Goal: Transaction & Acquisition: Book appointment/travel/reservation

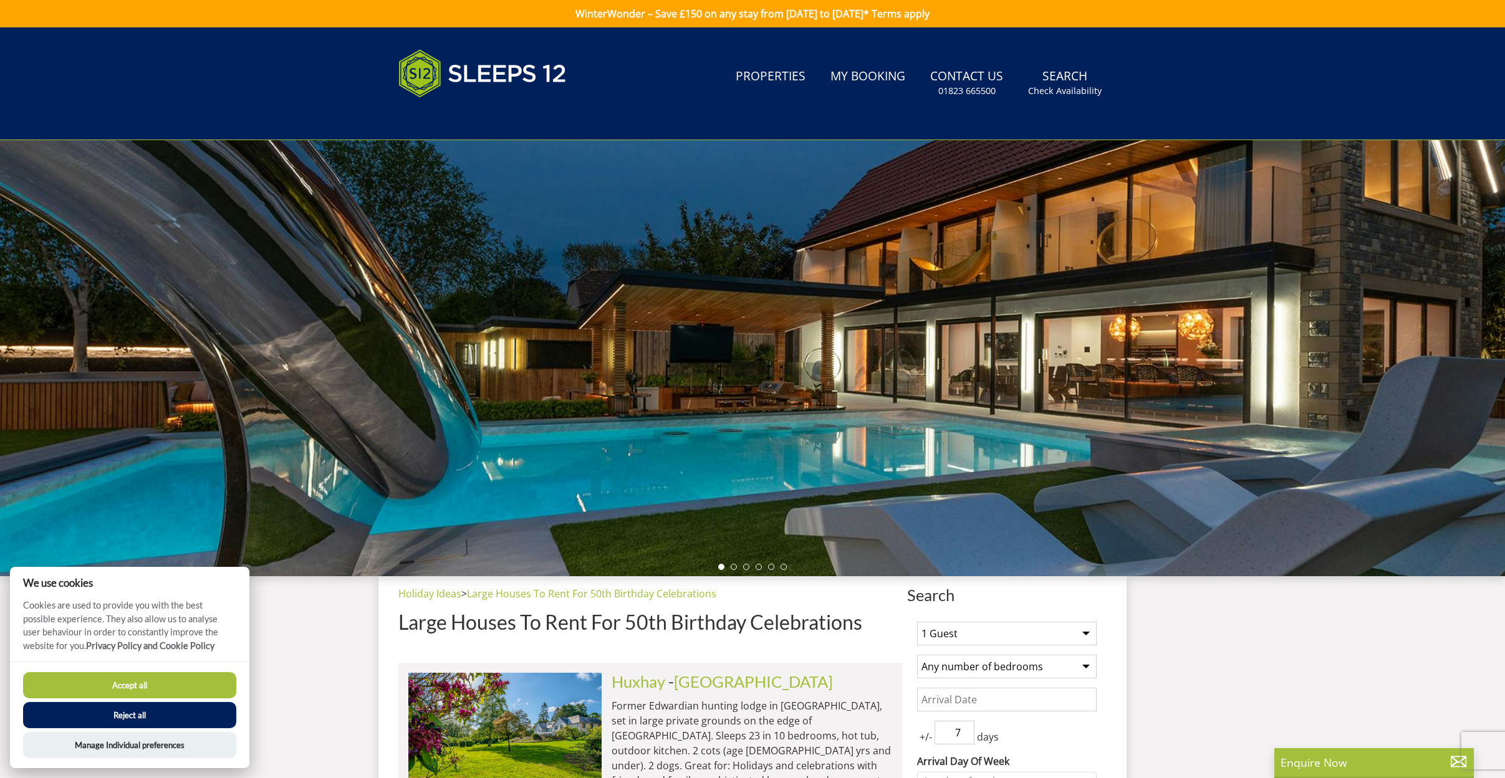
click at [141, 687] on button "Accept all" at bounding box center [129, 685] width 213 height 26
checkbox input "true"
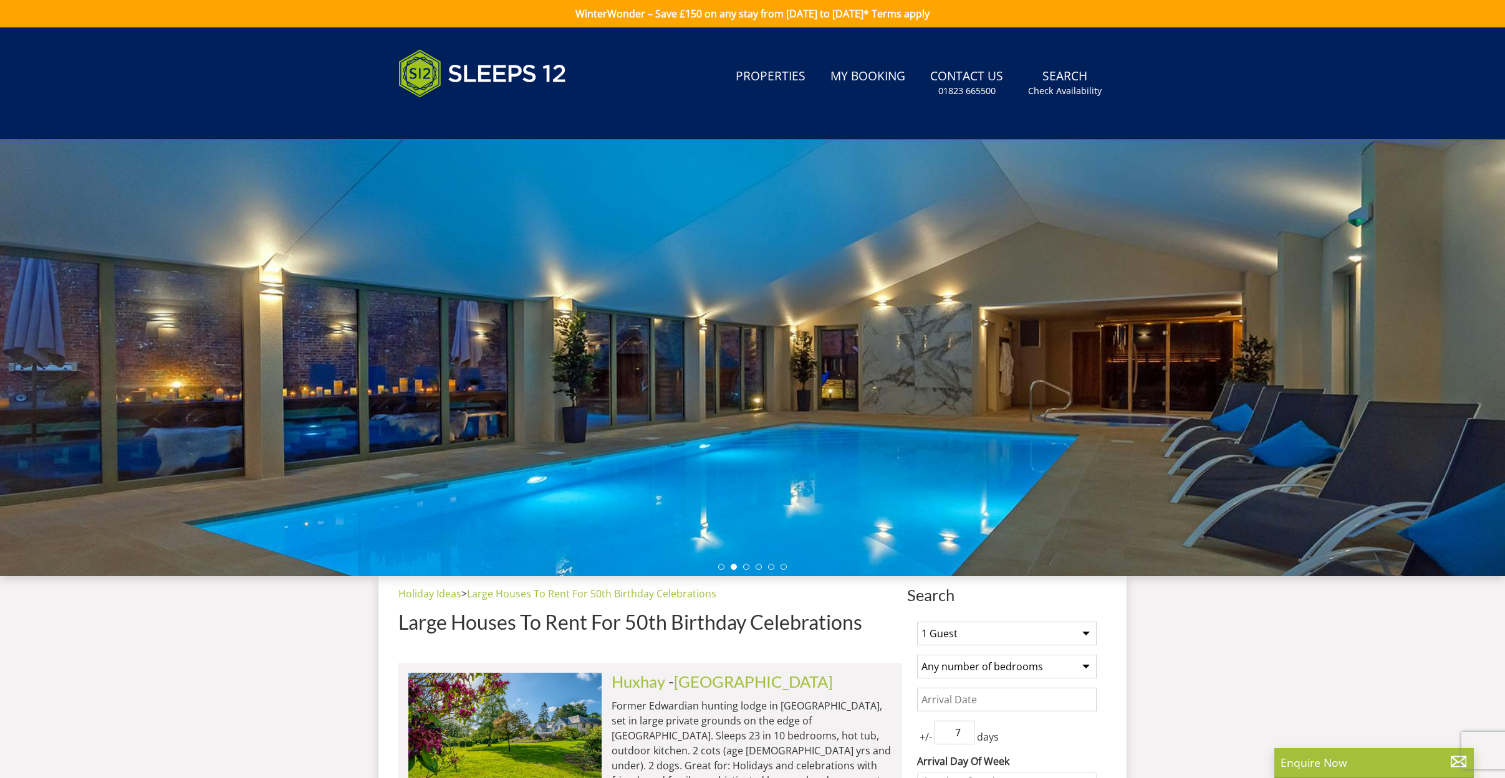
click at [1011, 622] on select "1 Guest 2 Guests 3 Guests 4 Guests 5 Guests 6 Guests 7 Guests 8 Guests 9 Guests…" at bounding box center [1006, 634] width 179 height 24
select select "10"
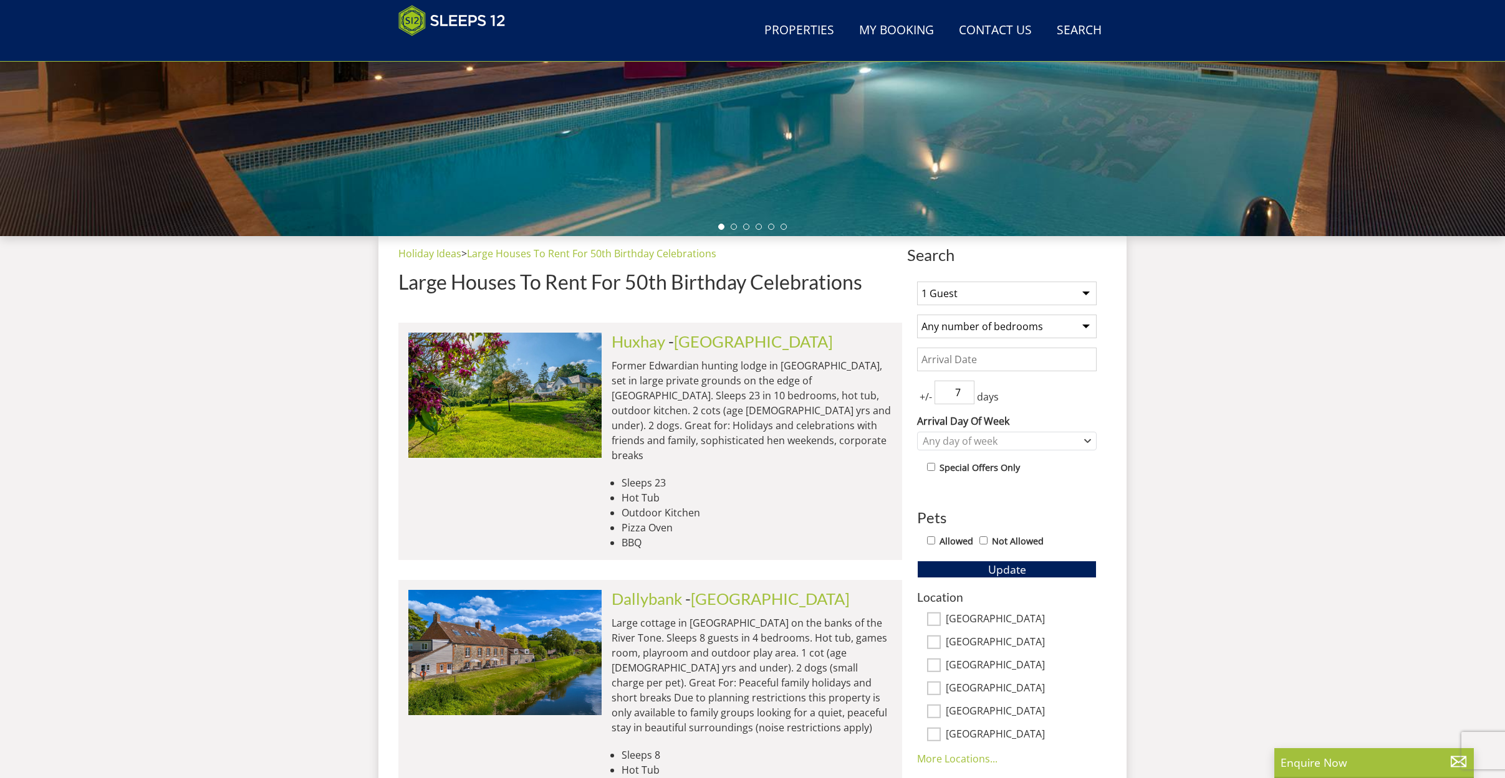
scroll to position [348, 0]
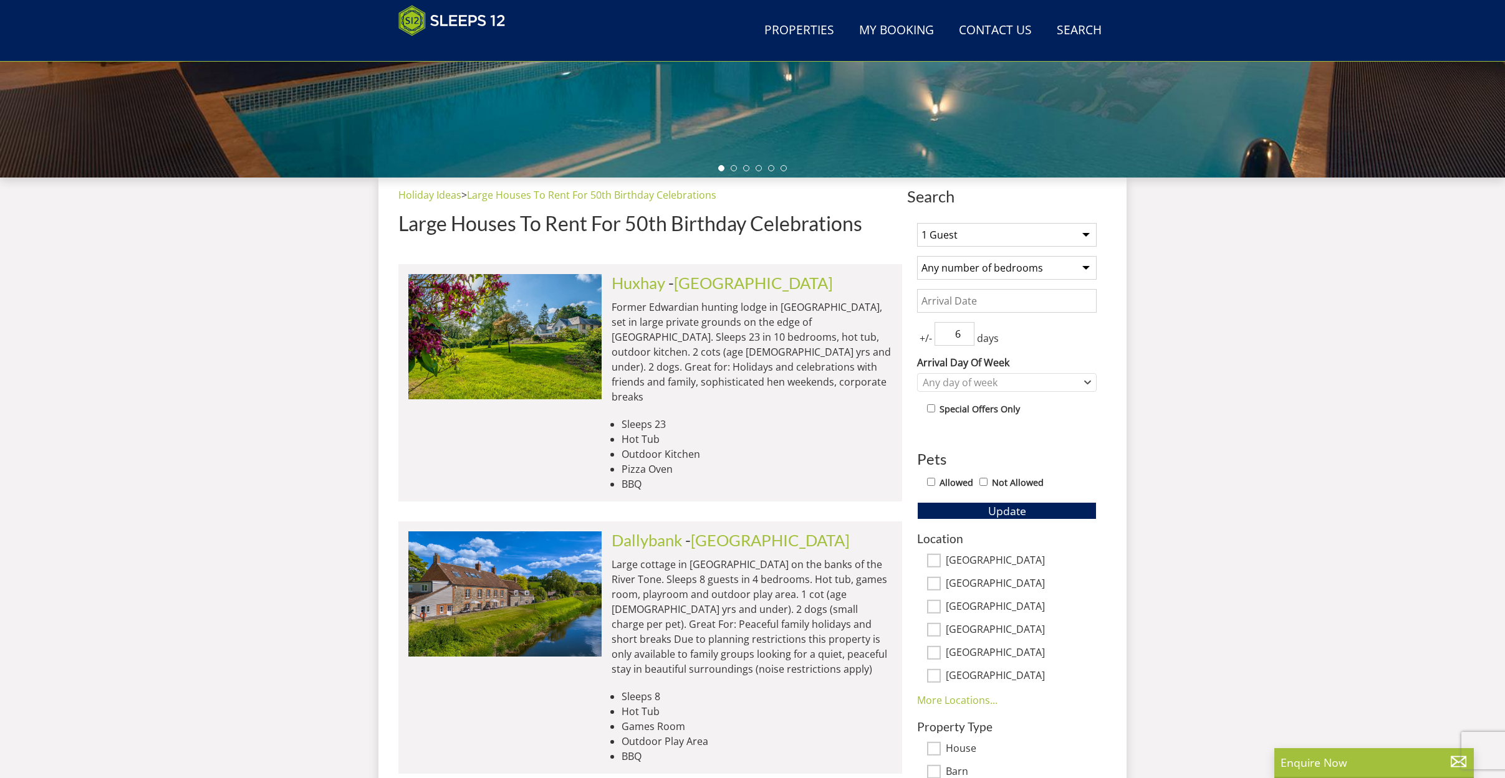
click at [965, 338] on input "6" at bounding box center [954, 334] width 40 height 24
click at [965, 338] on input "5" at bounding box center [954, 334] width 40 height 24
click at [965, 338] on input "4" at bounding box center [954, 334] width 40 height 24
type input "3"
click at [965, 338] on input "3" at bounding box center [954, 334] width 40 height 24
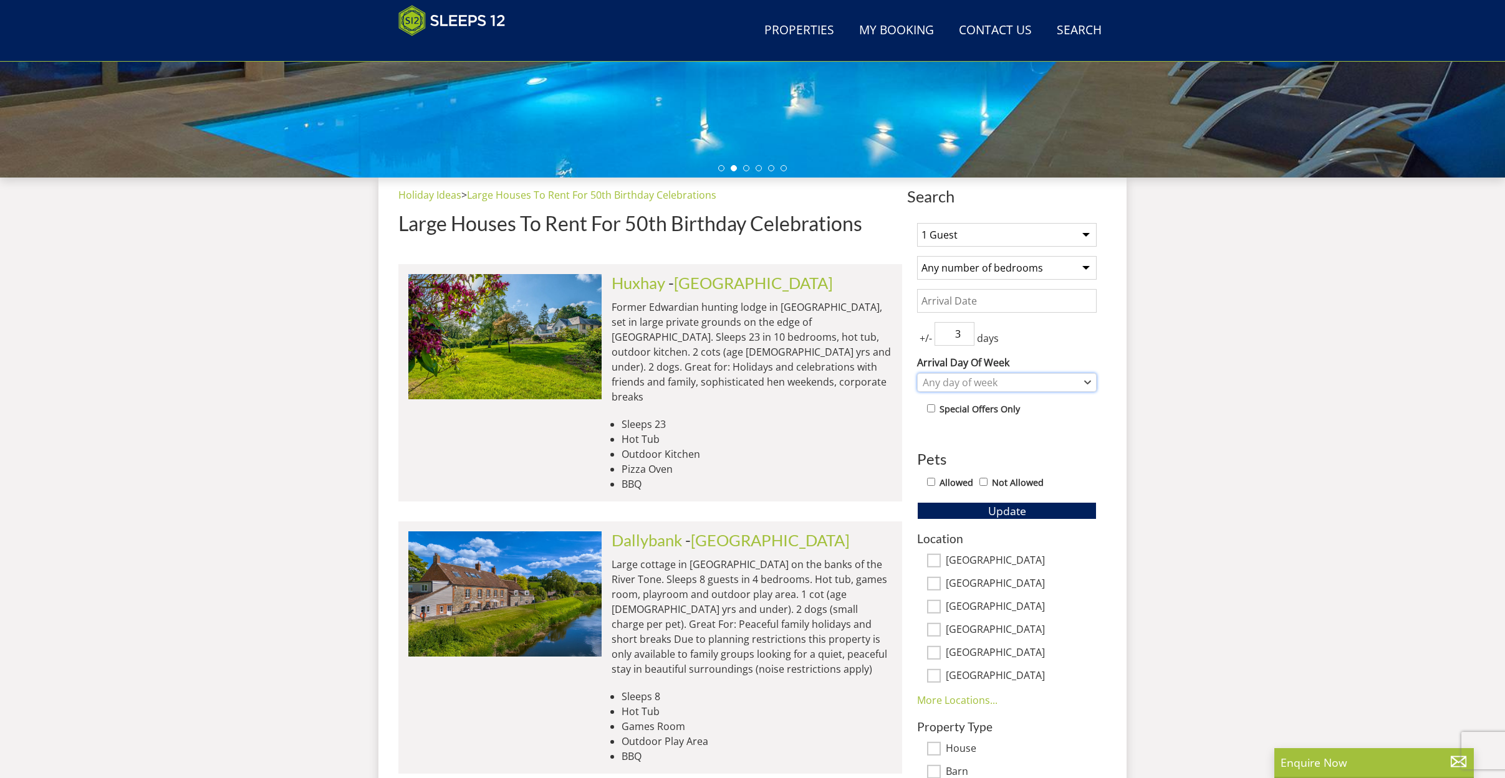
click at [1053, 380] on div "Any day of week" at bounding box center [999, 383] width 161 height 14
click at [959, 492] on div "[DATE]" at bounding box center [1006, 487] width 178 height 21
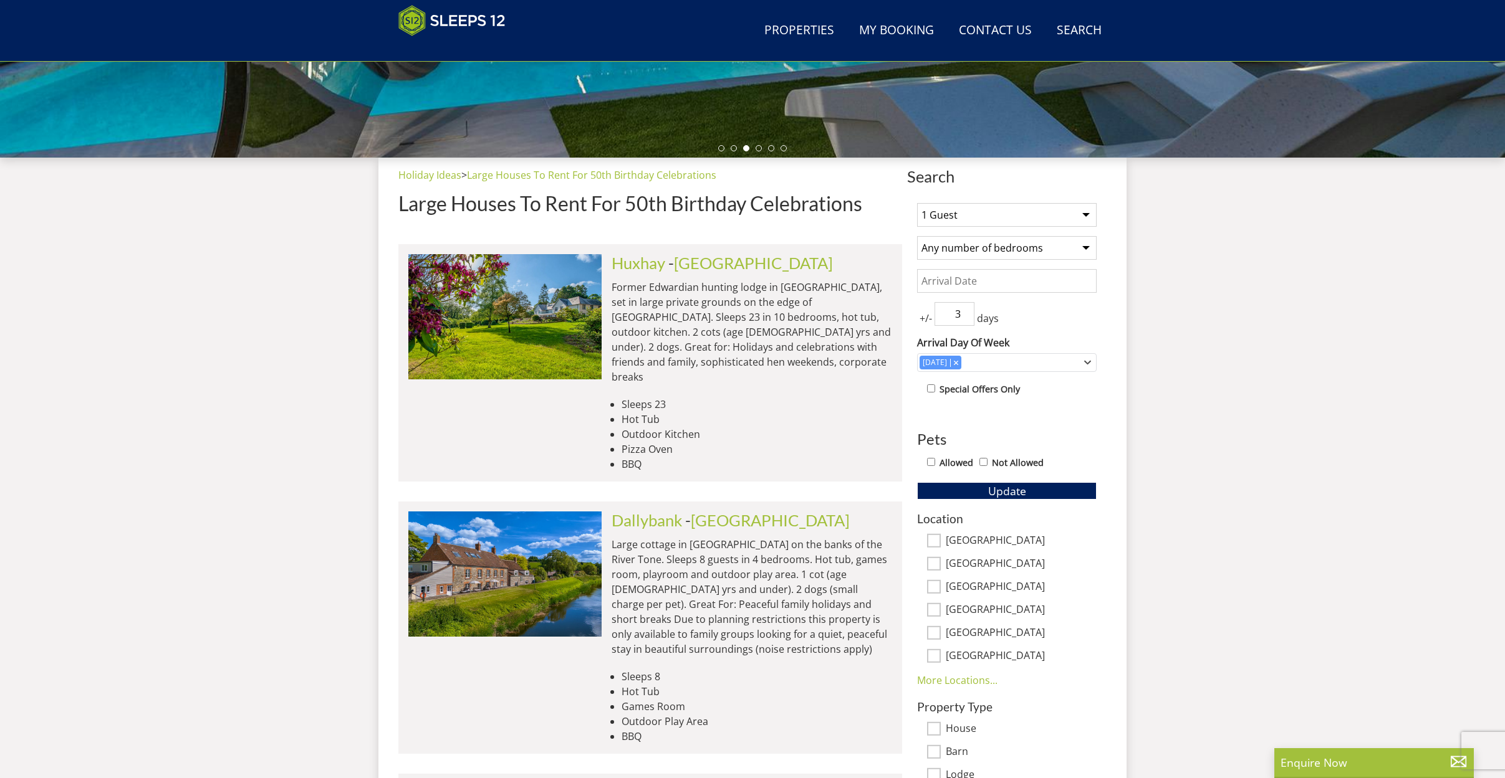
scroll to position [365, 0]
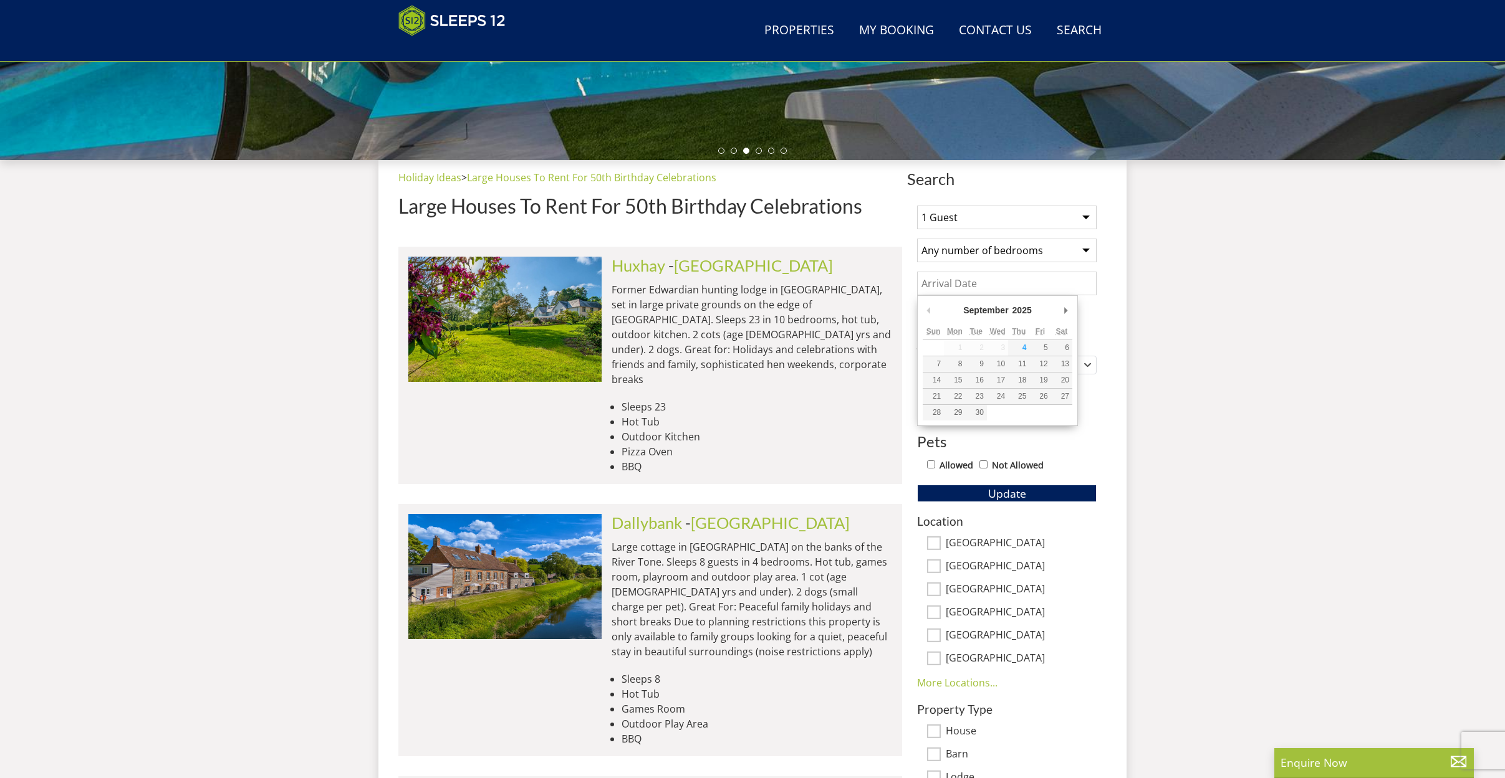
click at [956, 277] on input "Date" at bounding box center [1006, 284] width 179 height 24
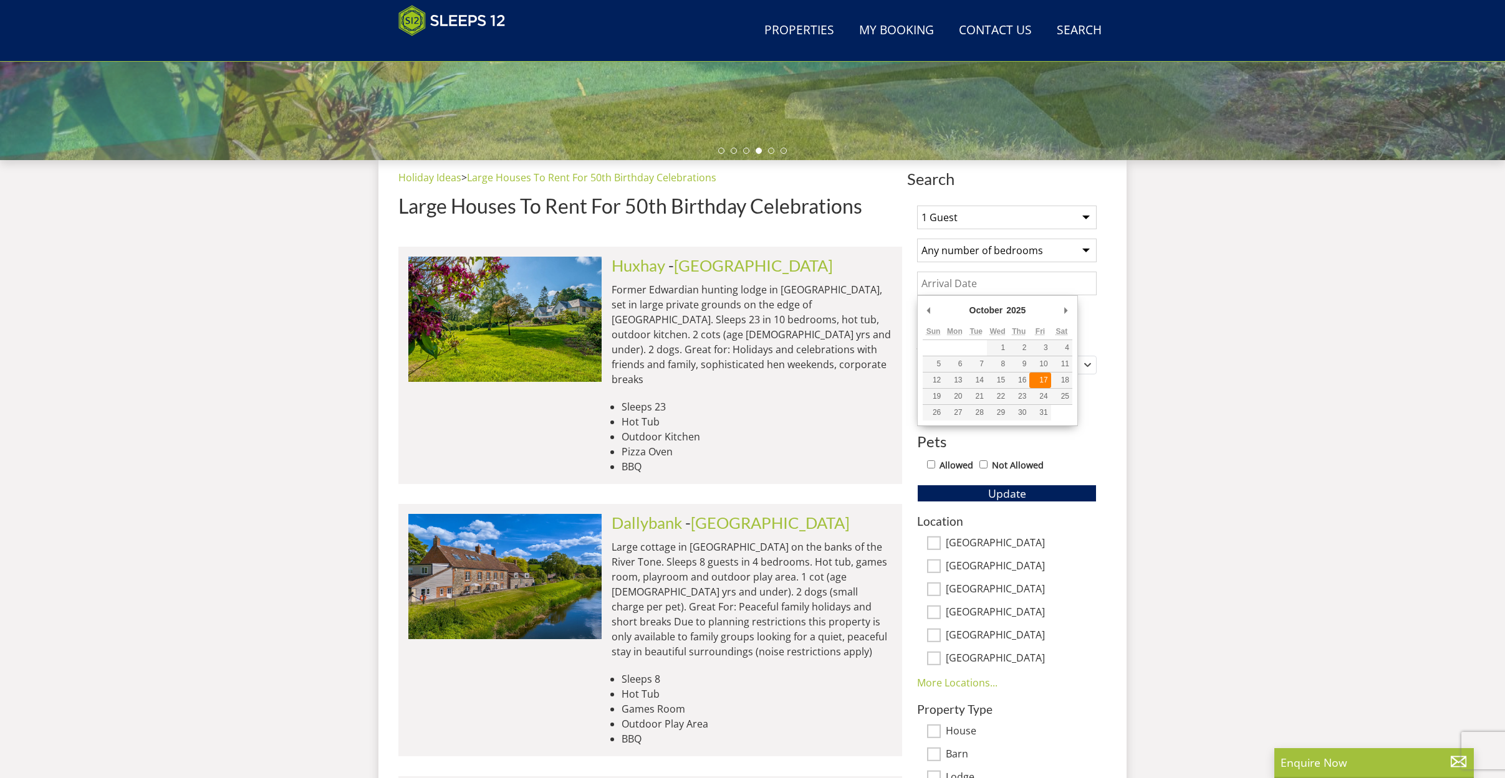
type input "[DATE]"
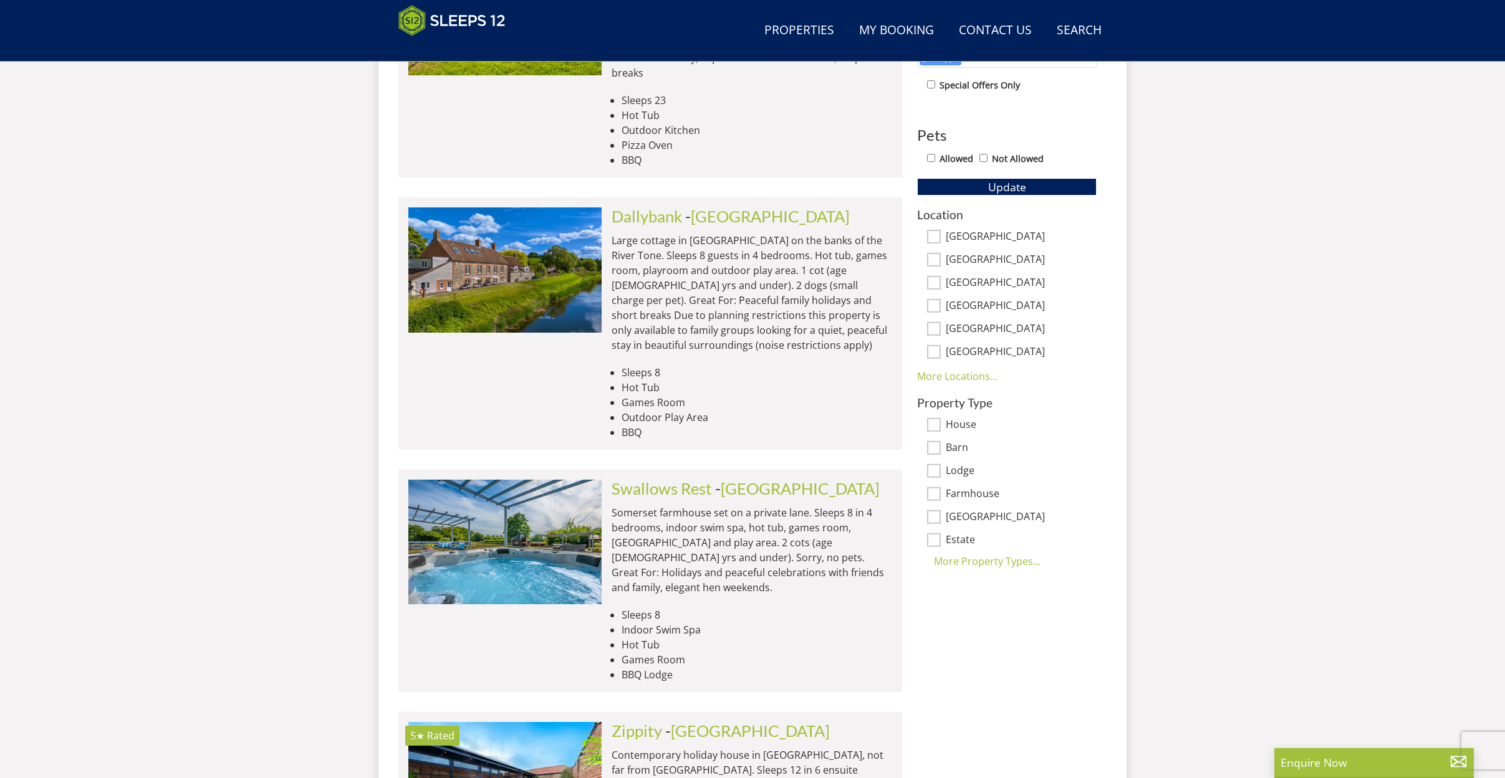
scroll to position [489, 0]
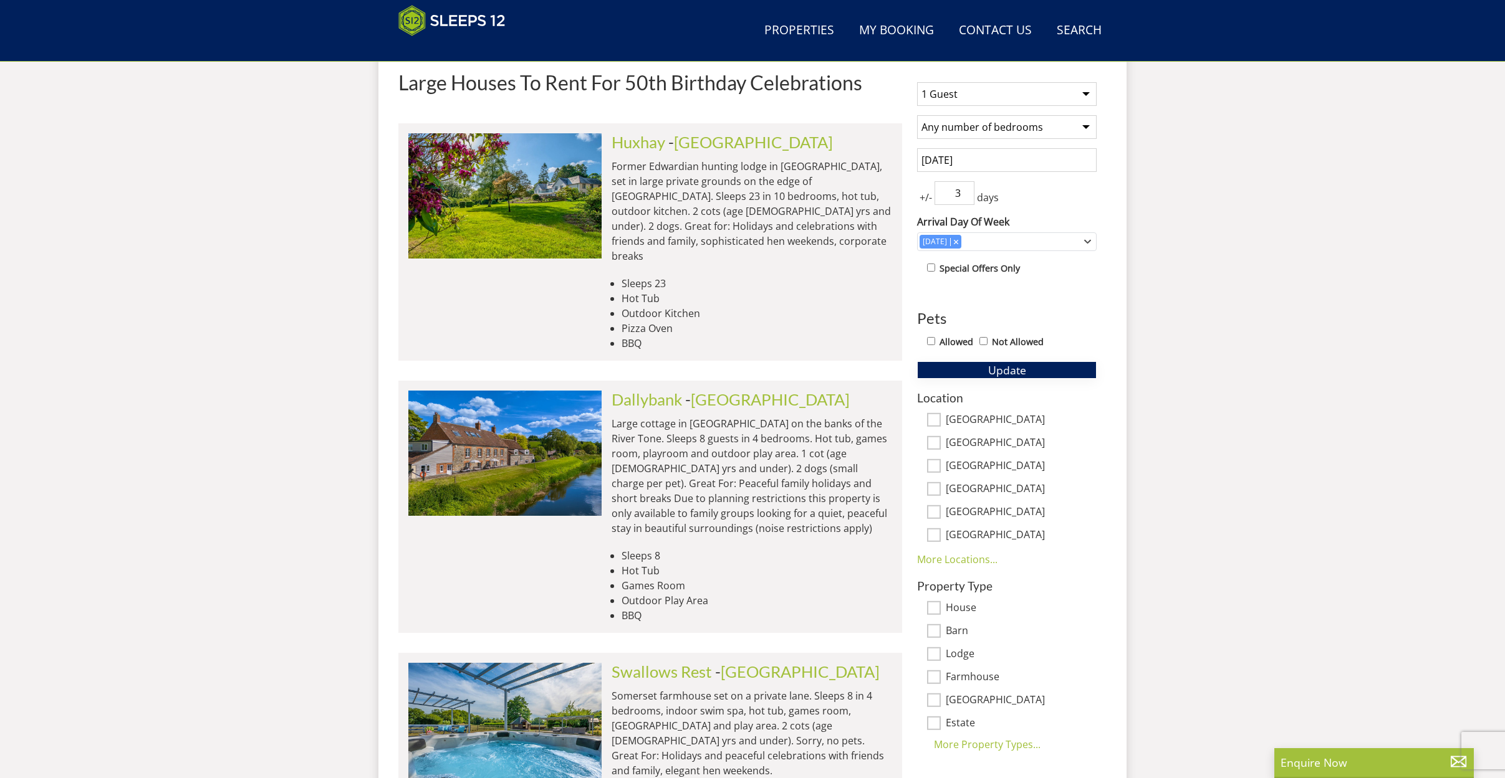
click at [1007, 371] on span "Update" at bounding box center [1007, 370] width 38 height 15
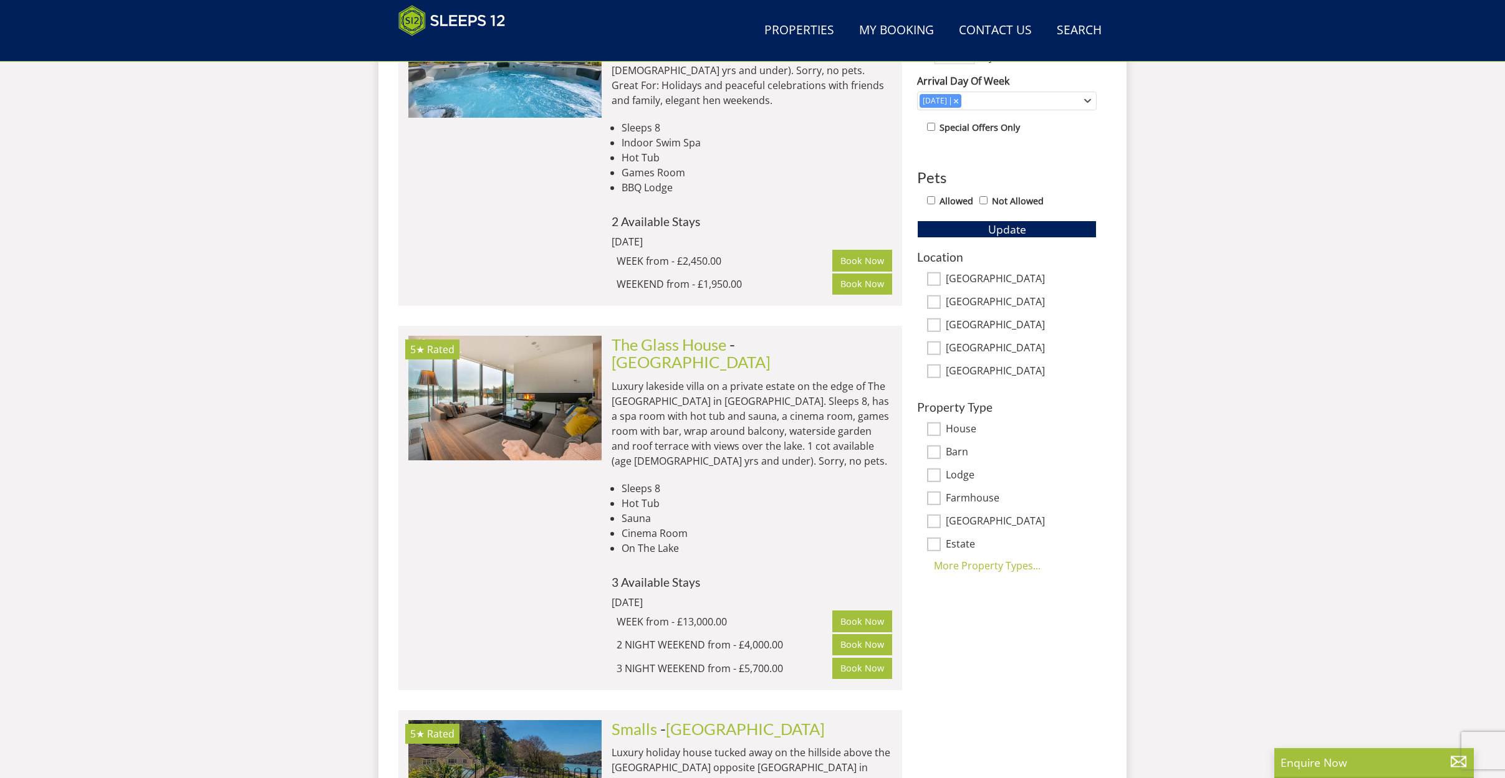
scroll to position [642, 0]
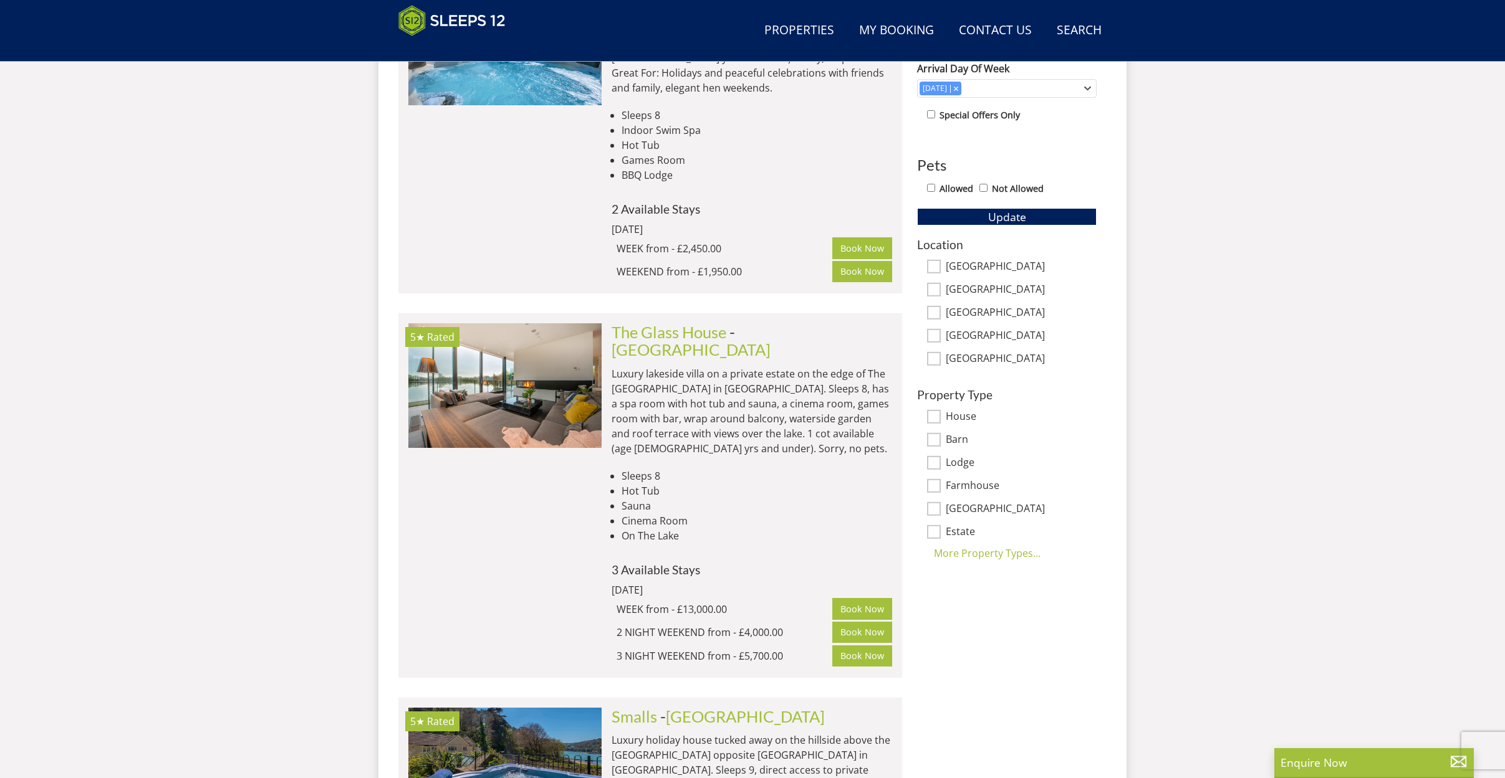
click at [968, 557] on div "More Property Types..." at bounding box center [1006, 553] width 179 height 15
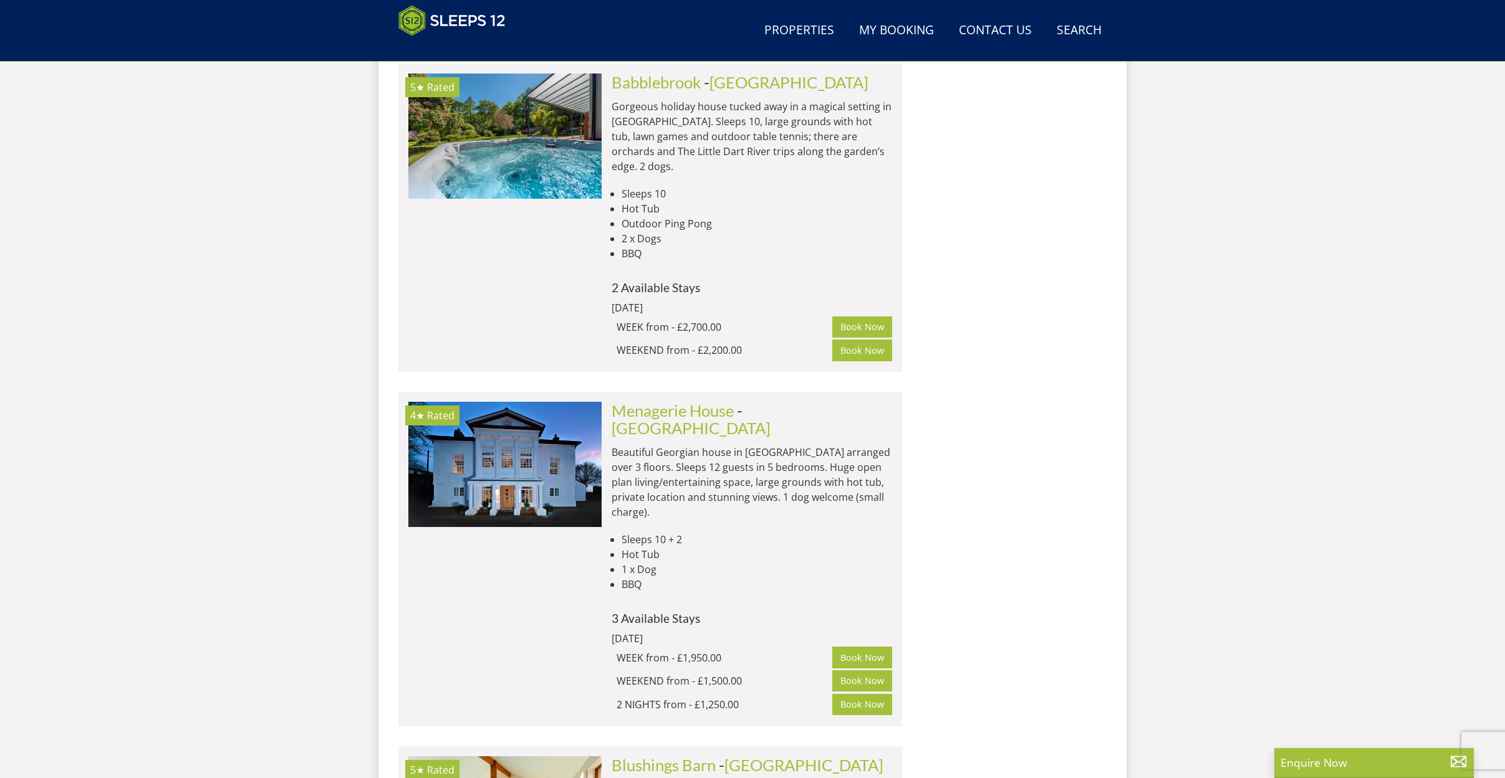
scroll to position [1967, 0]
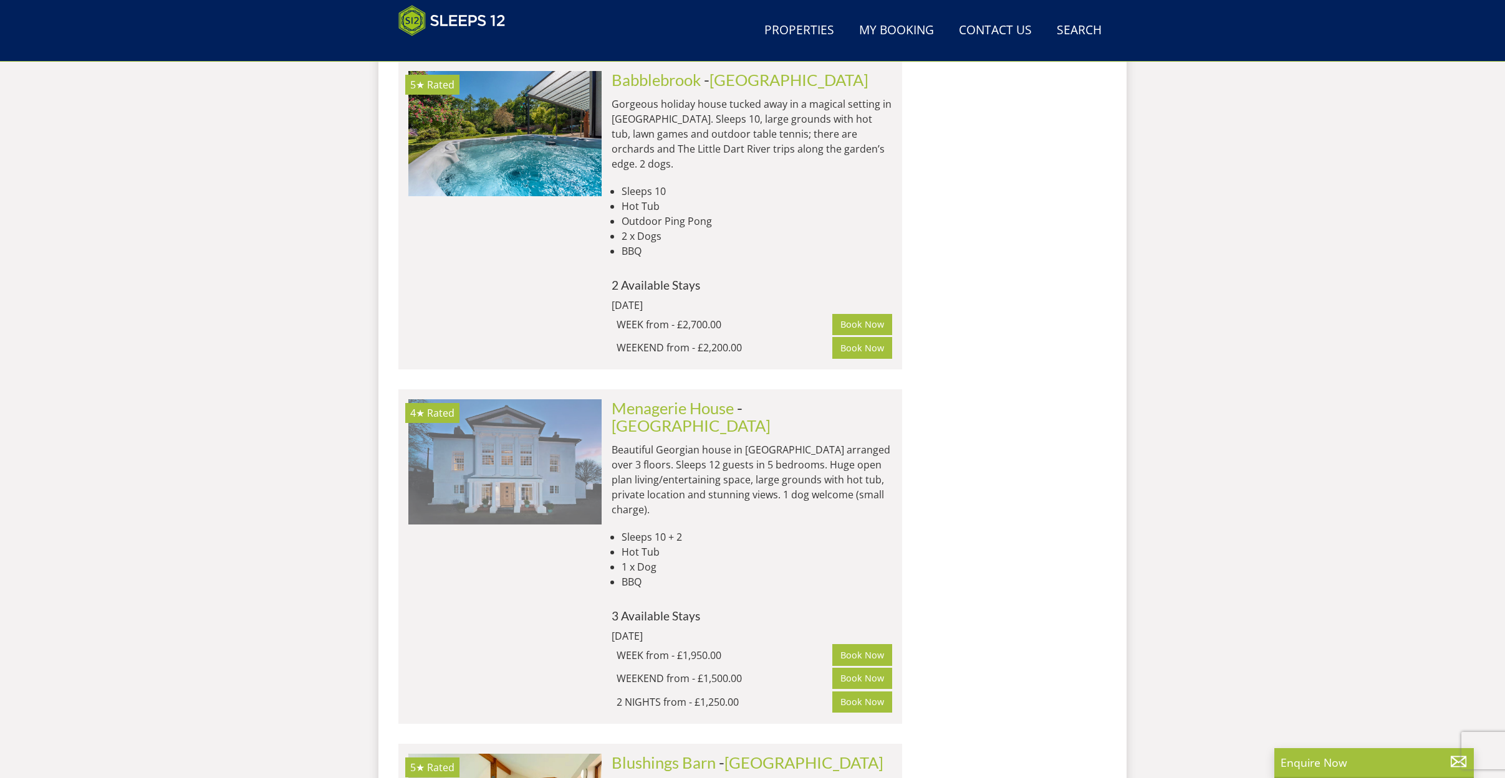
click at [572, 400] on img at bounding box center [504, 462] width 193 height 125
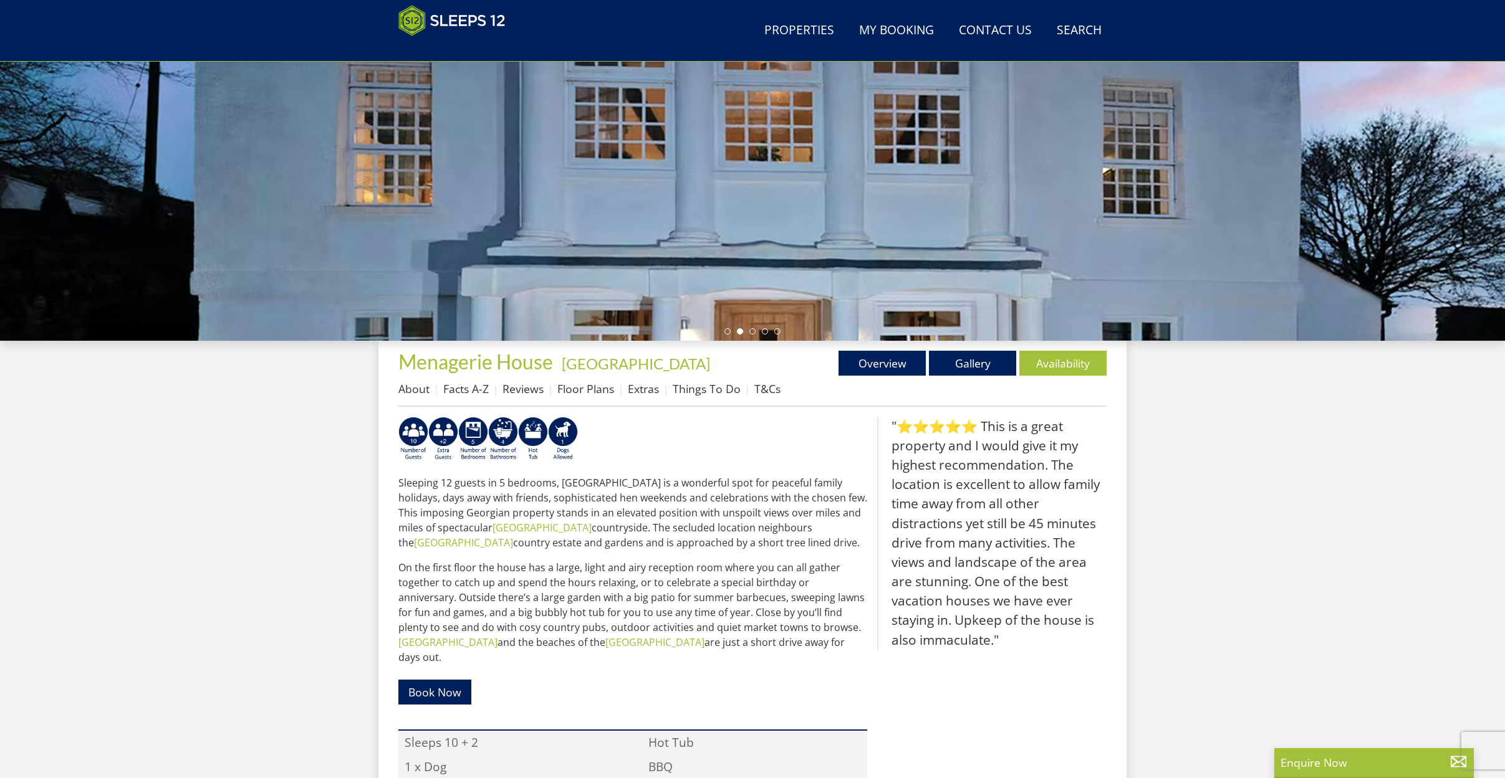
scroll to position [182, 0]
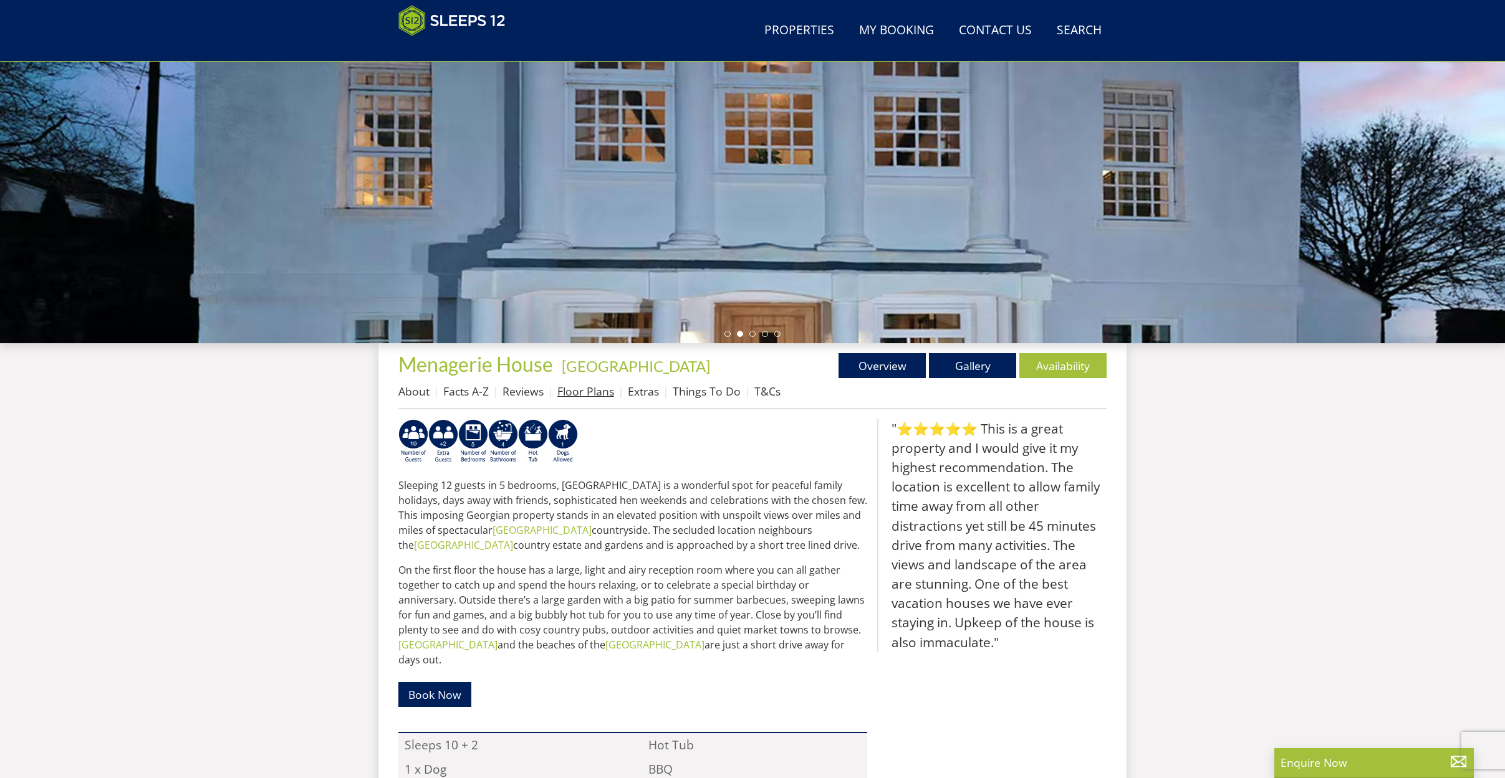
click at [579, 392] on link "Floor Plans" at bounding box center [585, 391] width 57 height 15
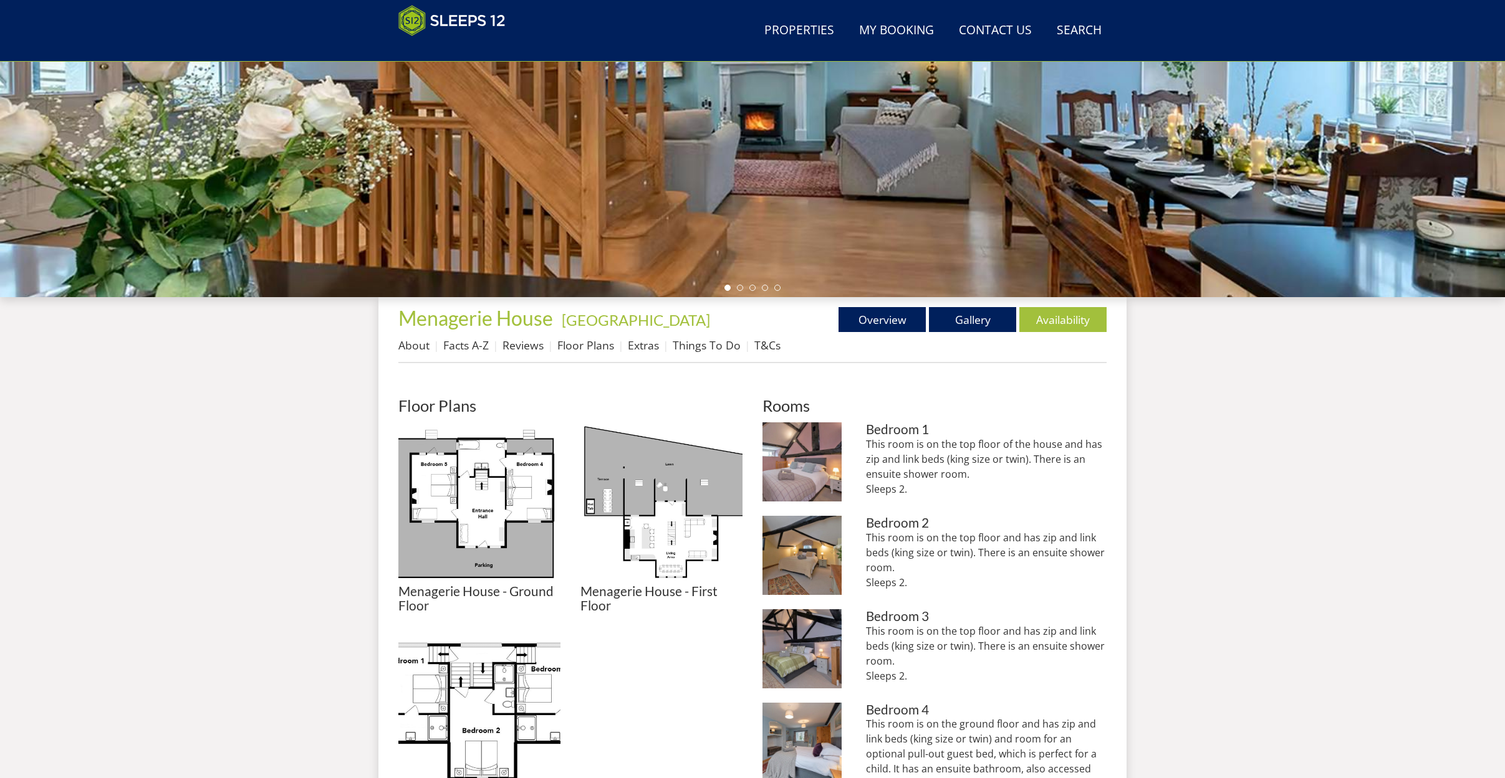
scroll to position [312, 0]
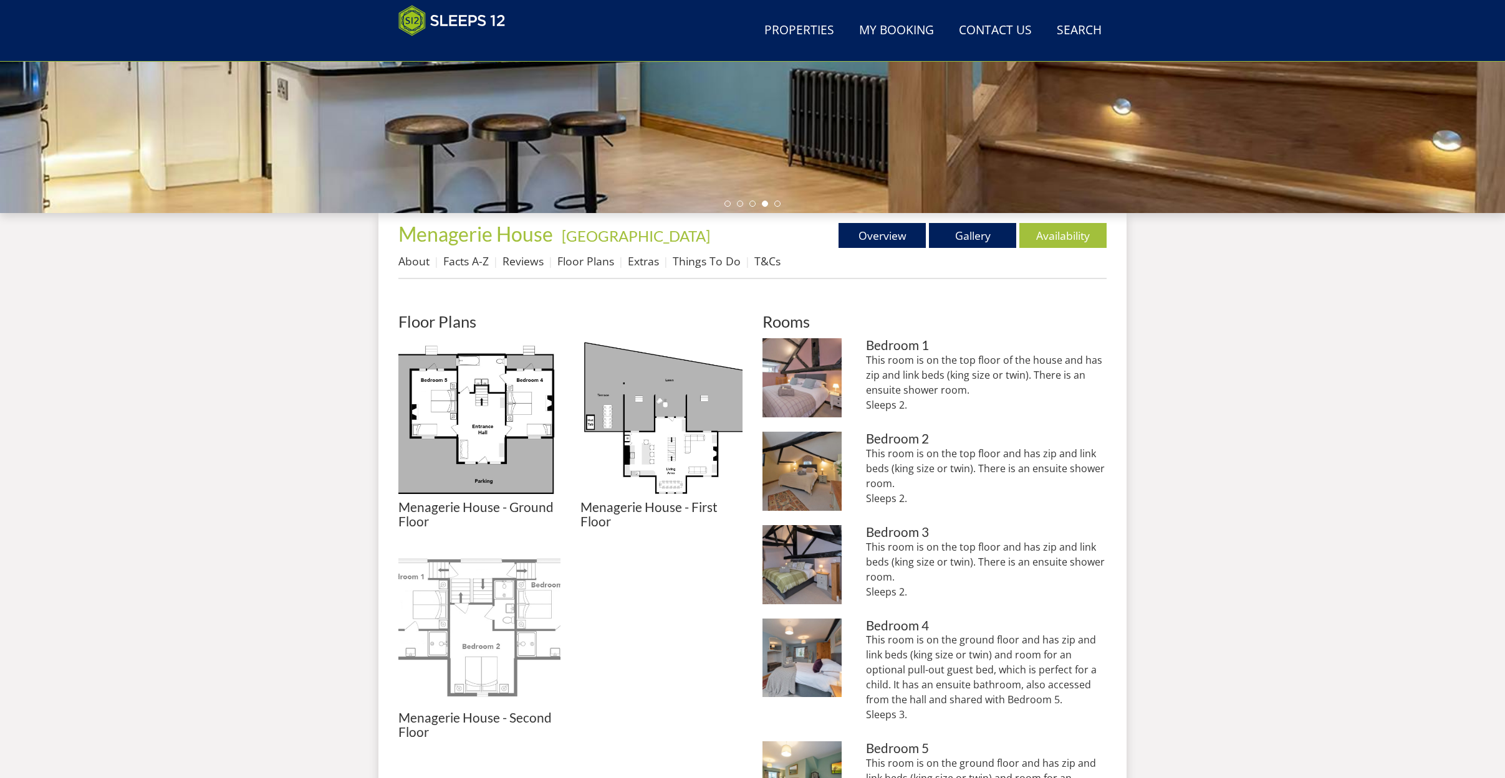
click at [517, 637] on img at bounding box center [479, 630] width 162 height 162
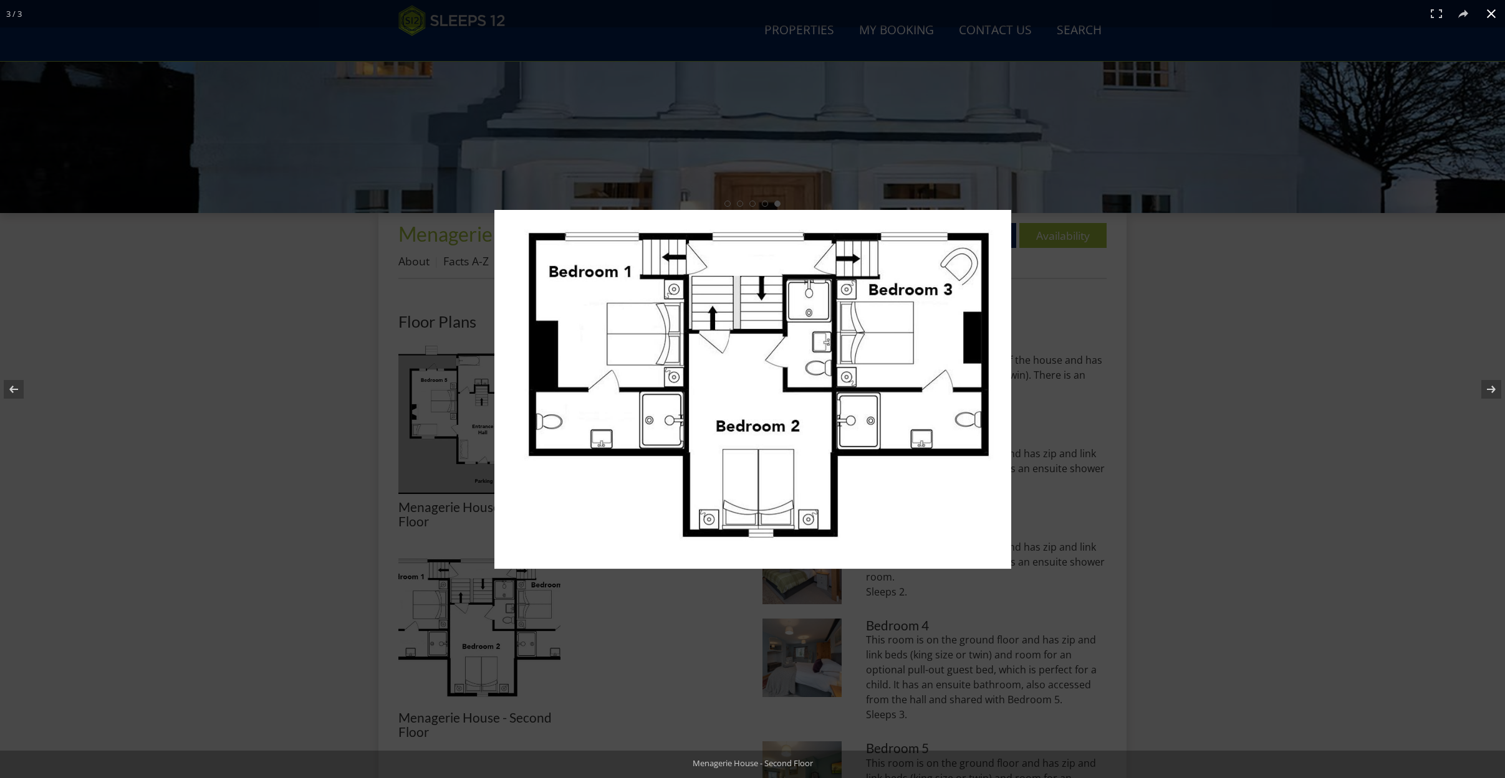
click at [1491, 12] on button at bounding box center [1490, 13] width 27 height 27
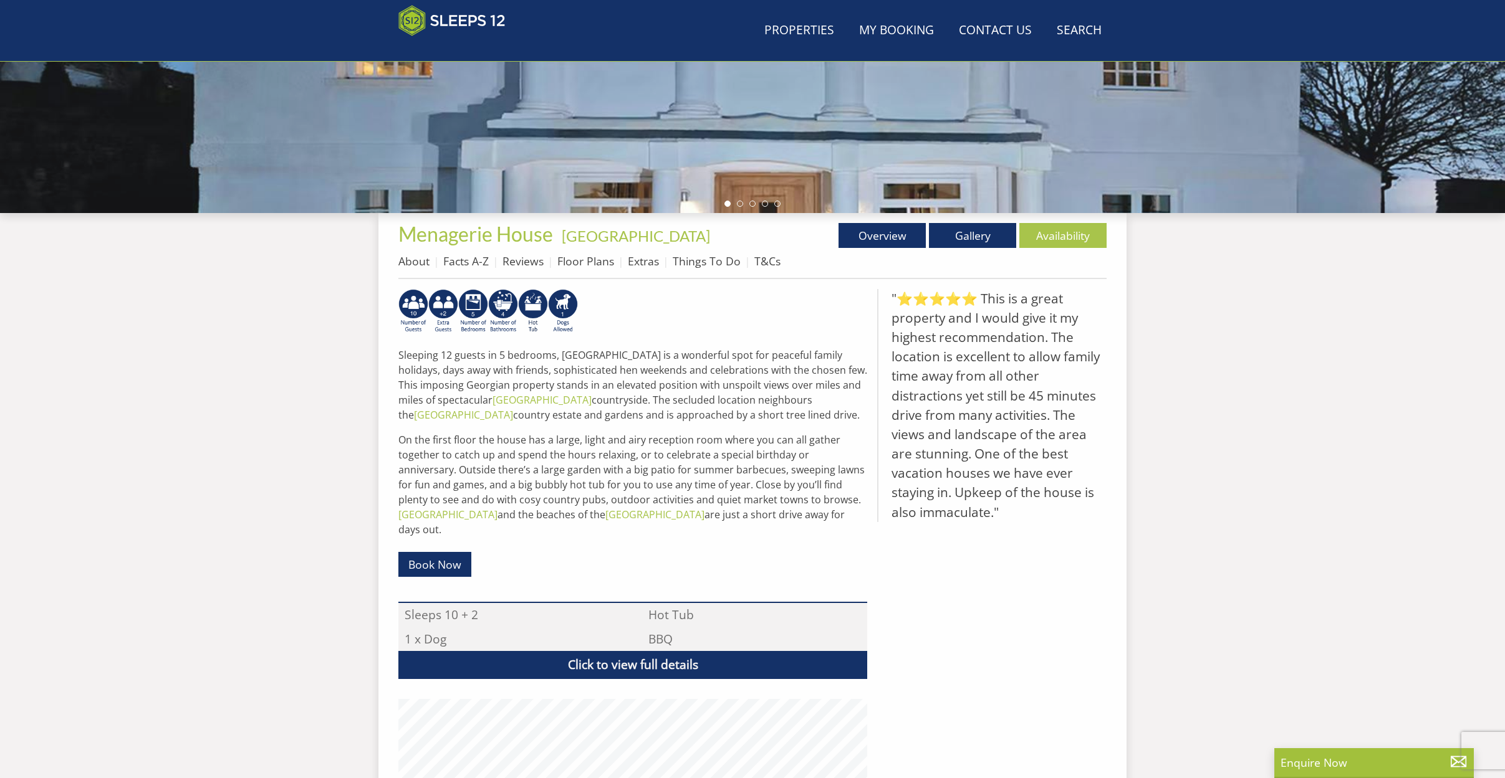
scroll to position [182, 0]
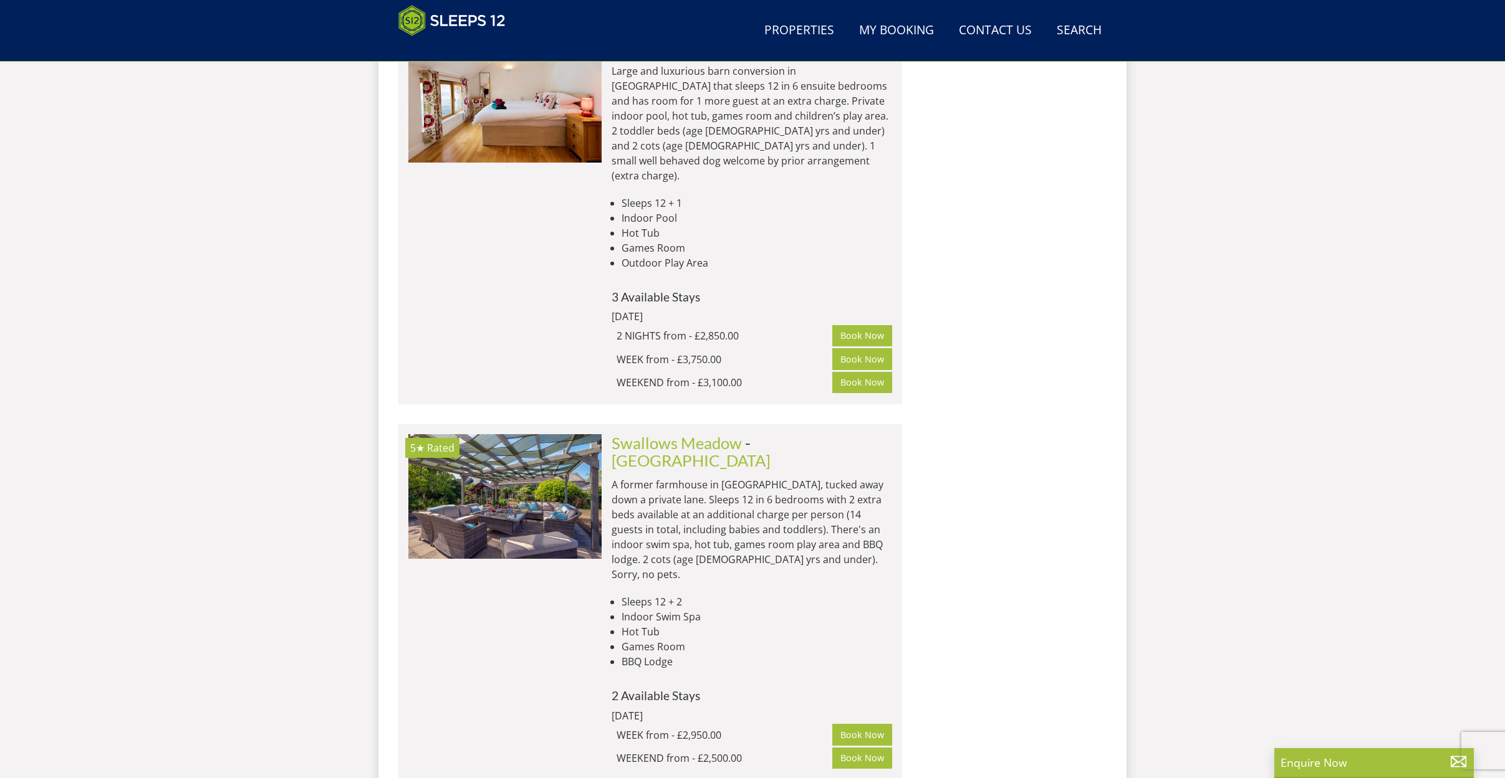
scroll to position [2692, 0]
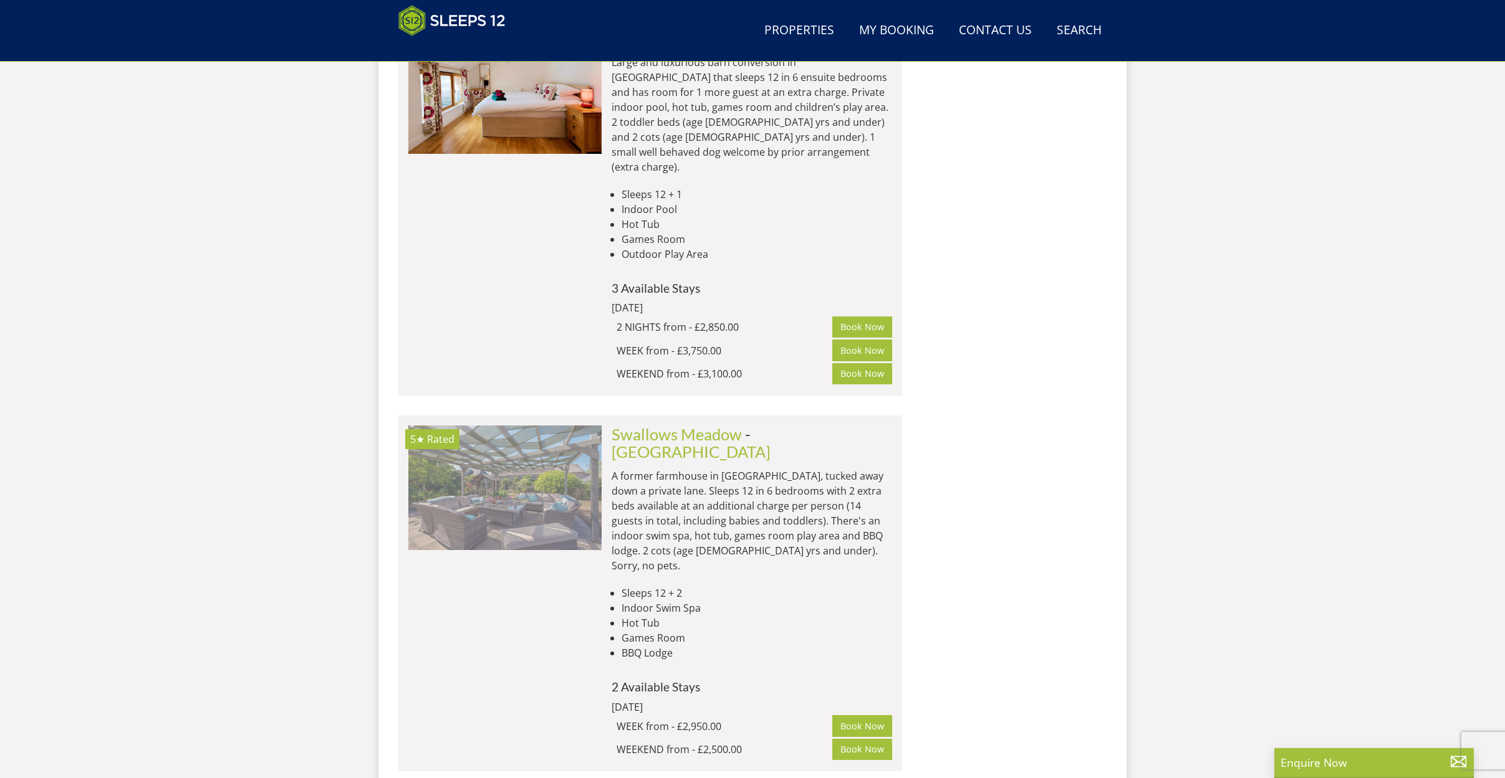
click at [517, 426] on img at bounding box center [504, 488] width 193 height 125
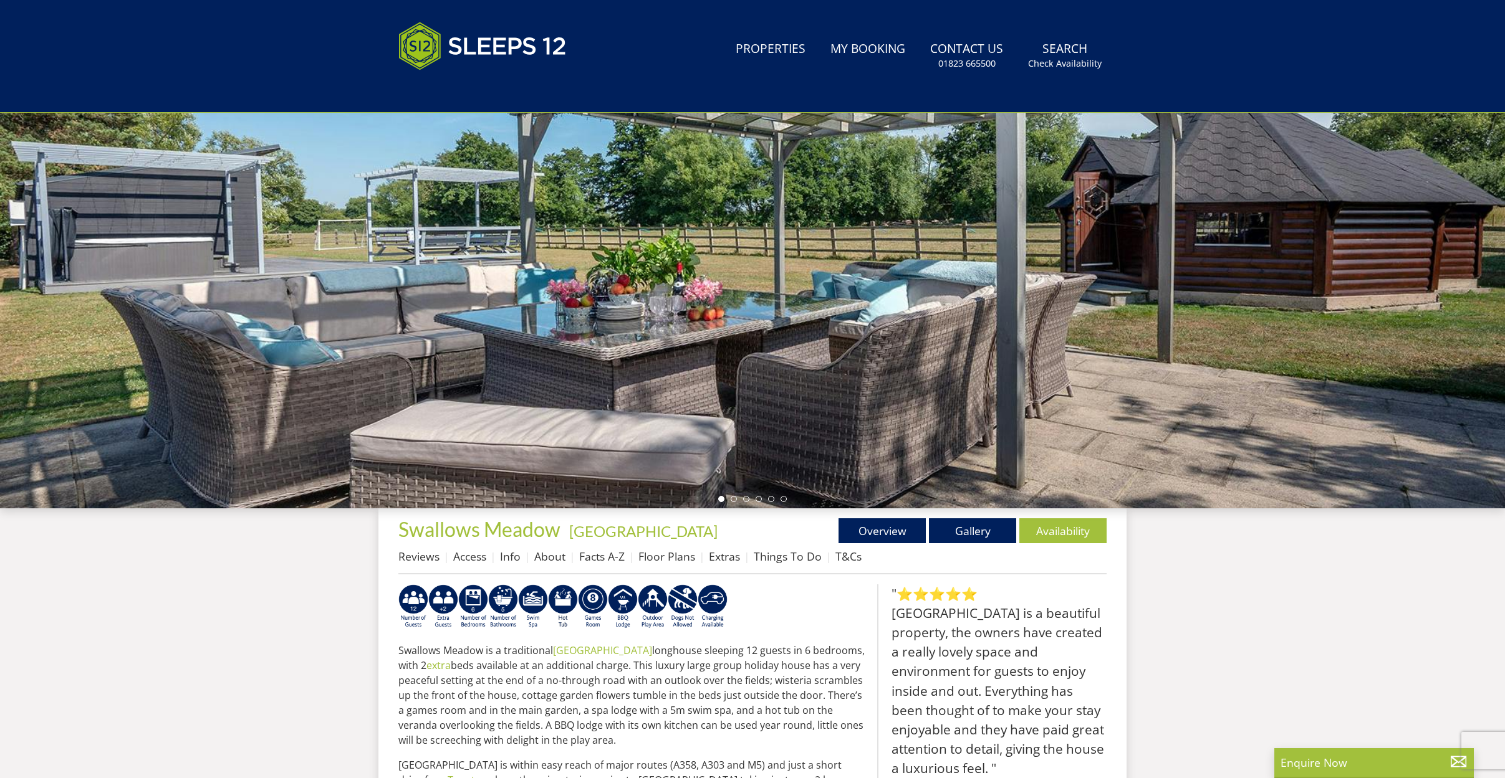
scroll to position [135, 0]
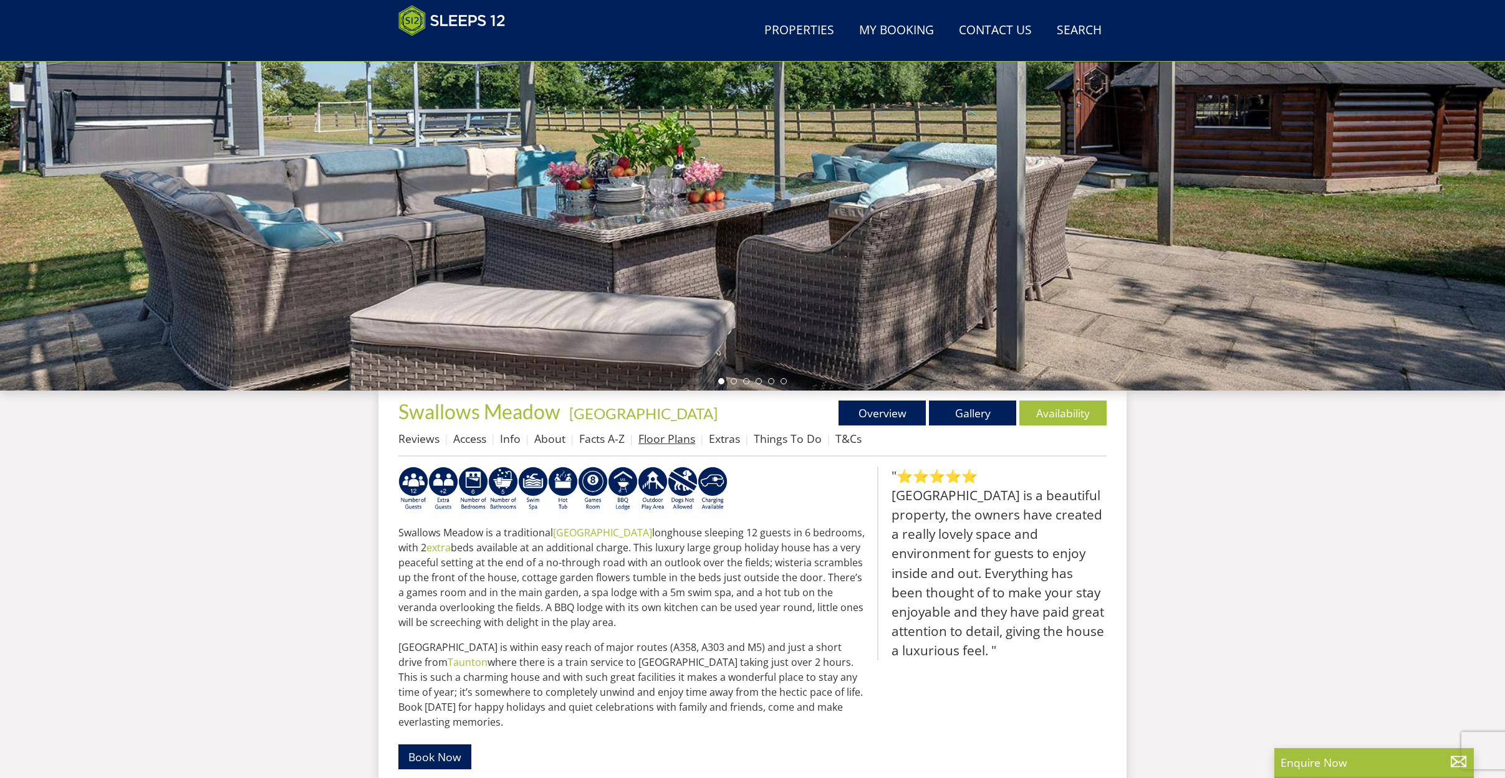
click at [648, 441] on link "Floor Plans" at bounding box center [666, 438] width 57 height 15
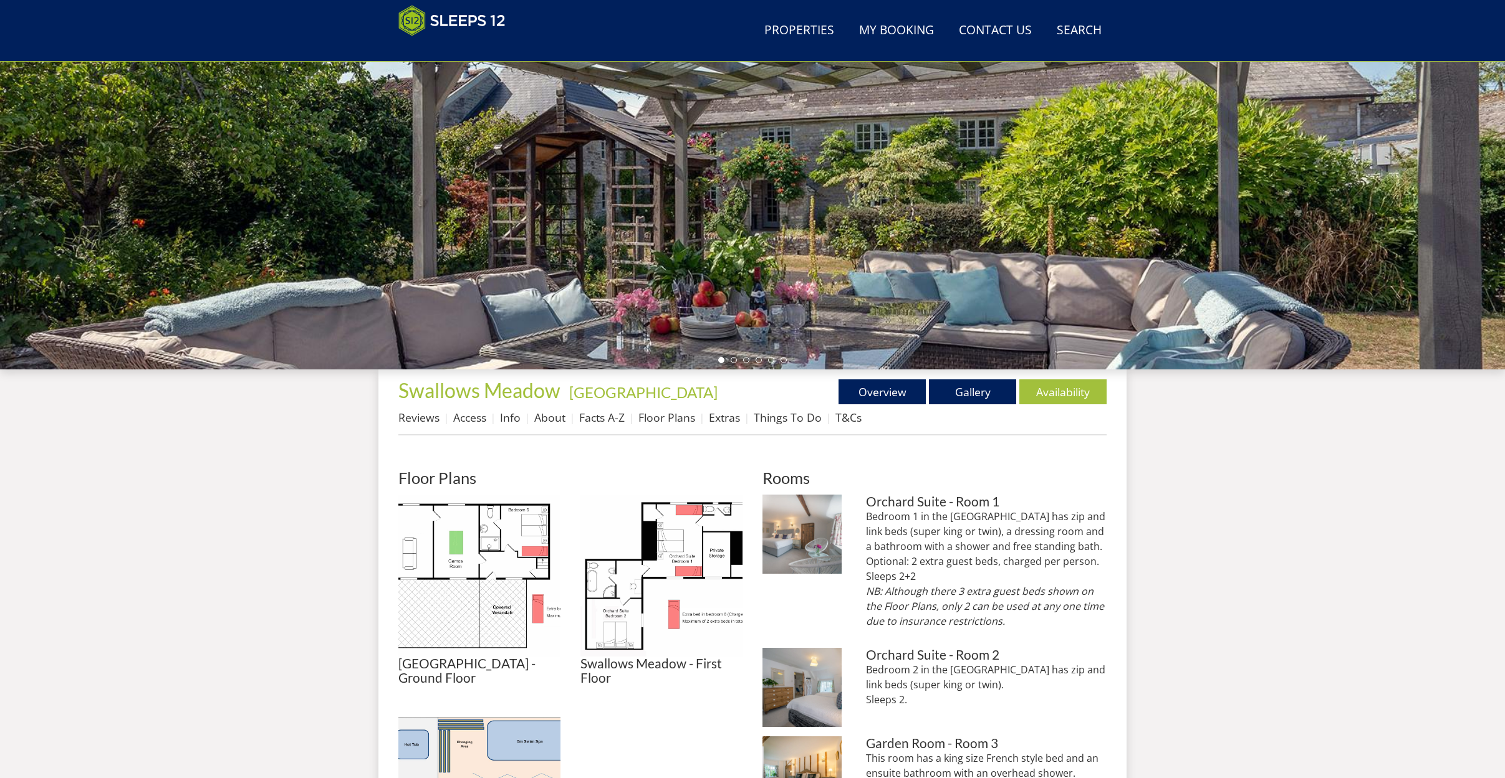
scroll to position [353, 0]
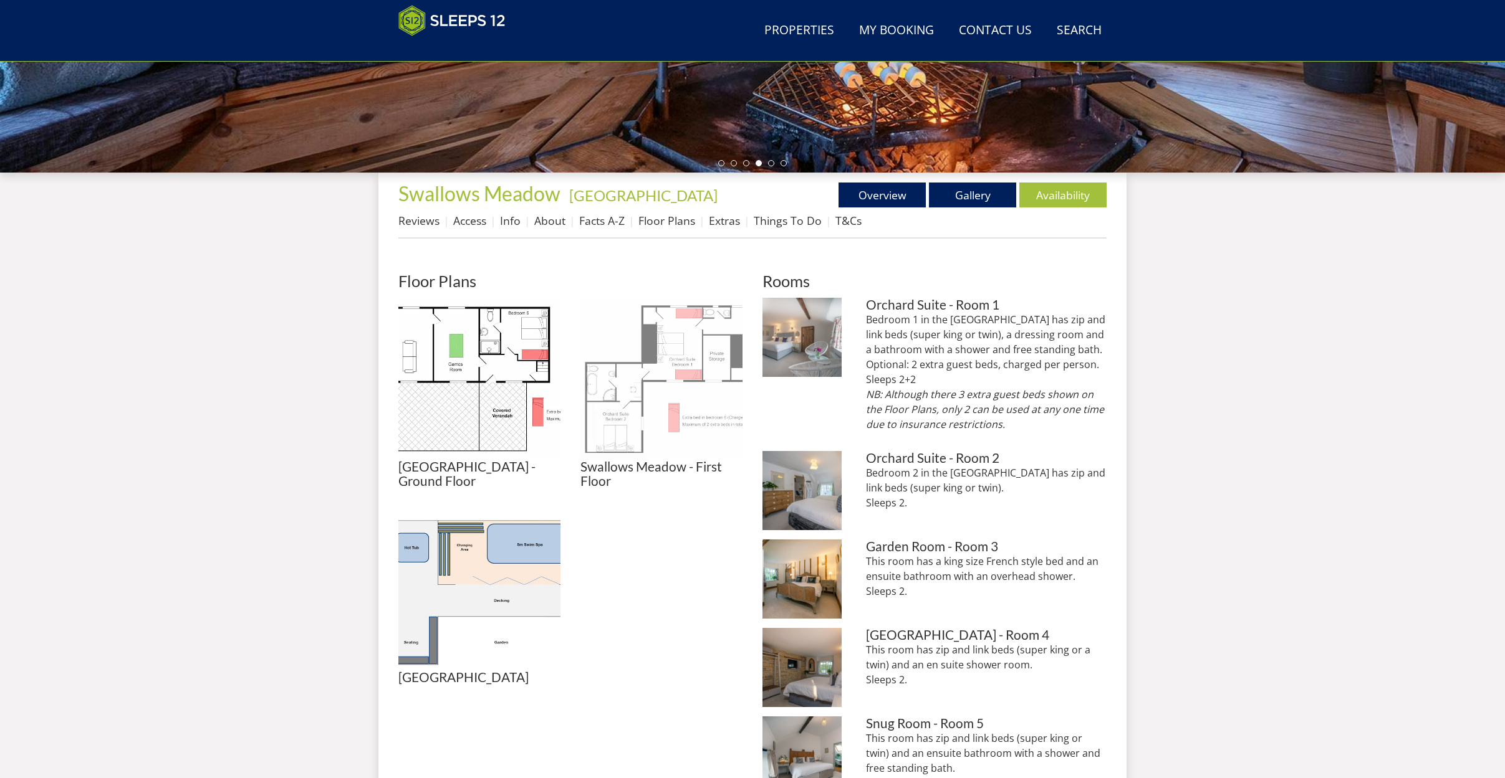
click at [624, 397] on img at bounding box center [661, 379] width 162 height 162
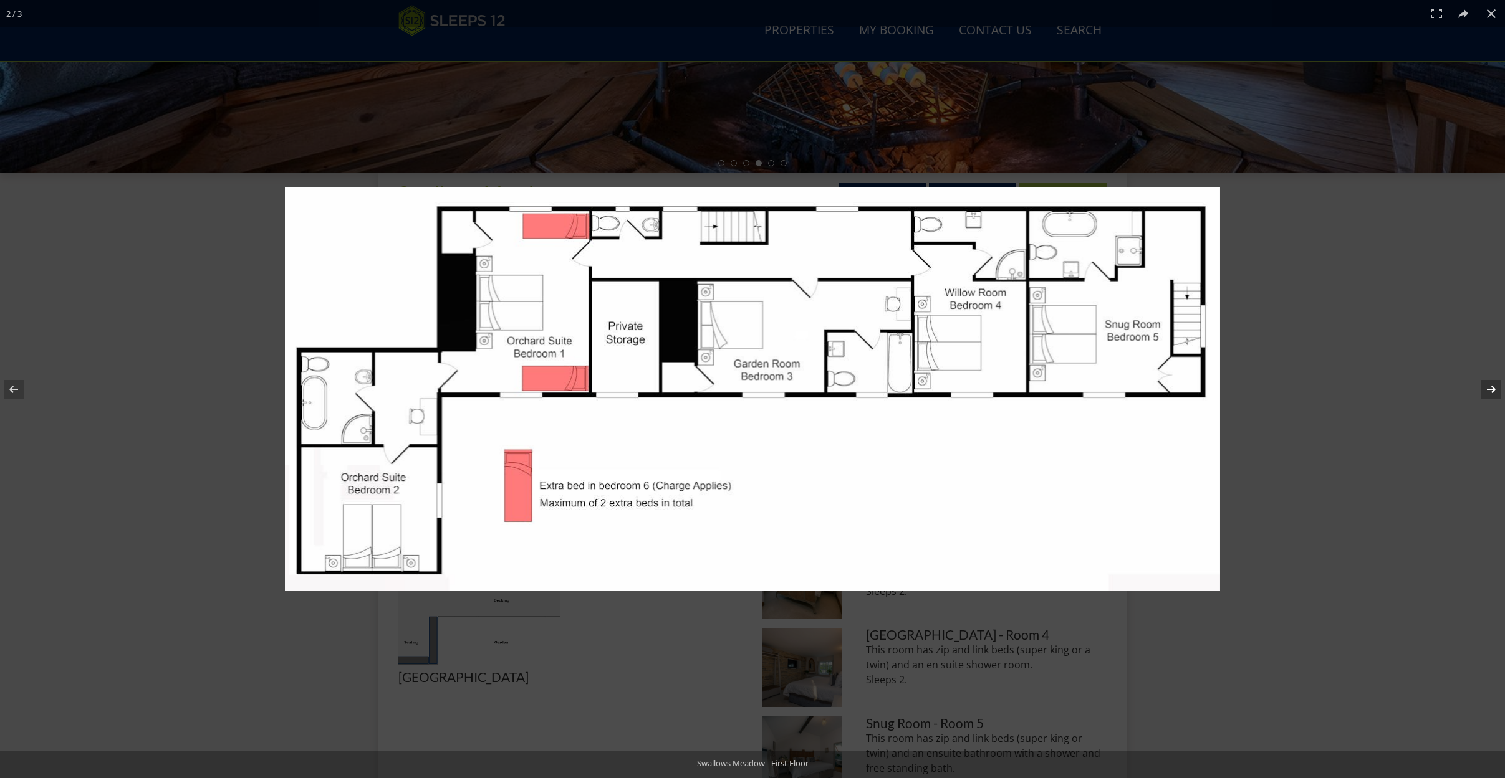
click at [1486, 390] on button at bounding box center [1483, 389] width 44 height 62
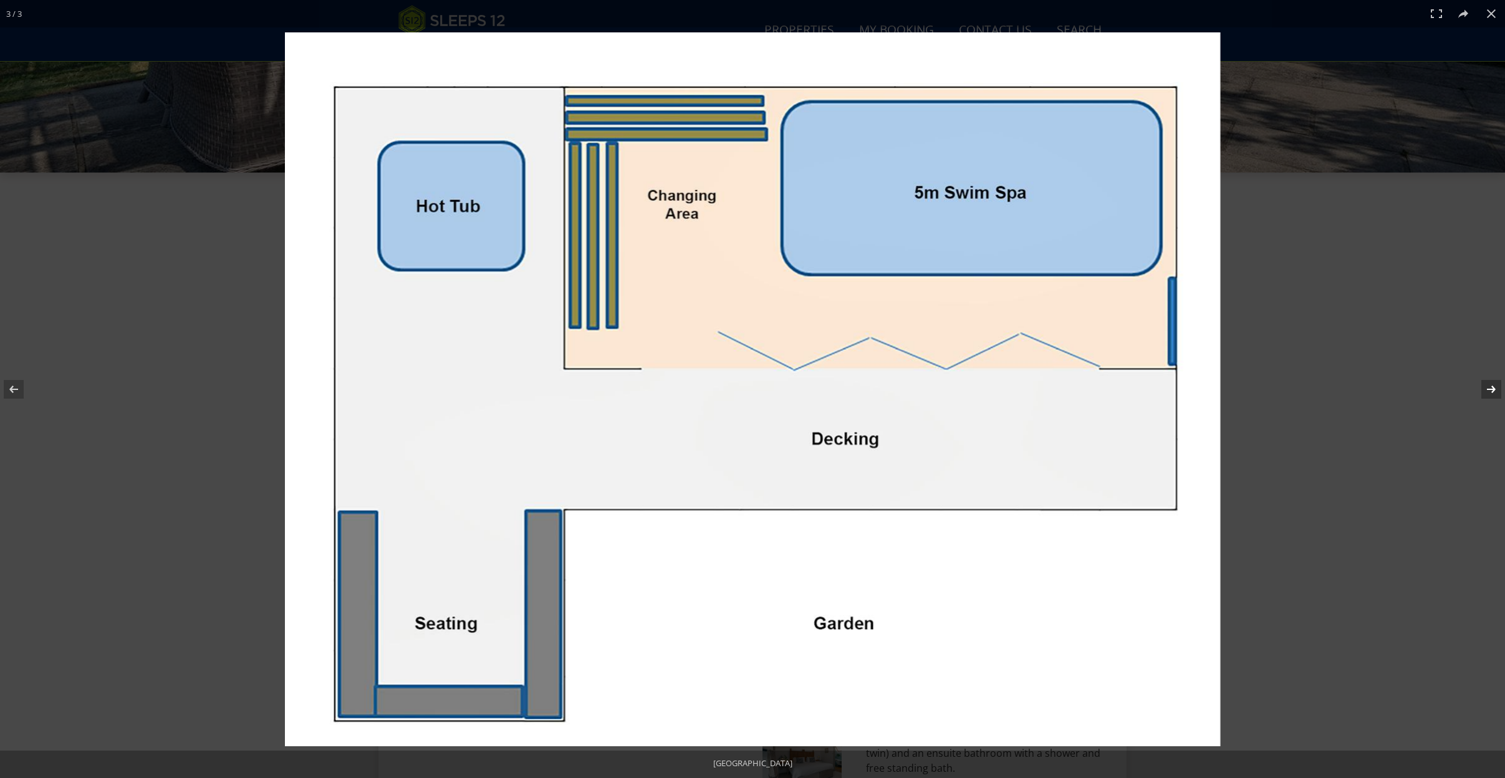
click at [1486, 389] on button at bounding box center [1483, 389] width 44 height 62
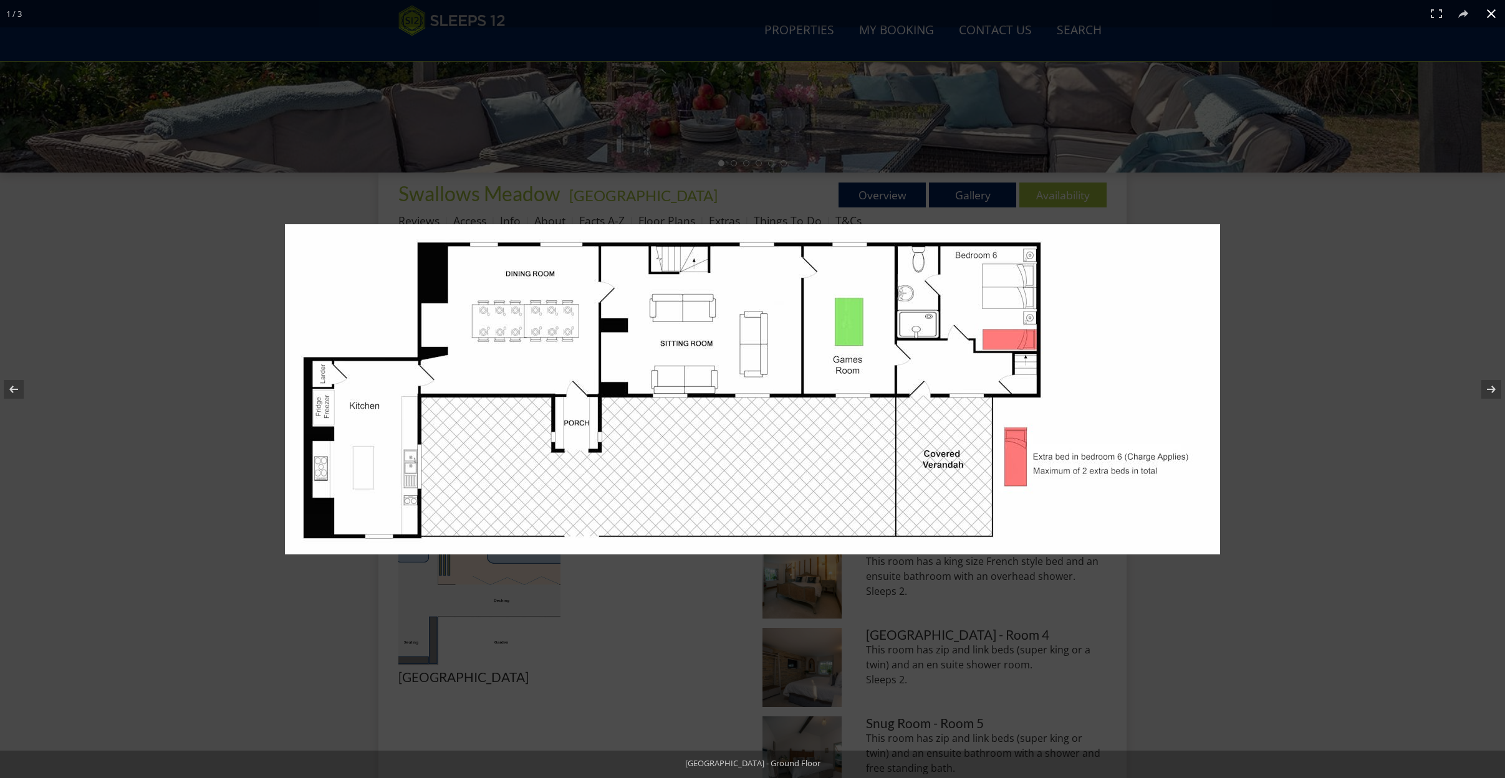
click at [1491, 12] on button at bounding box center [1490, 13] width 27 height 27
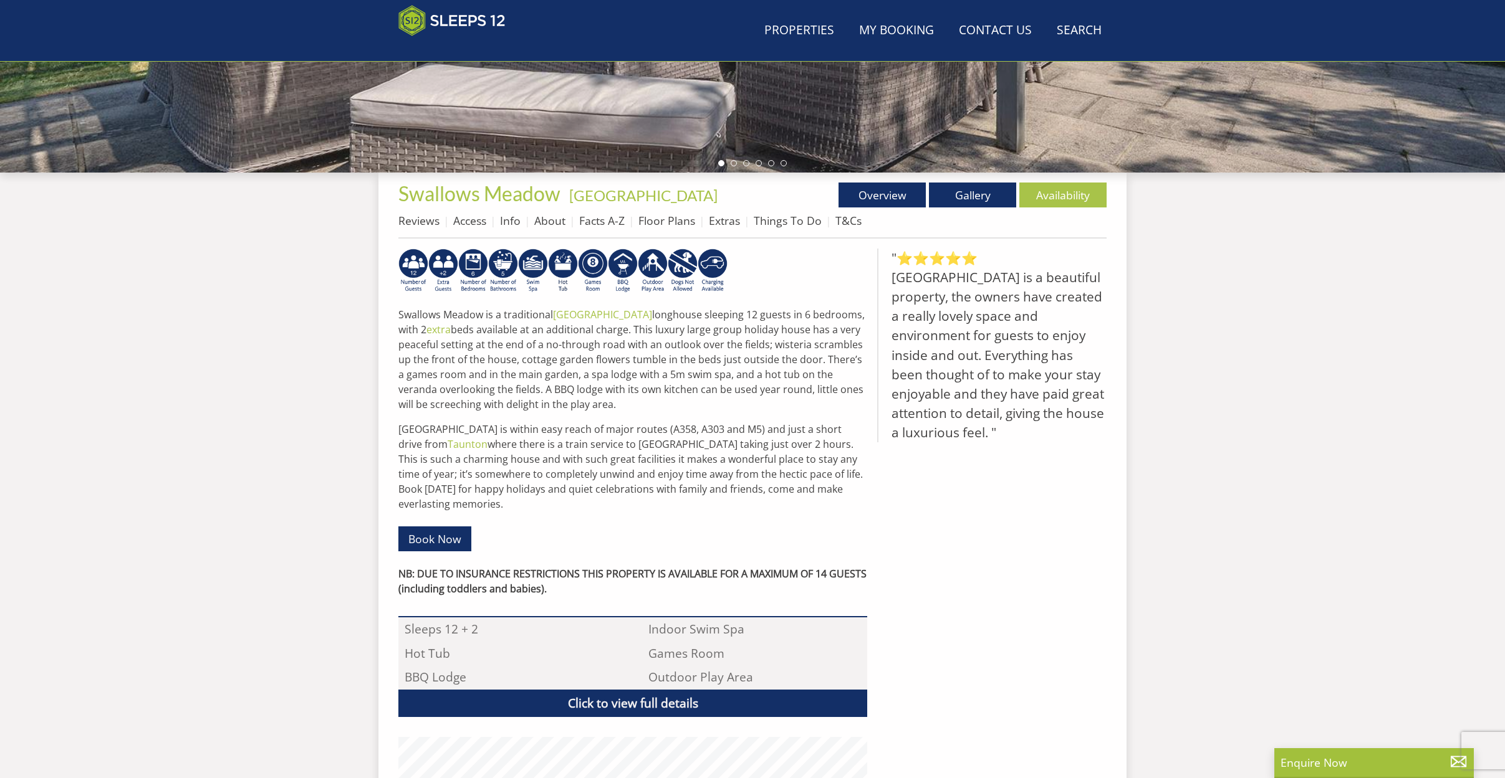
scroll to position [135, 0]
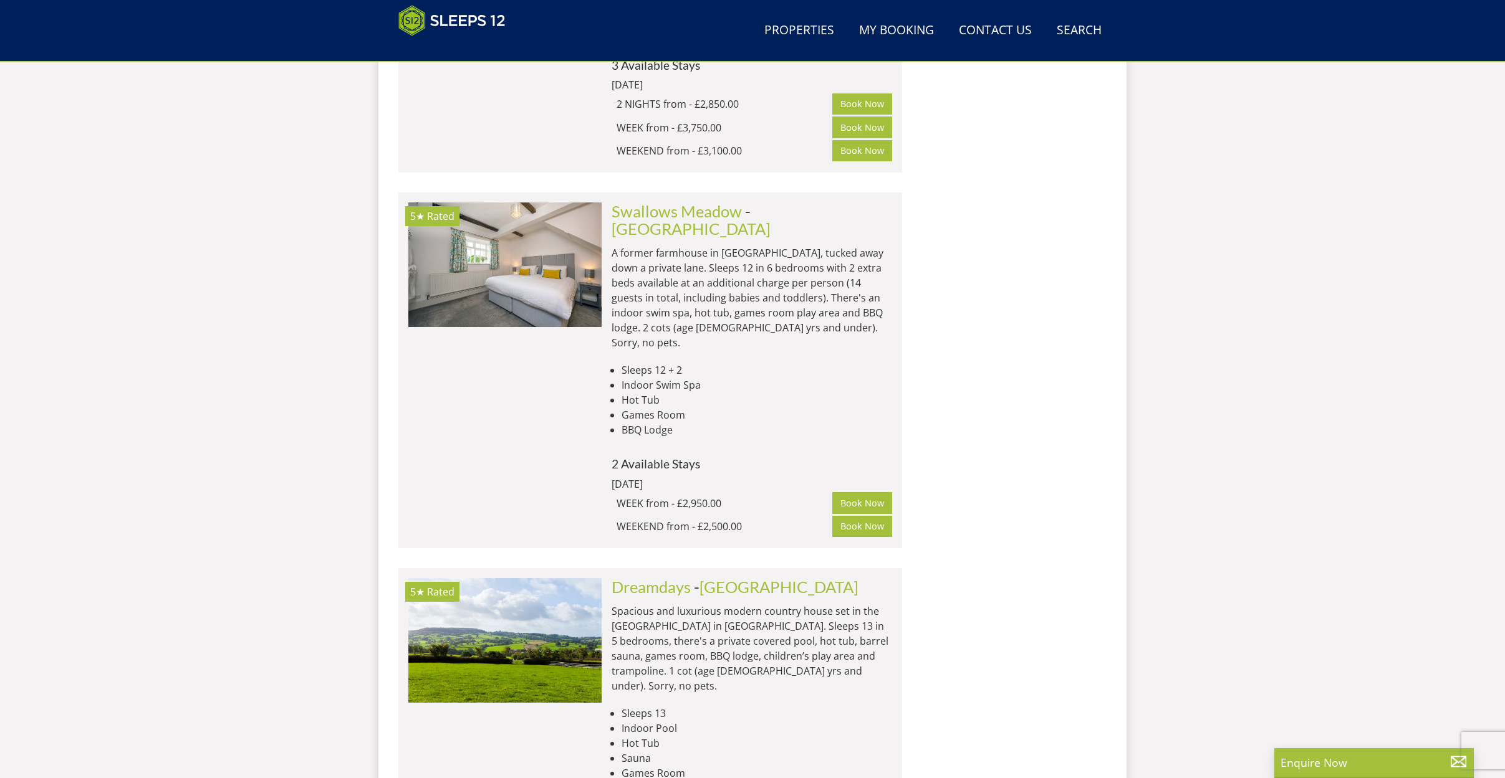
scroll to position [2920, 0]
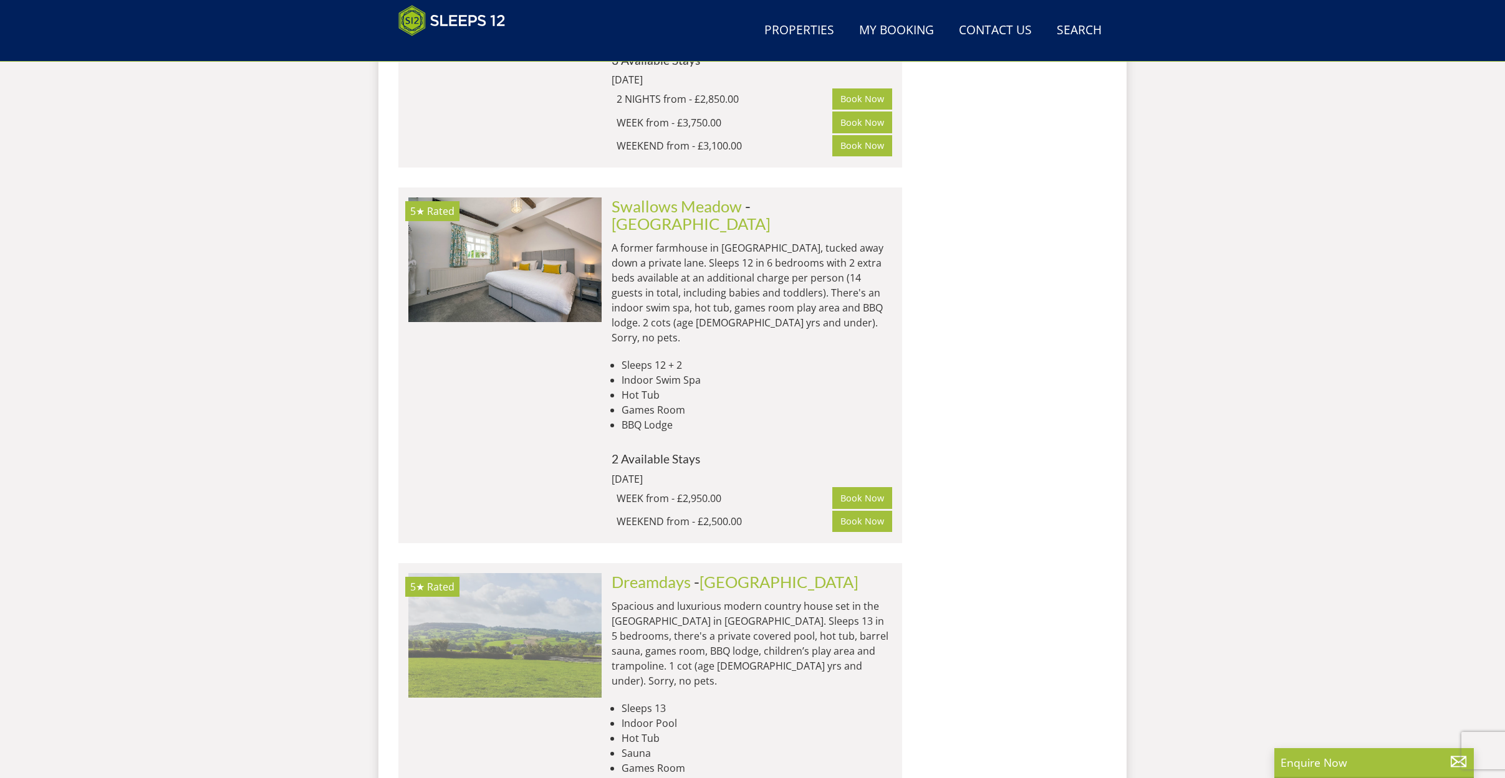
click at [546, 573] on img at bounding box center [504, 635] width 193 height 125
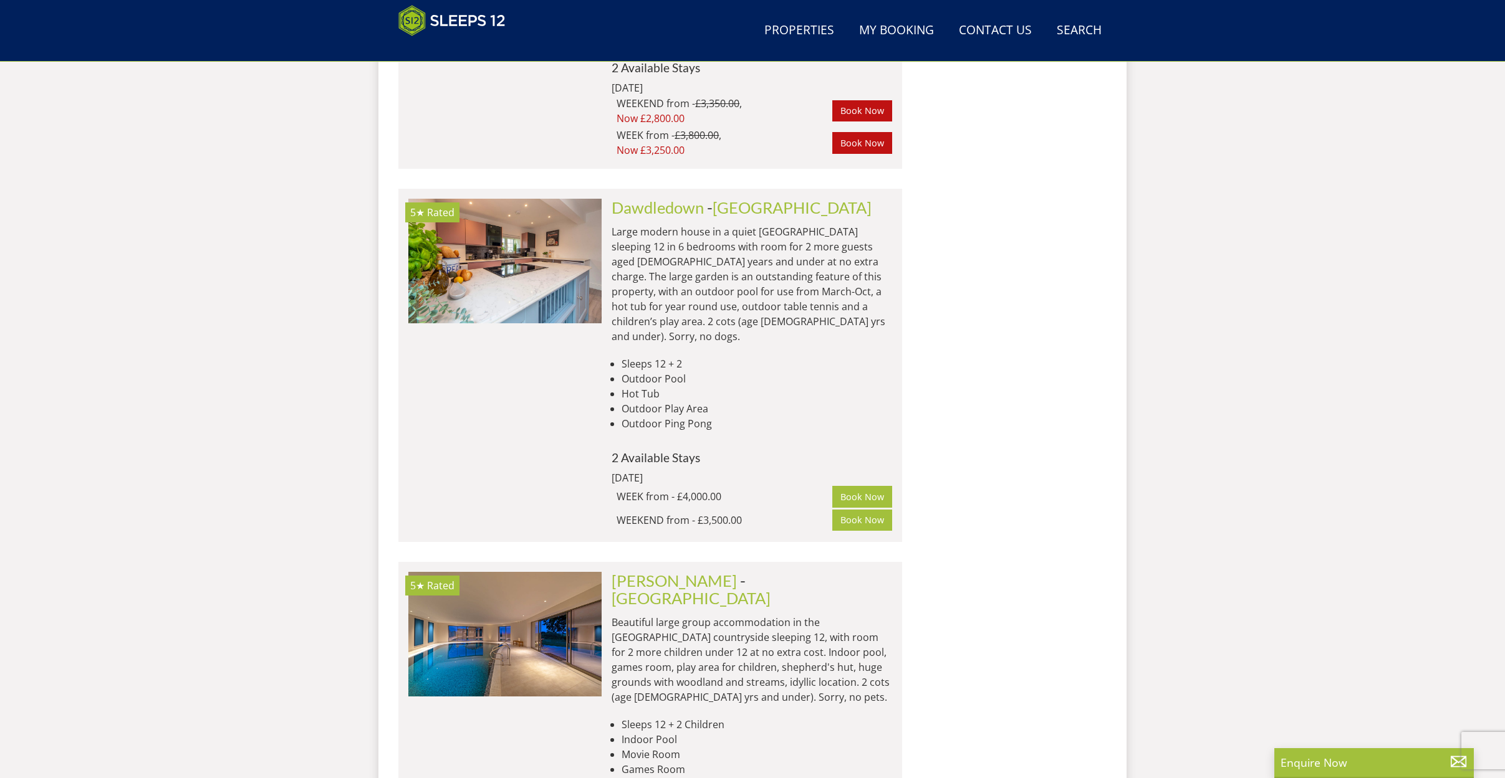
scroll to position [3640, 0]
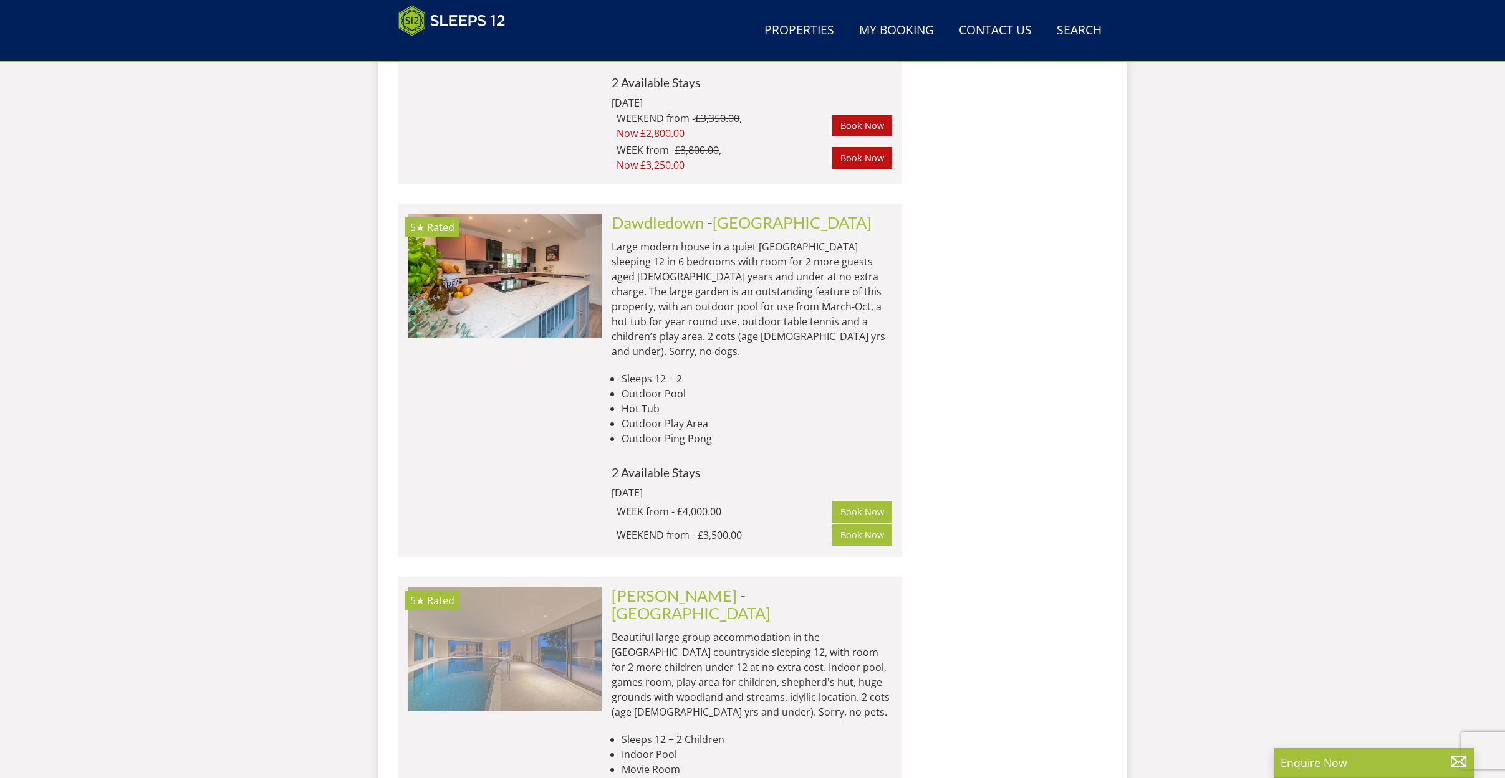
click at [525, 587] on img at bounding box center [504, 649] width 193 height 125
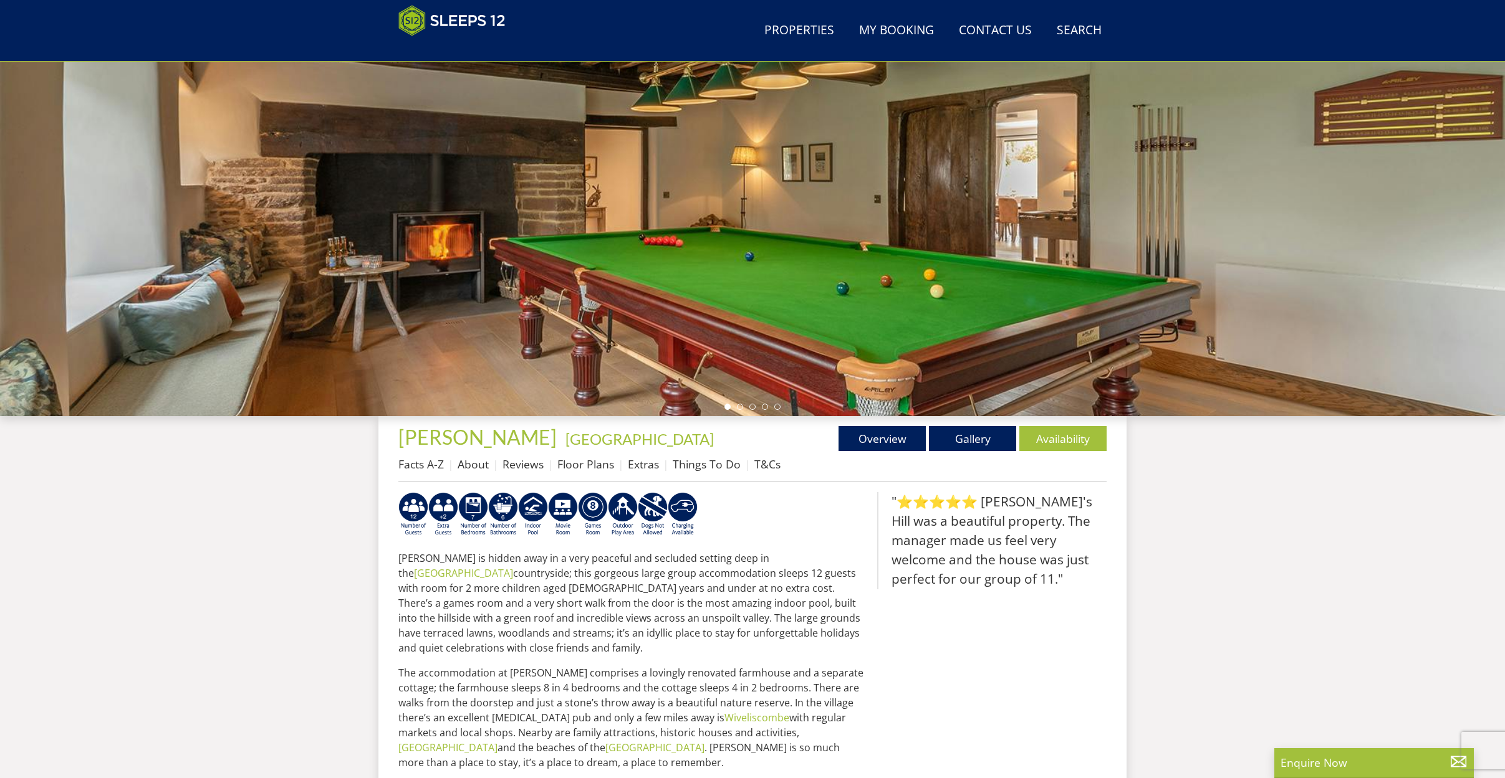
scroll to position [300, 0]
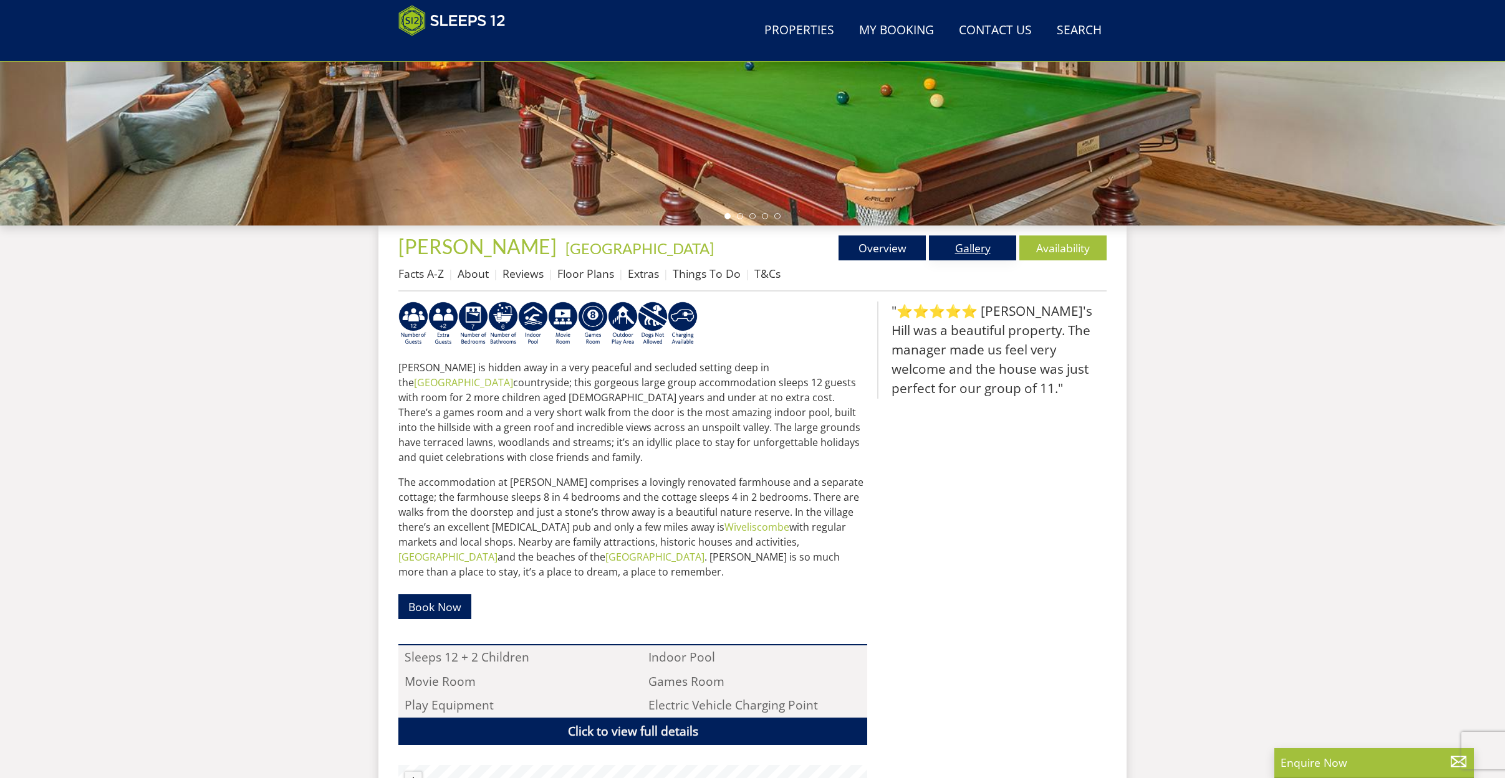
click at [972, 248] on link "Gallery" at bounding box center [972, 248] width 87 height 25
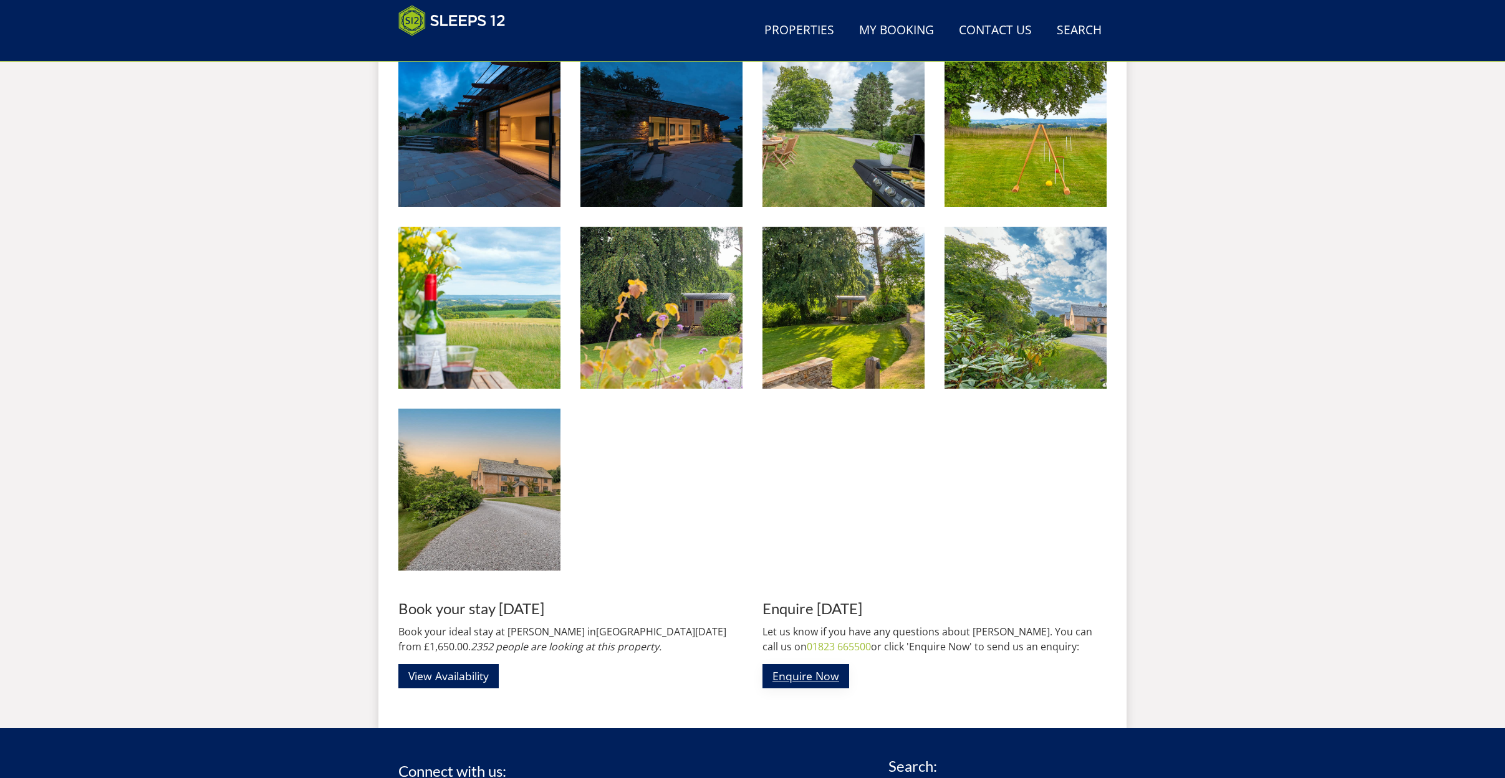
scroll to position [2197, 0]
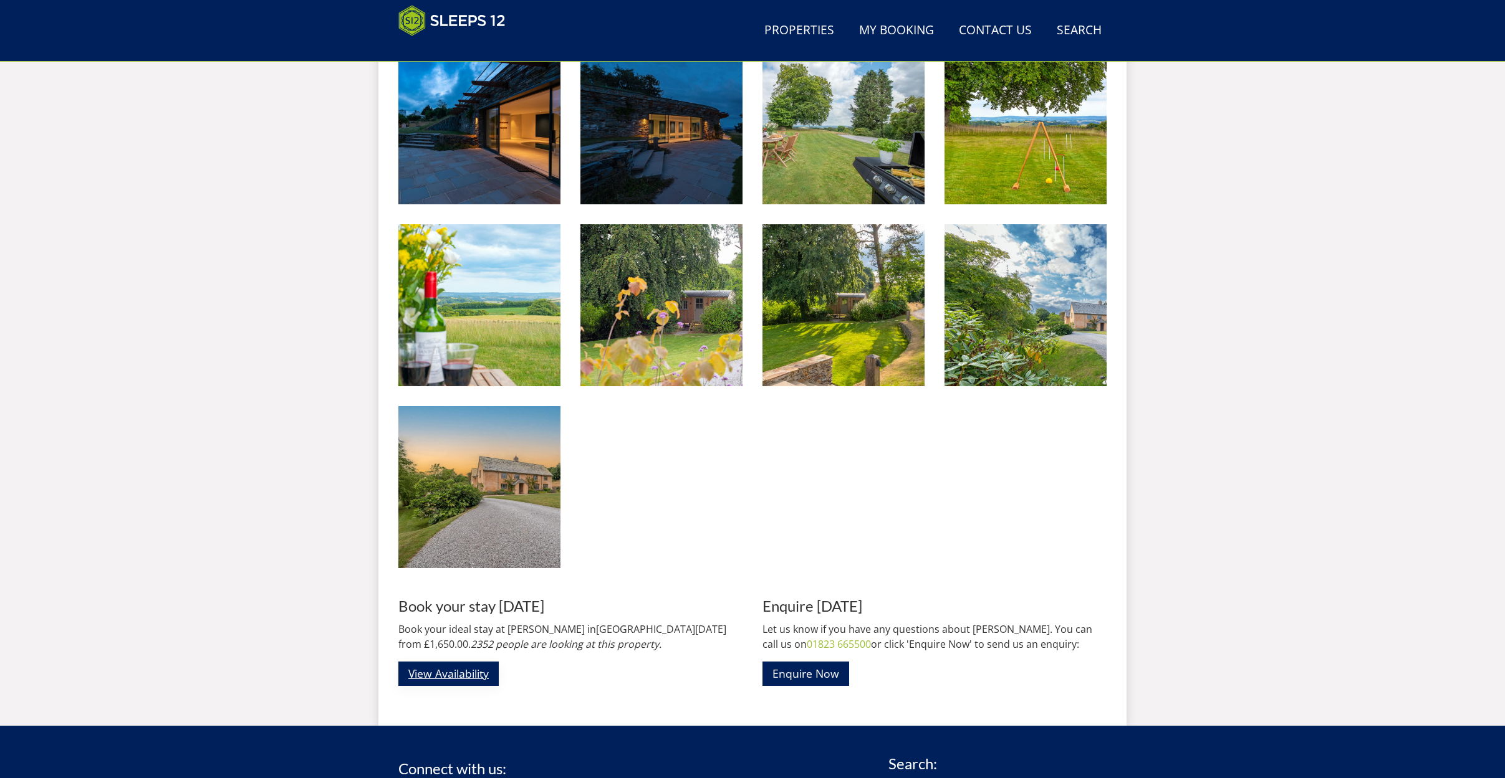
click at [473, 669] on link "View Availability" at bounding box center [448, 674] width 100 height 24
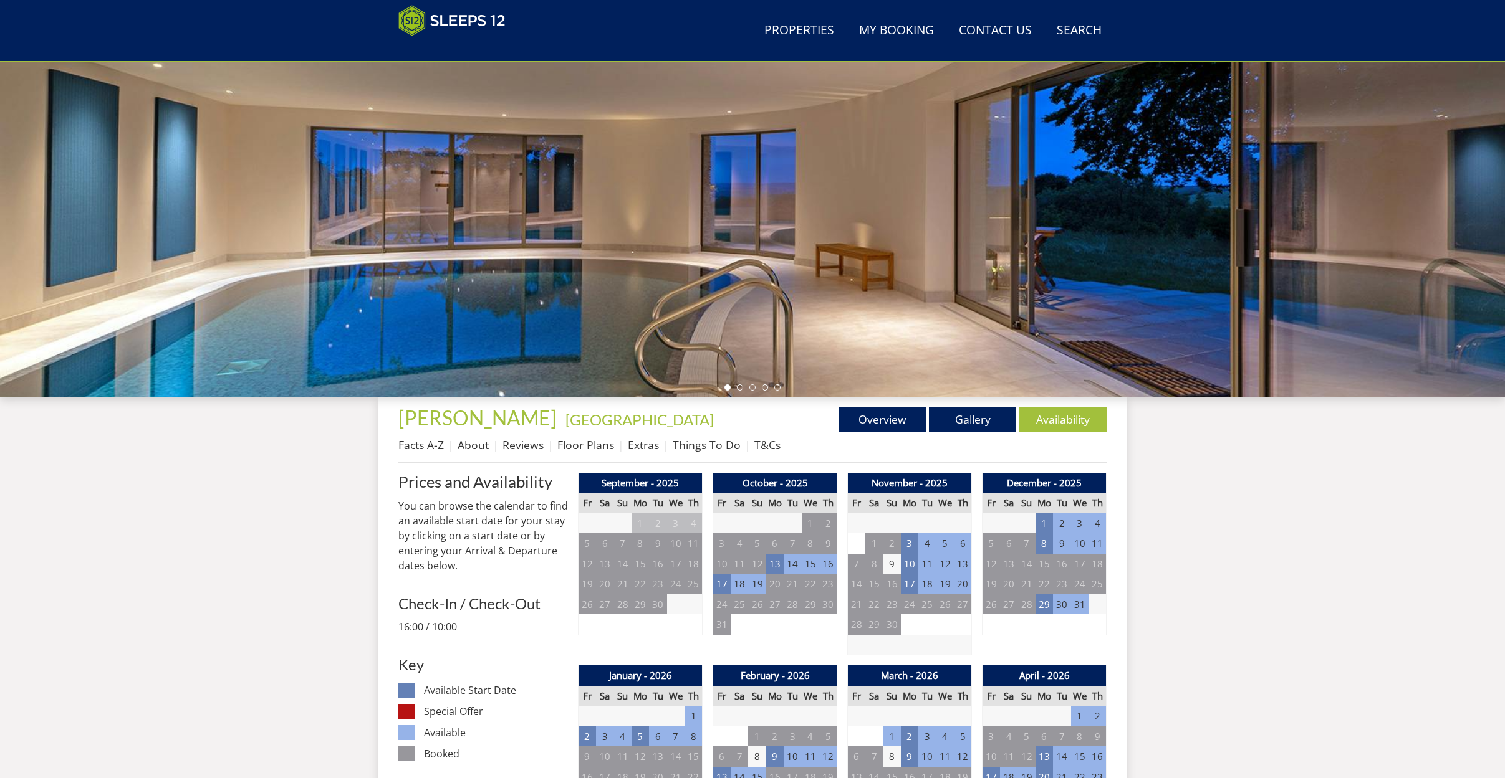
scroll to position [163, 0]
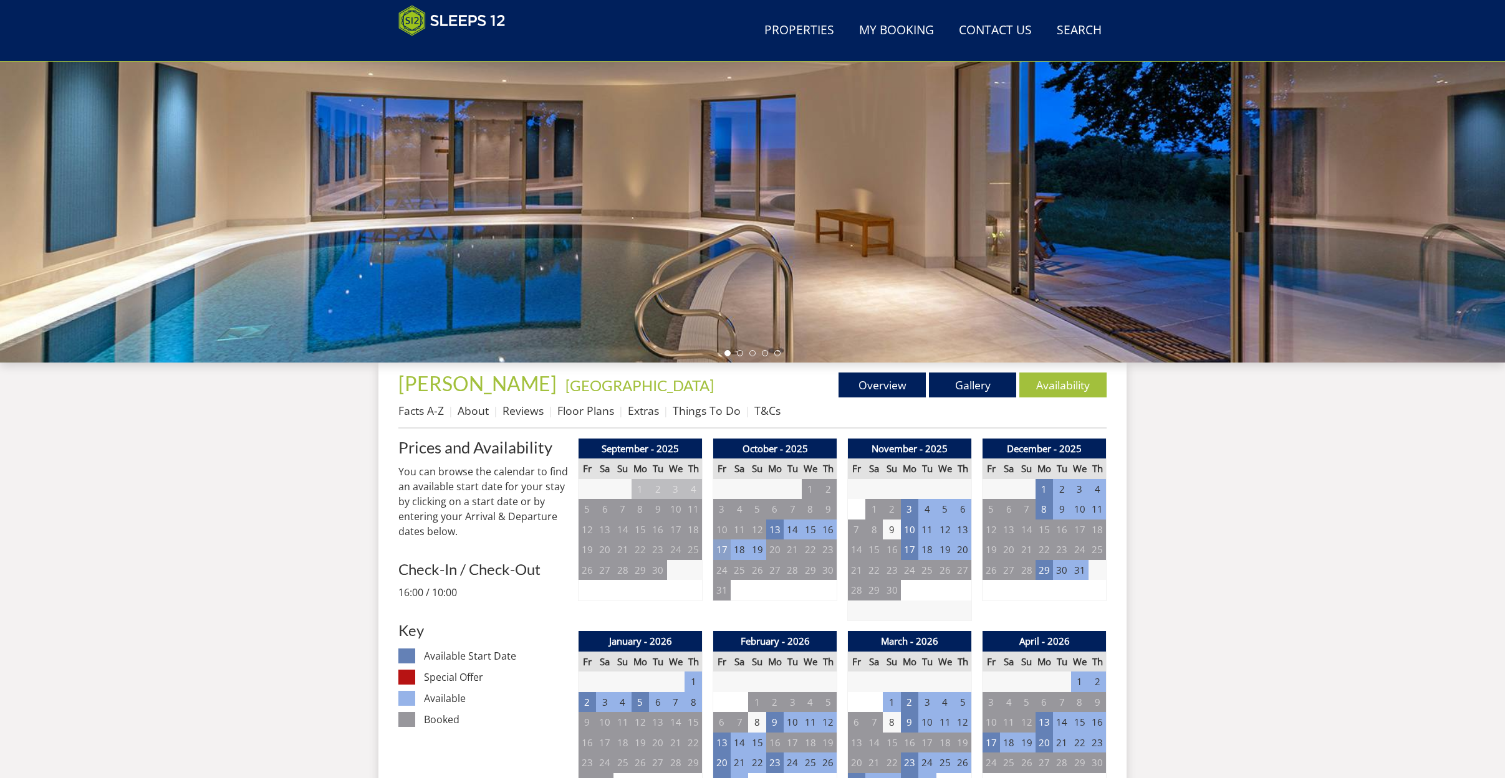
click at [719, 550] on td "17" at bounding box center [721, 550] width 17 height 21
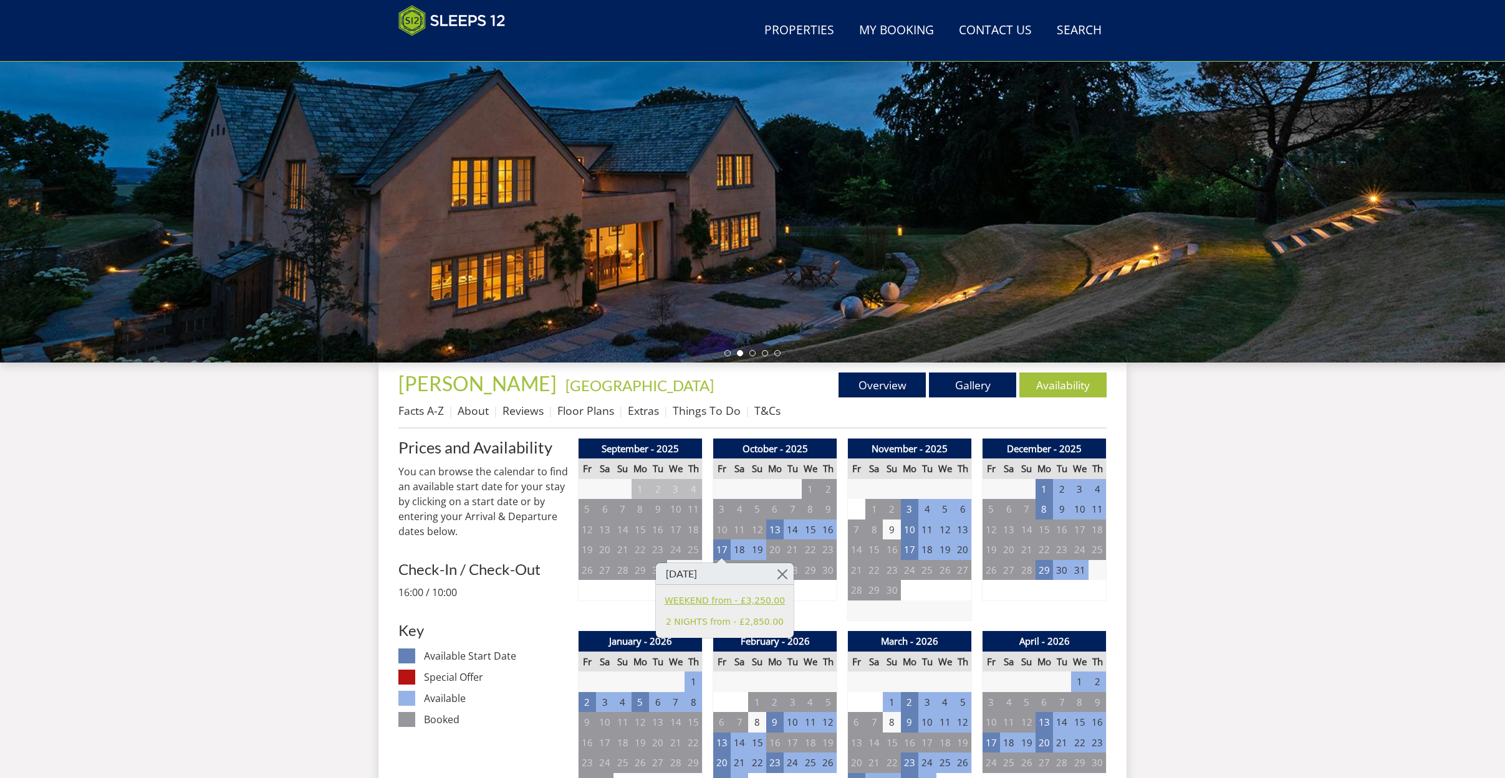
click at [739, 601] on link "WEEKEND from - £3,250.00" at bounding box center [724, 601] width 120 height 13
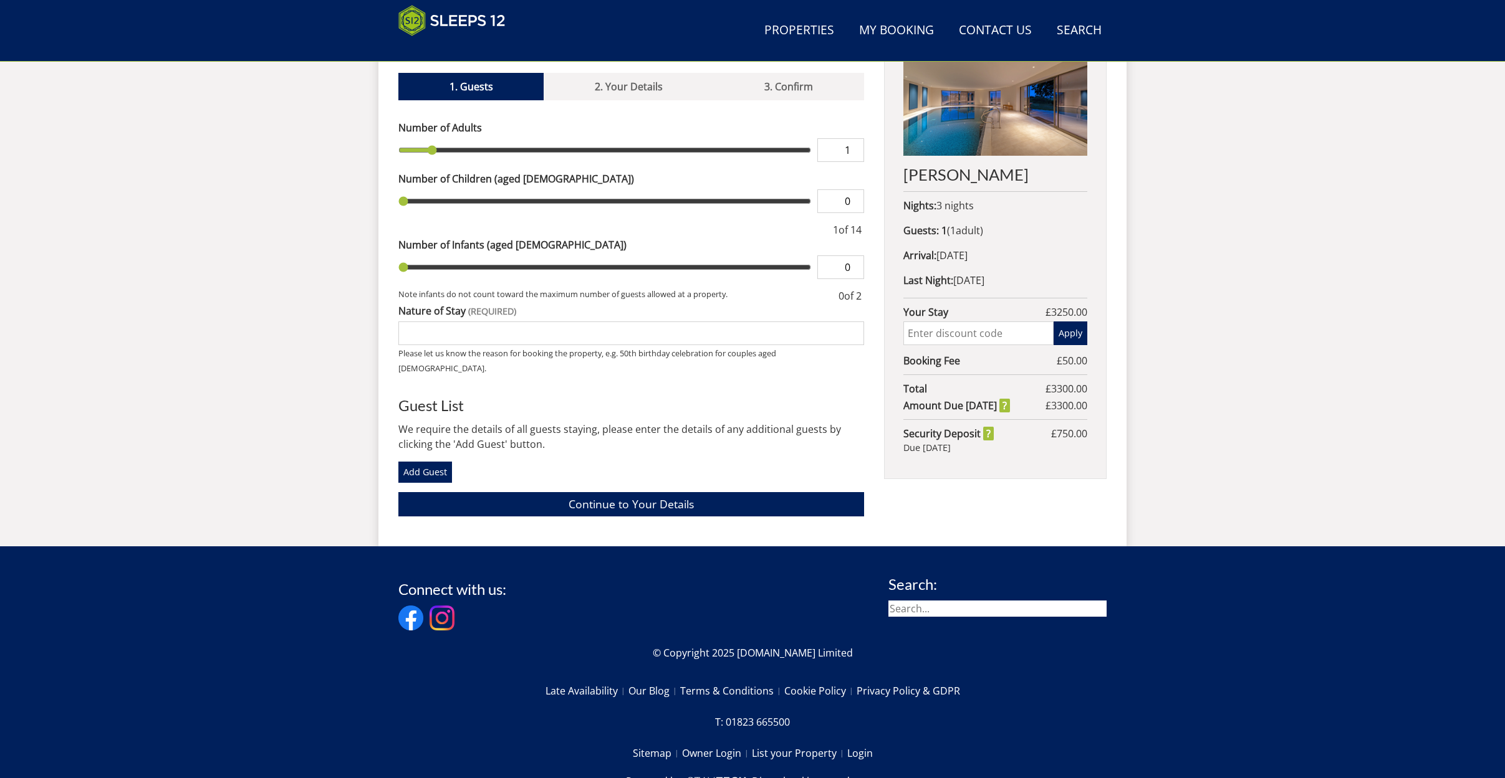
scroll to position [454, 0]
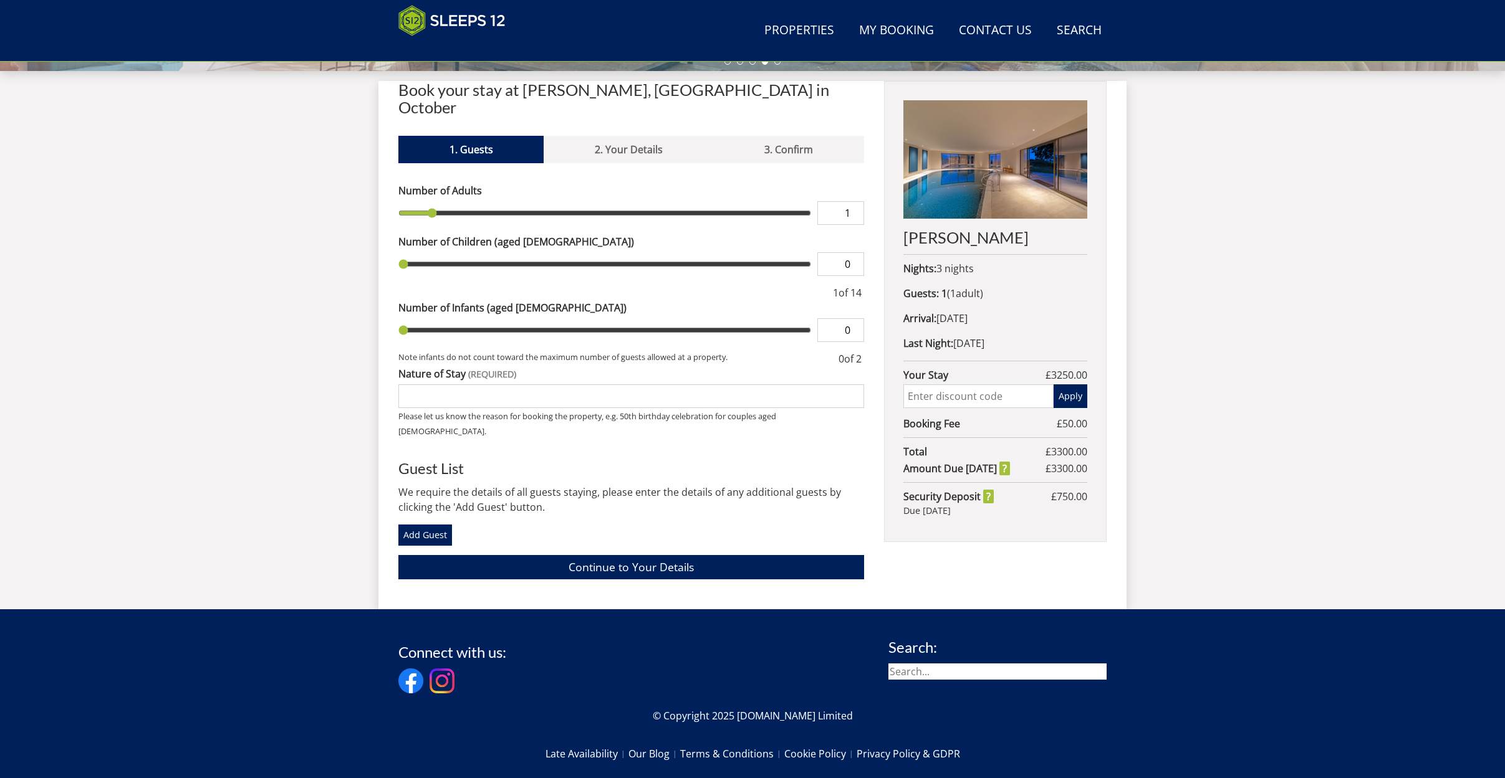
type input "2"
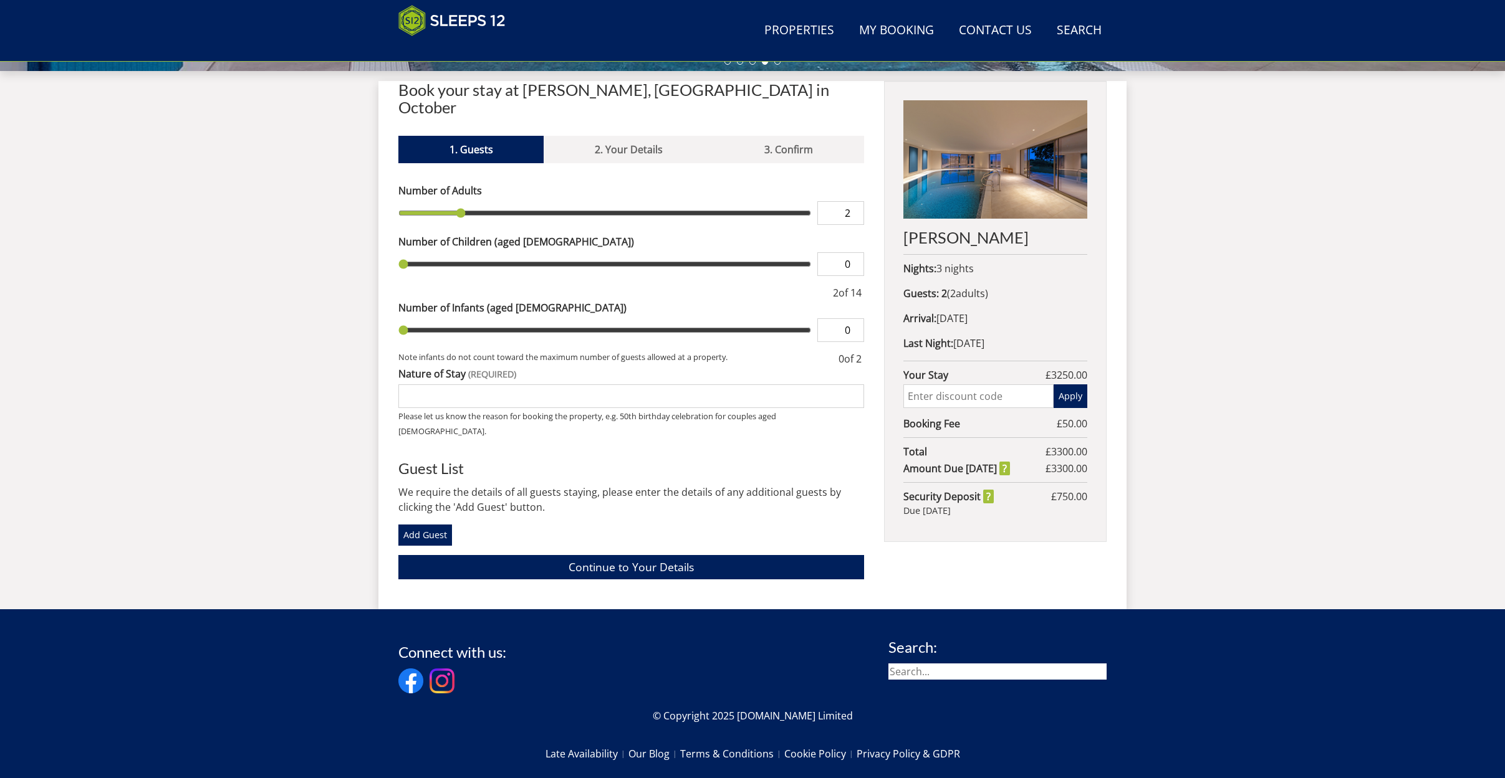
type input "3"
type input "4"
type input "5"
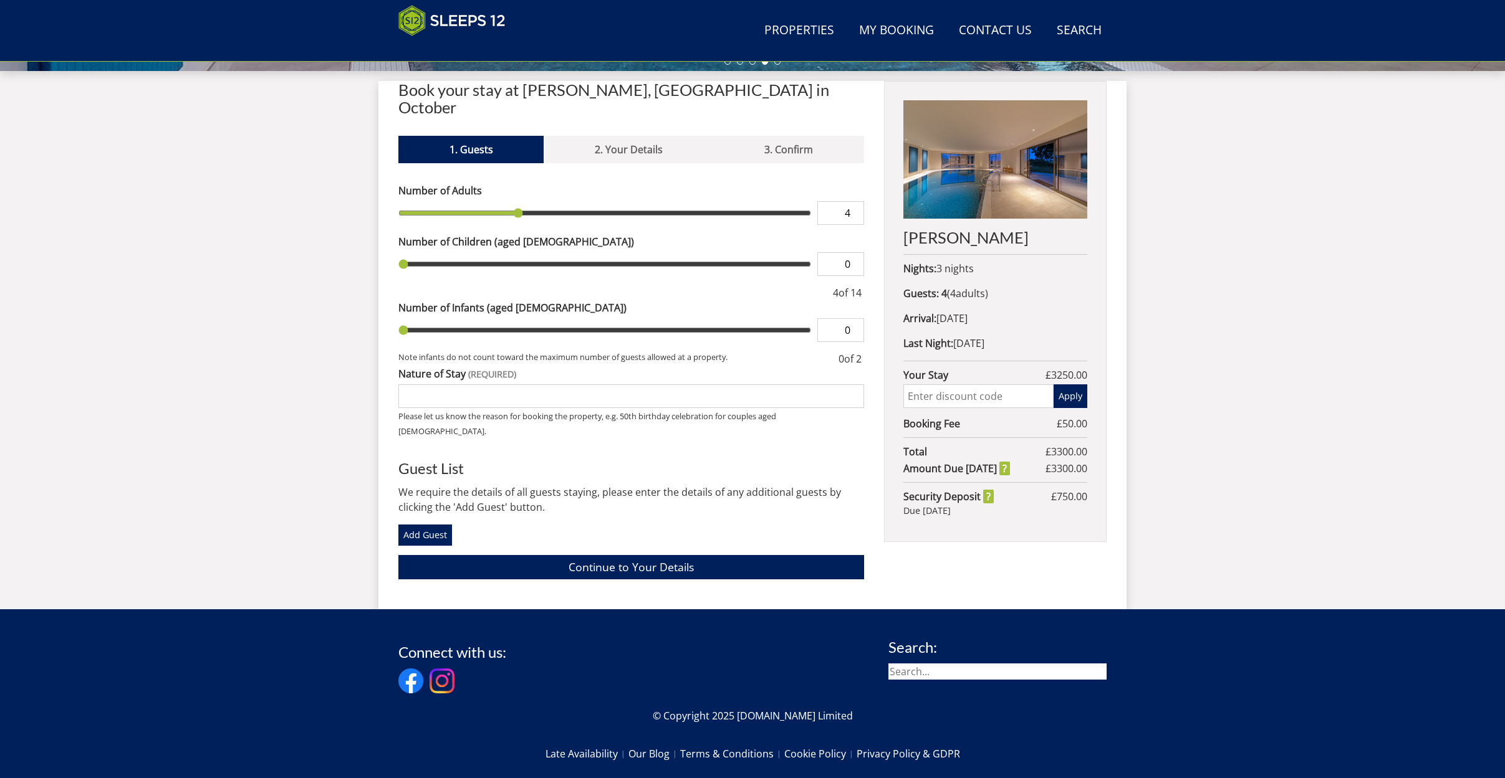
type input "5"
type input "6"
drag, startPoint x: 434, startPoint y: 195, endPoint x: 565, endPoint y: 197, distance: 130.3
type input "6"
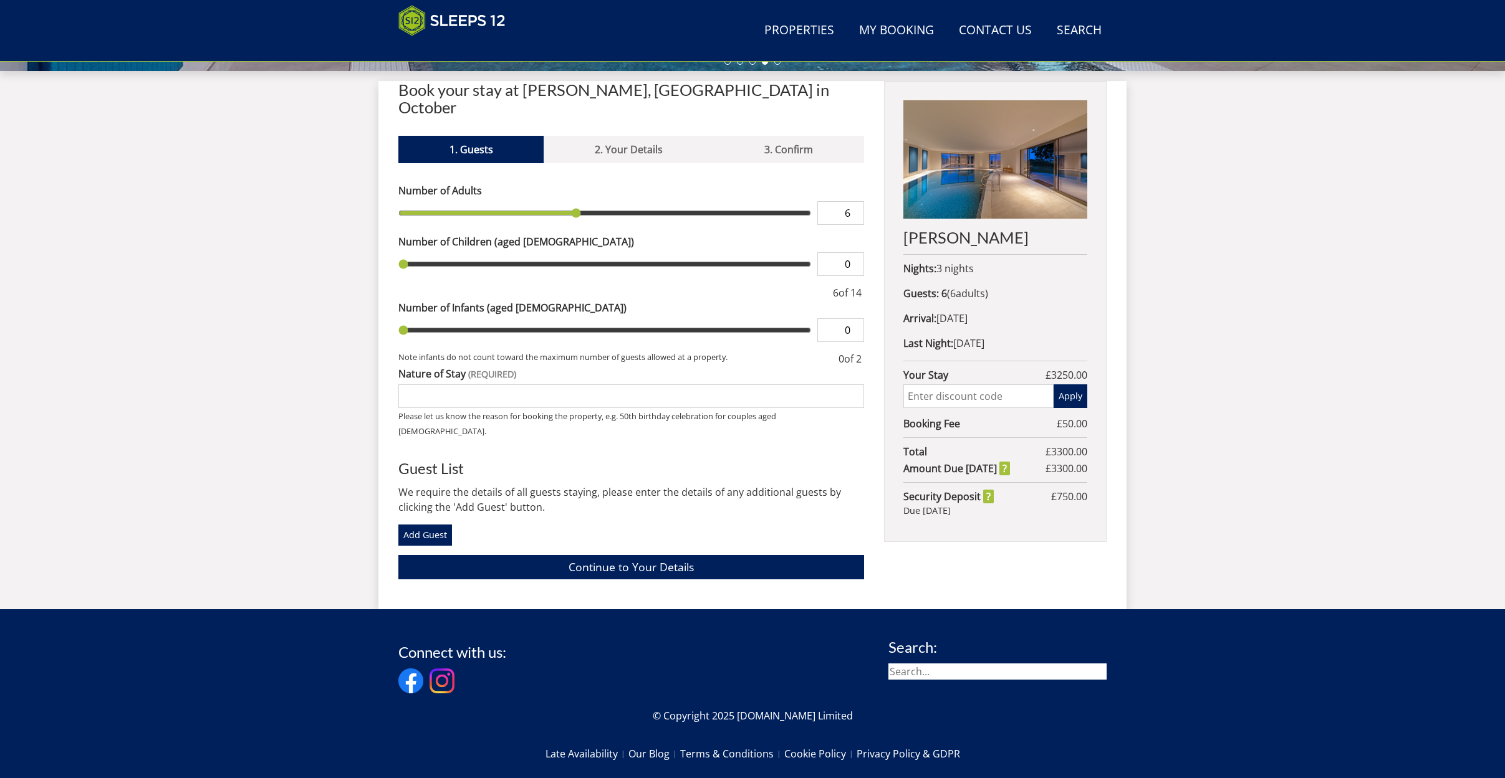
click at [565, 201] on input "range" at bounding box center [604, 213] width 413 height 24
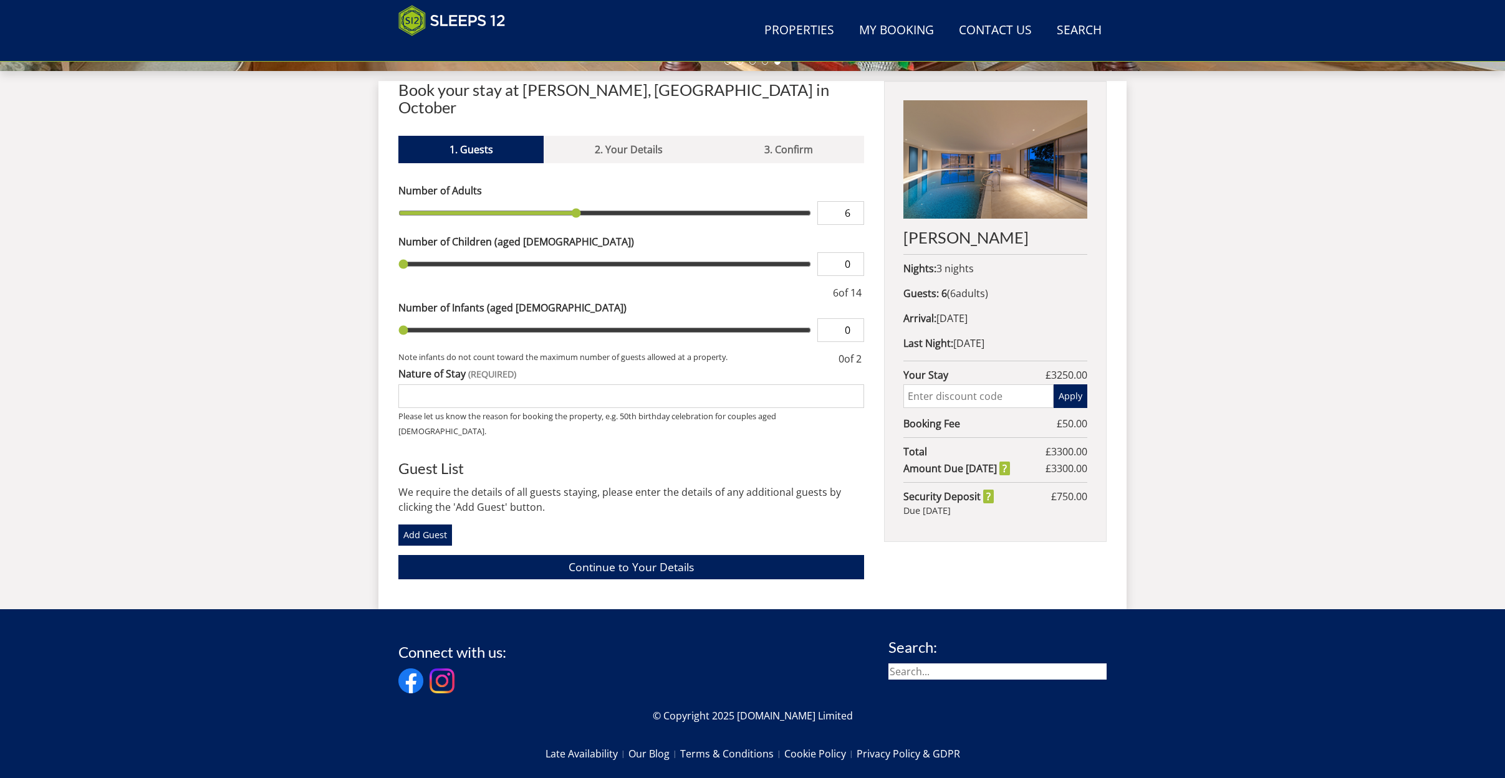
type input "1"
type input "2"
type input "3"
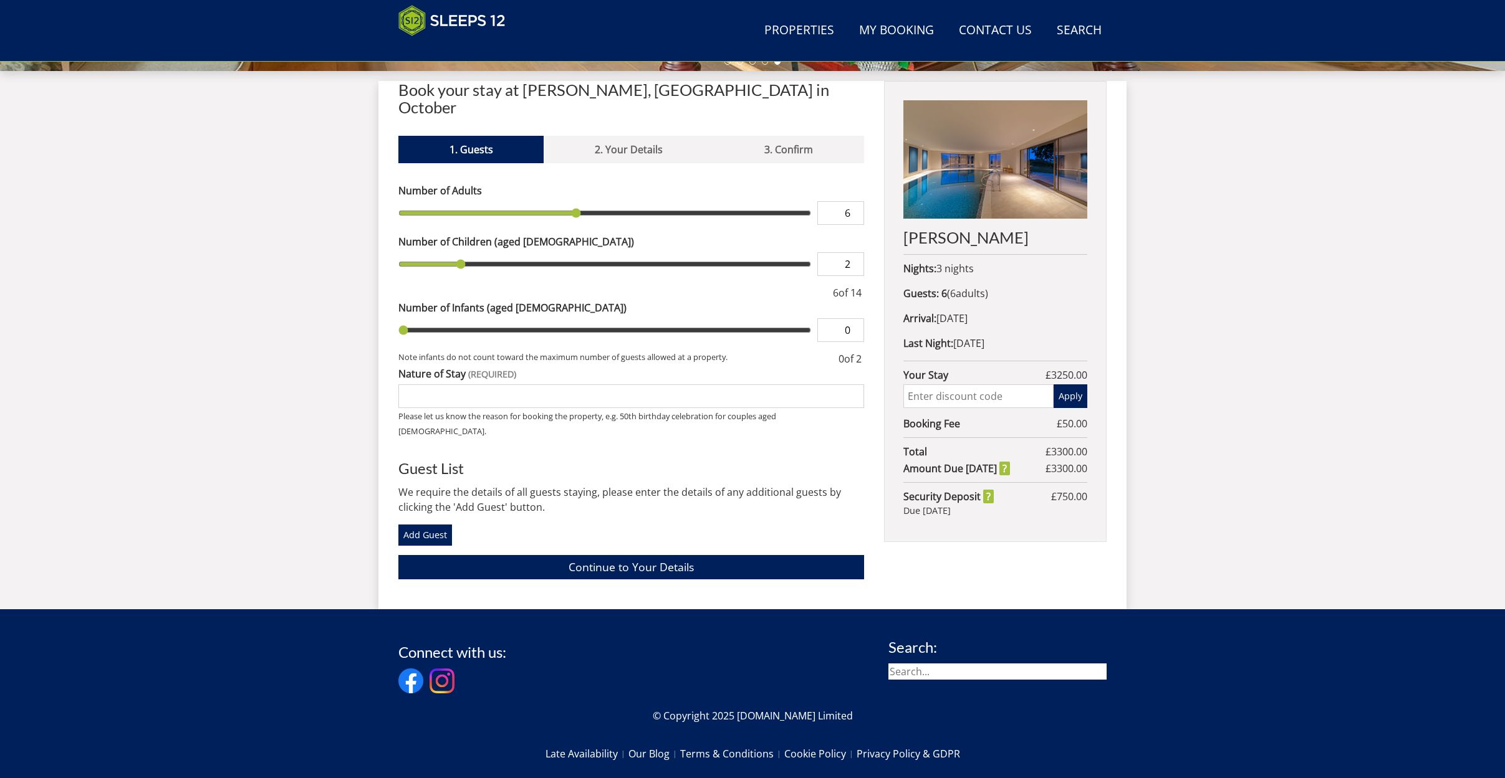
type input "3"
type input "4"
drag, startPoint x: 402, startPoint y: 247, endPoint x: 509, endPoint y: 246, distance: 106.6
type input "4"
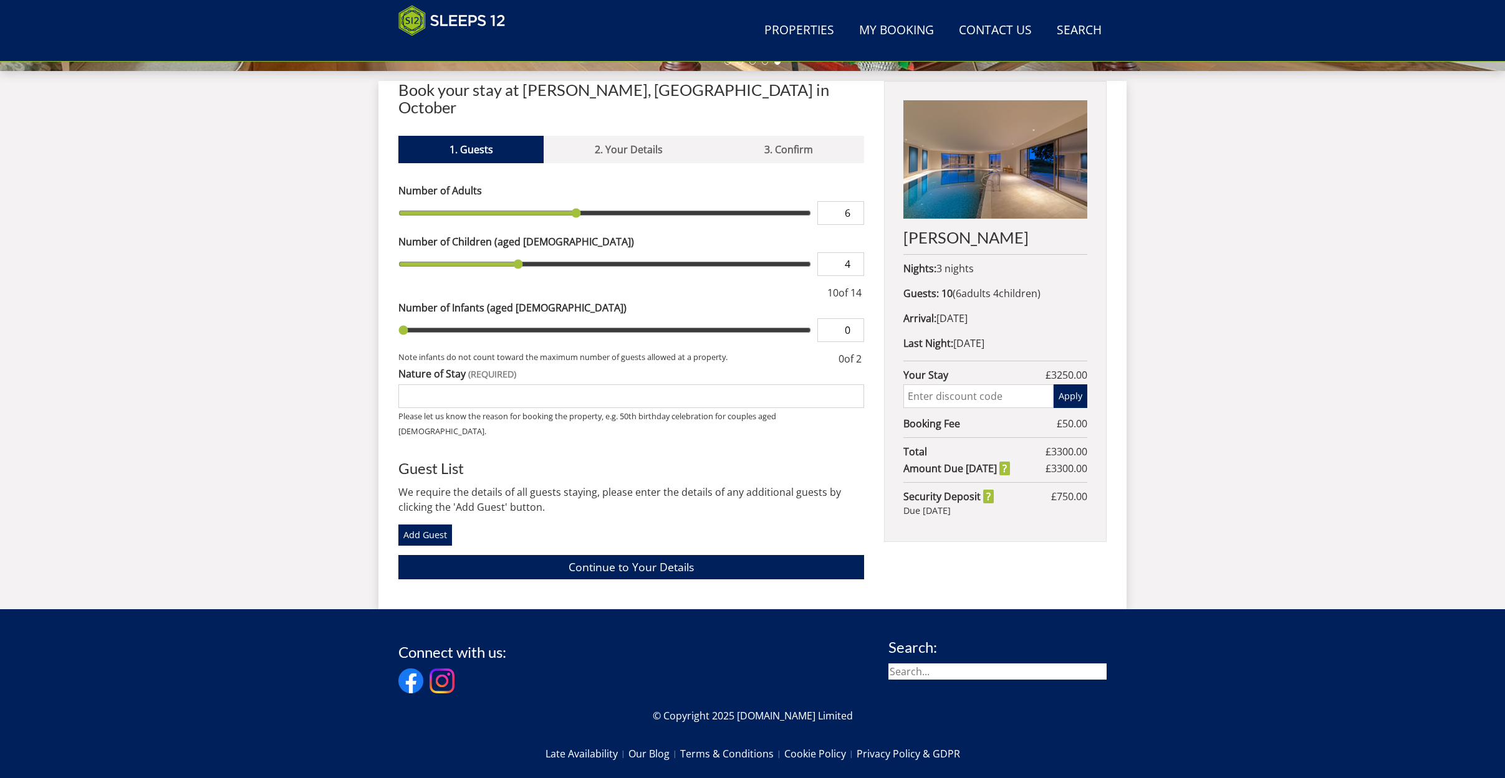
click at [509, 252] on input "range" at bounding box center [604, 264] width 413 height 24
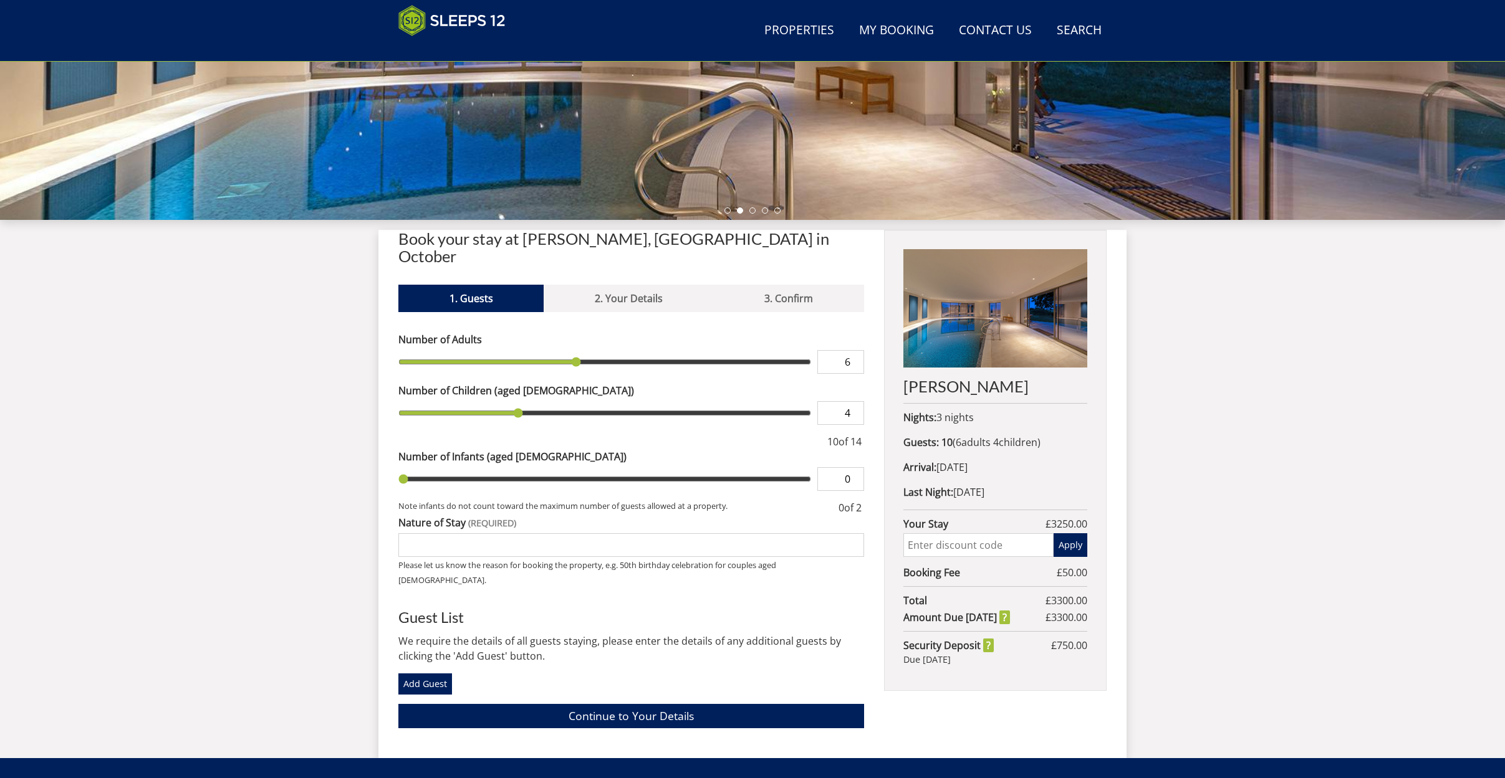
scroll to position [397, 0]
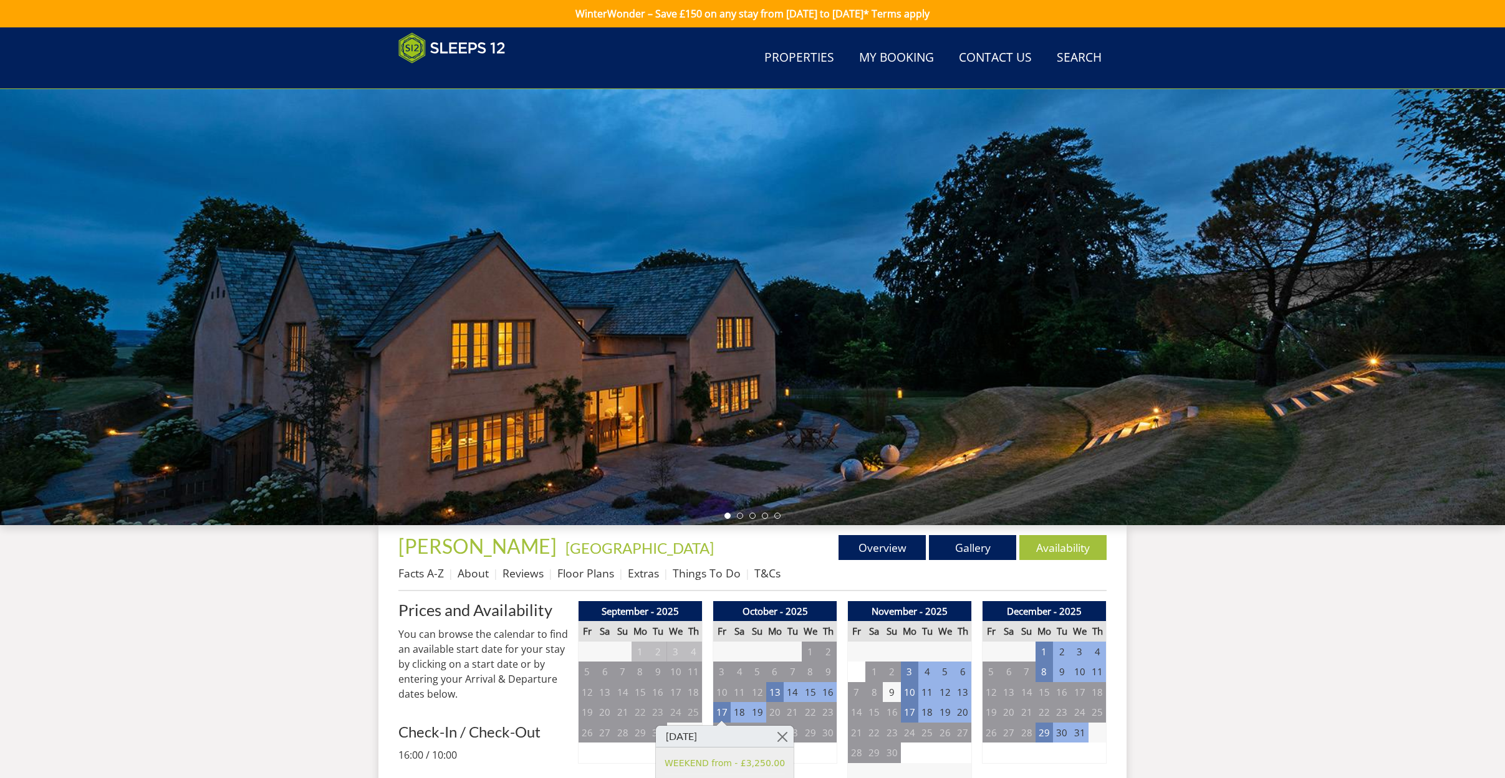
scroll to position [163, 0]
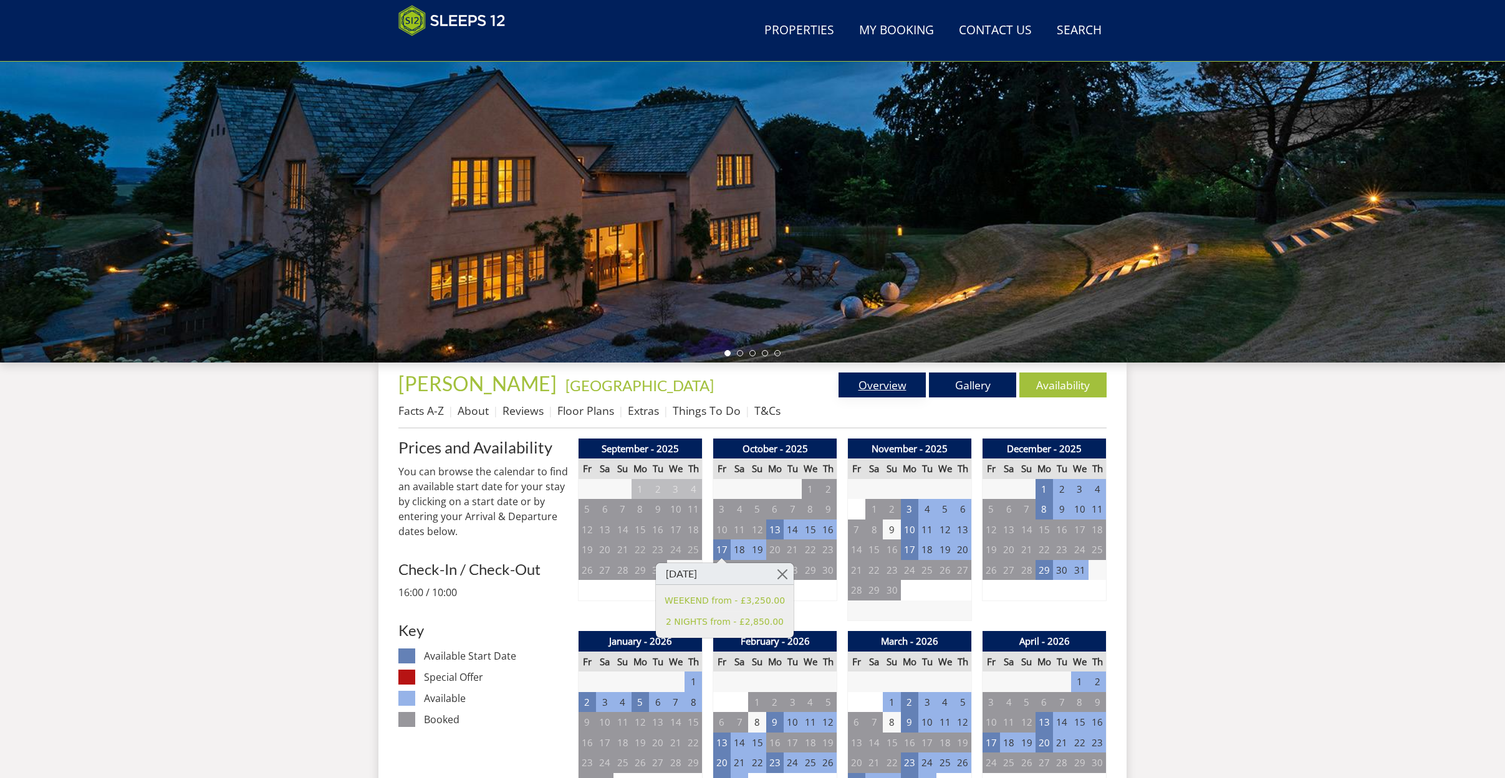
click at [879, 385] on link "Overview" at bounding box center [881, 385] width 87 height 25
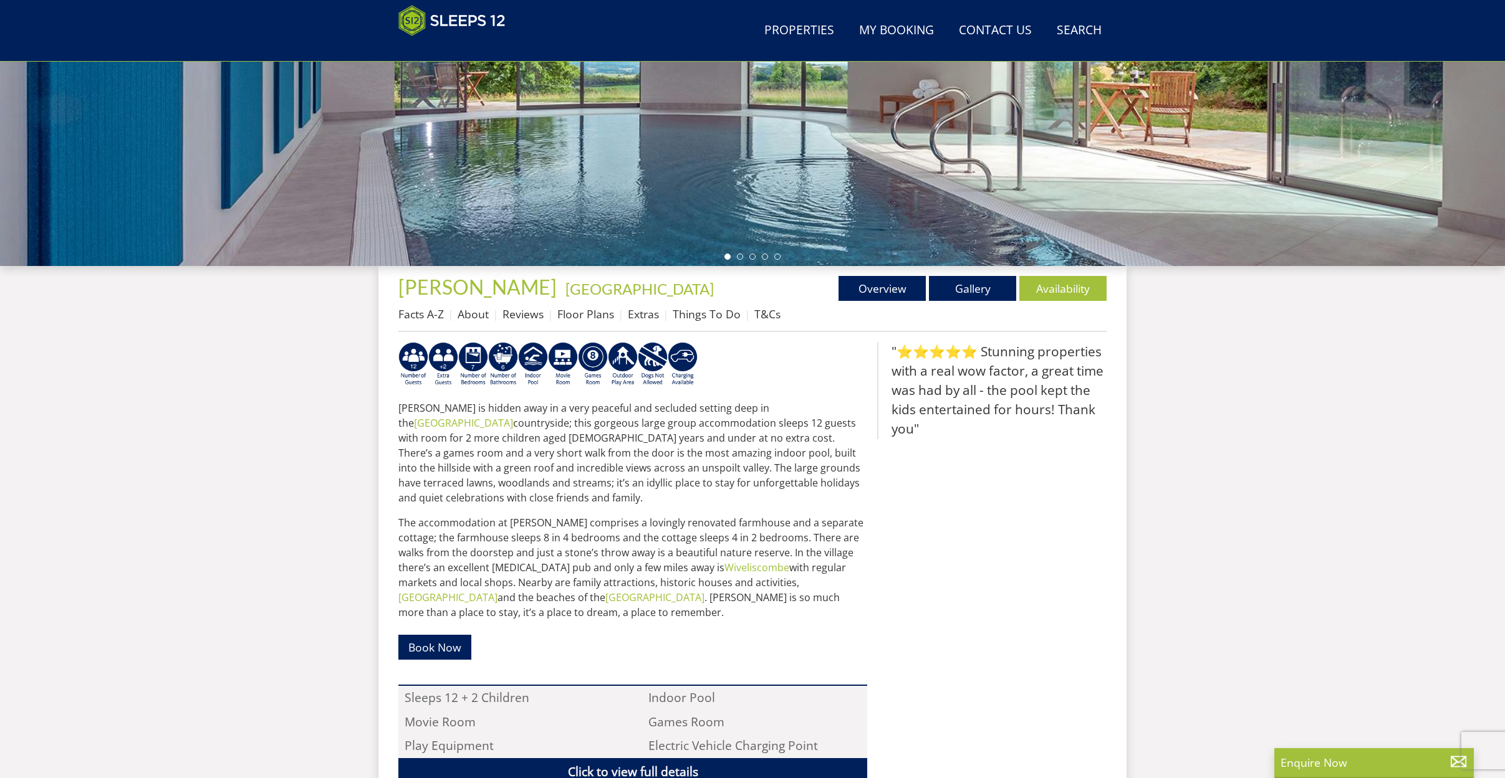
scroll to position [262, 0]
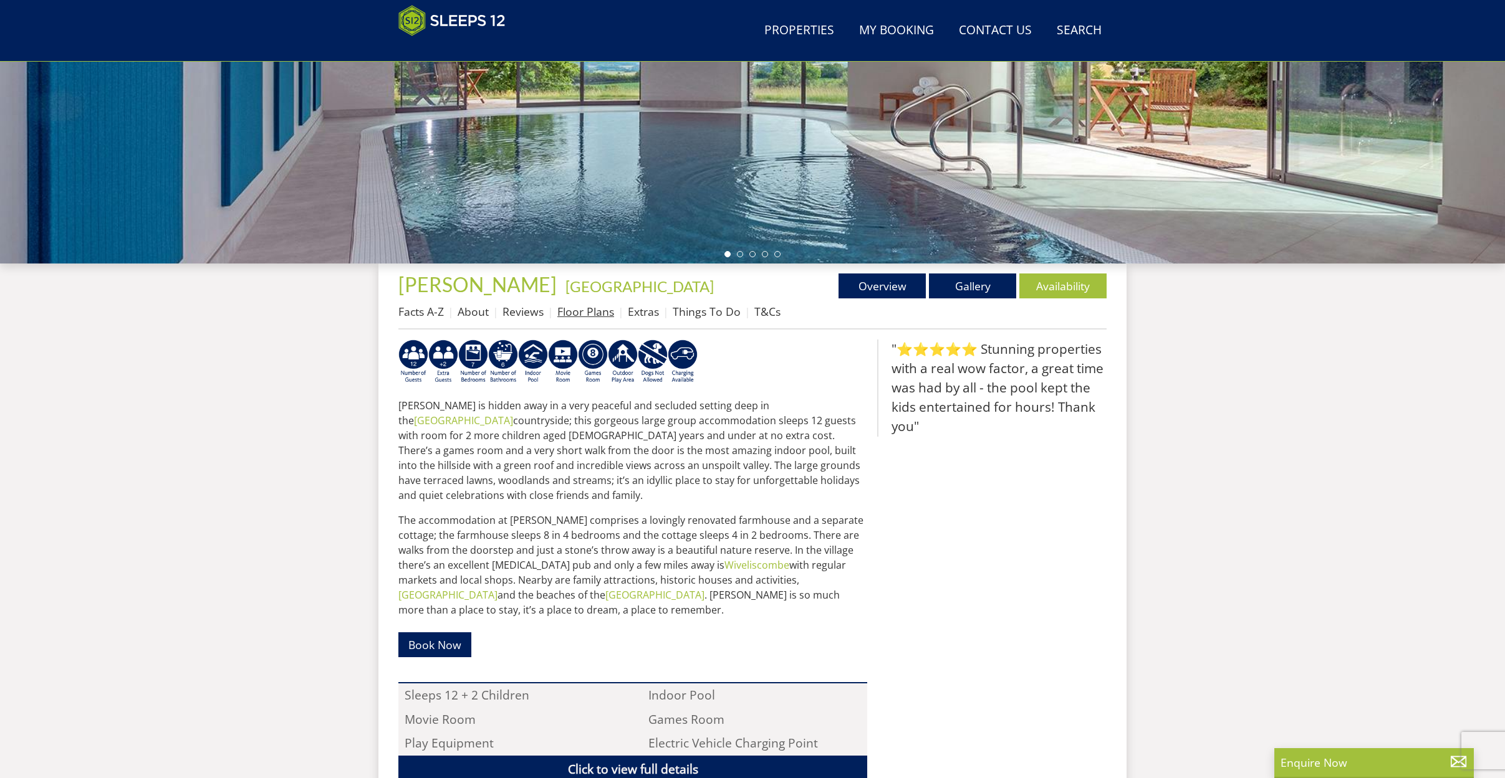
click at [590, 313] on link "Floor Plans" at bounding box center [585, 311] width 57 height 15
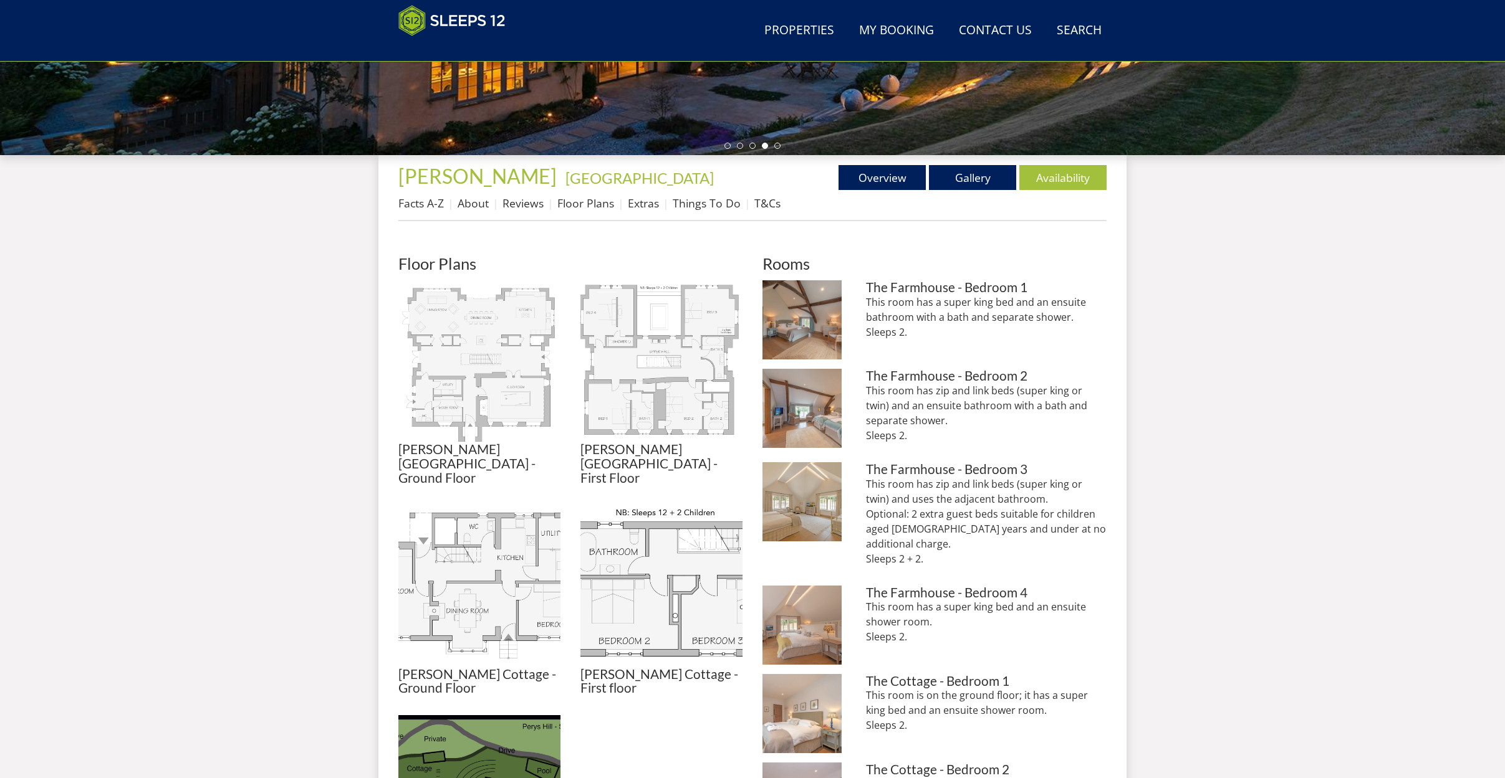
scroll to position [373, 0]
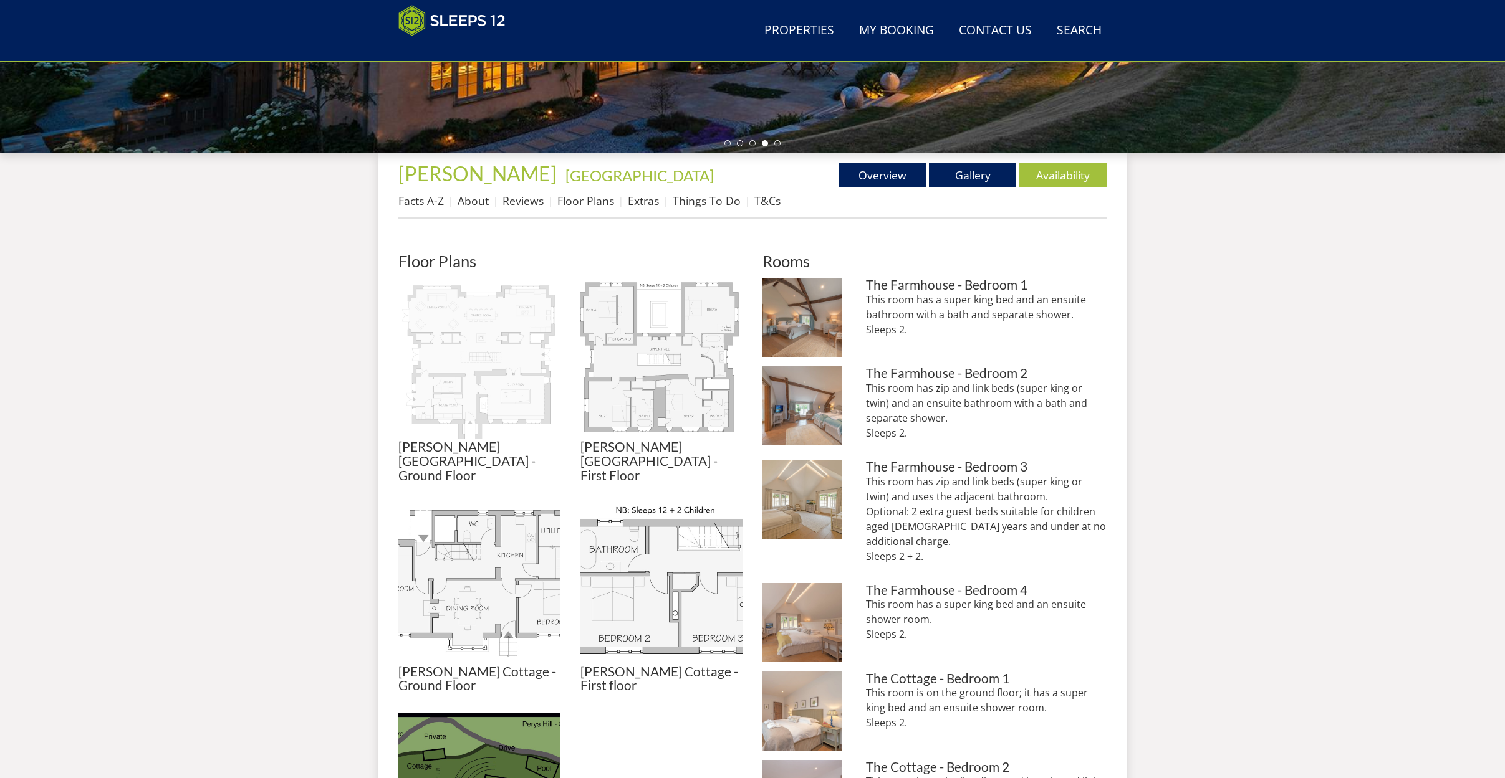
click at [469, 400] on img at bounding box center [479, 359] width 162 height 162
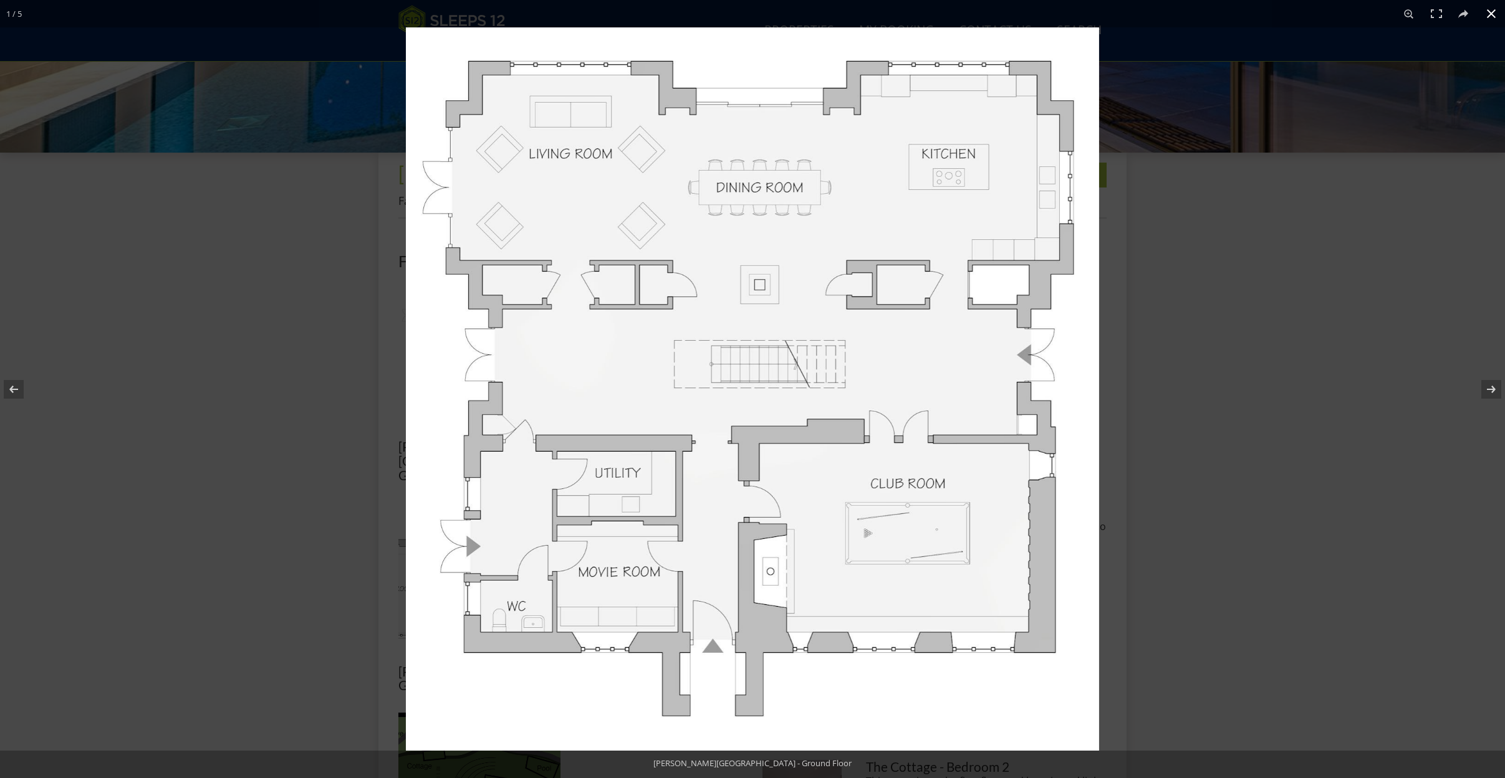
click at [1143, 276] on div at bounding box center [1158, 416] width 1505 height 778
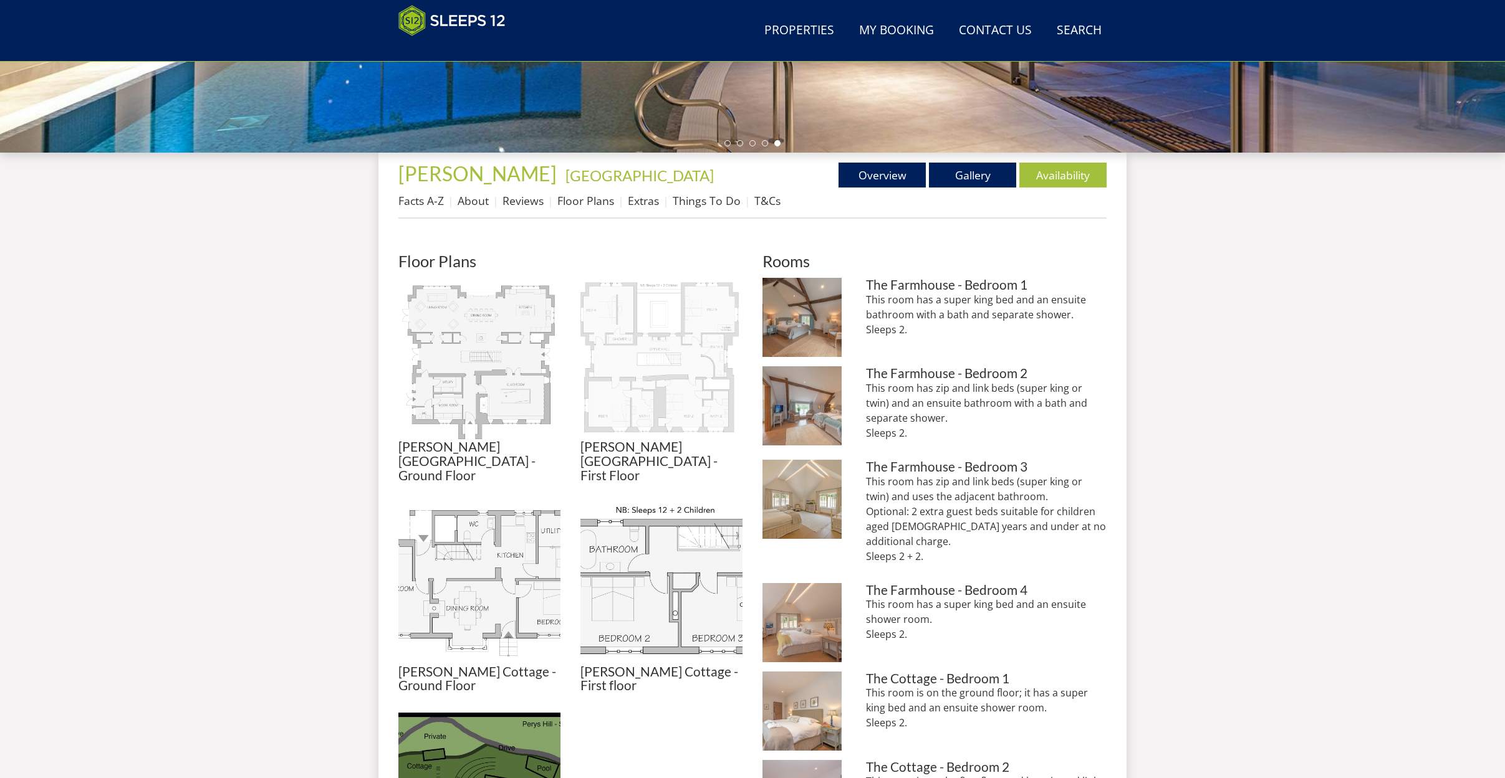
click at [674, 337] on img at bounding box center [661, 359] width 162 height 162
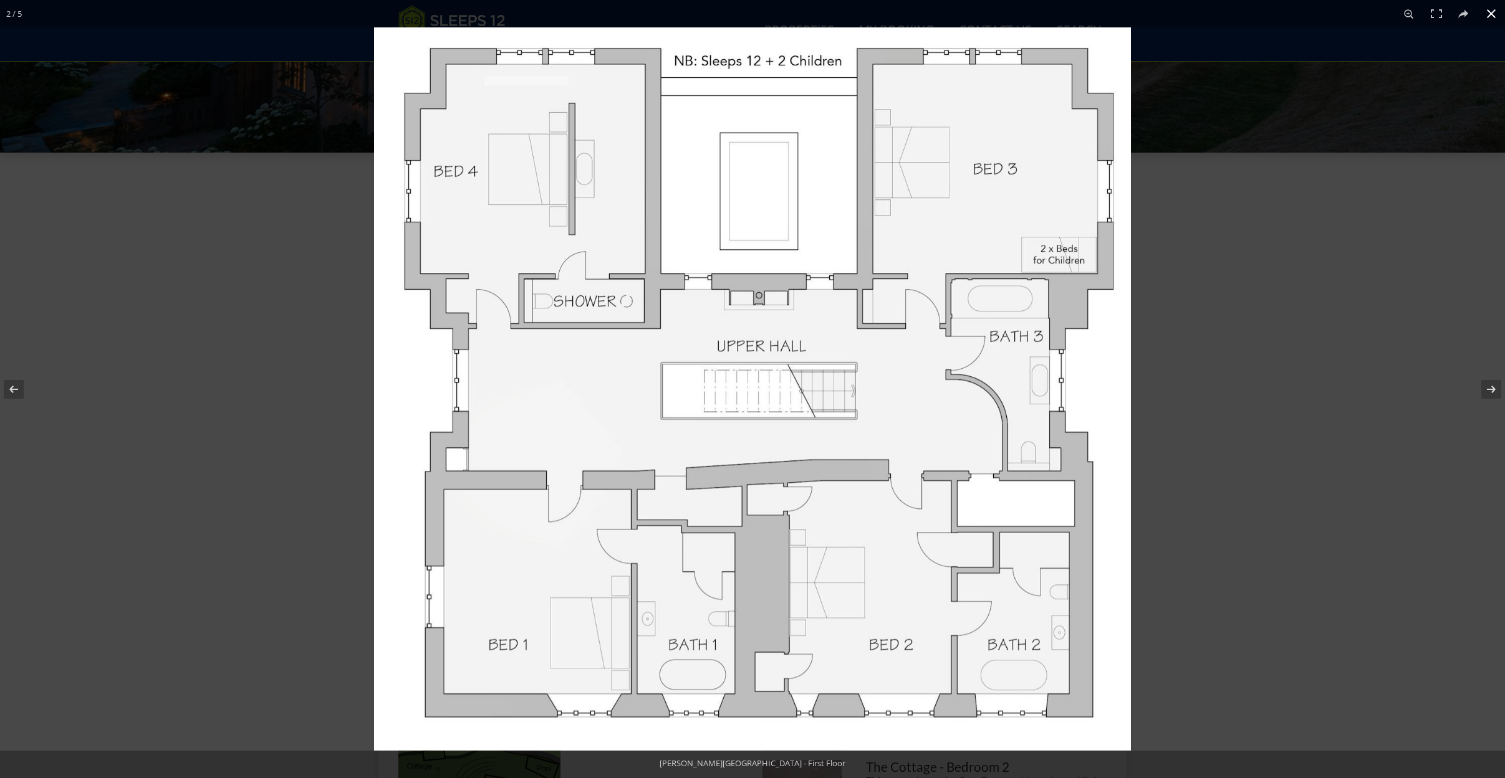
click at [1335, 378] on div at bounding box center [1126, 416] width 1505 height 778
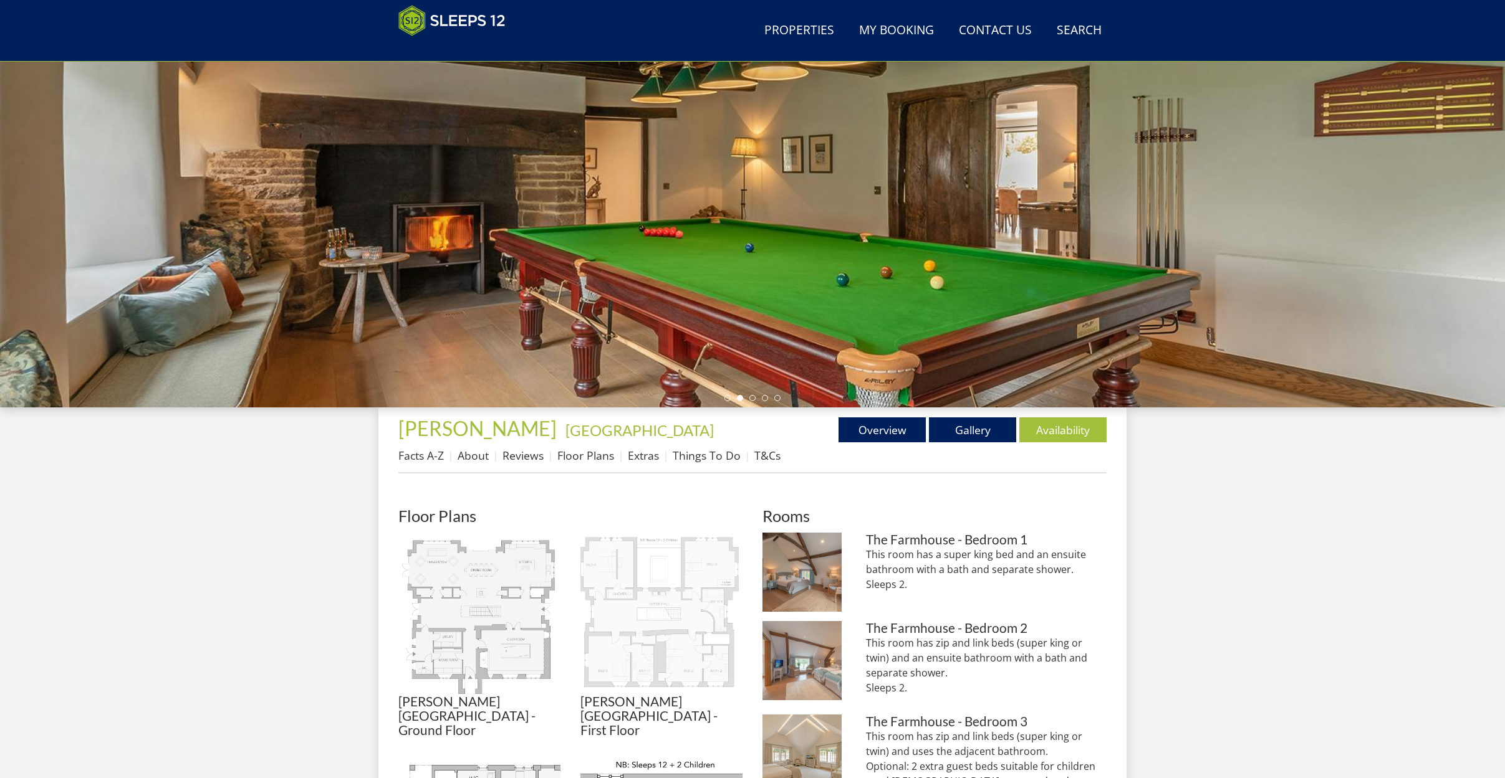
scroll to position [429, 0]
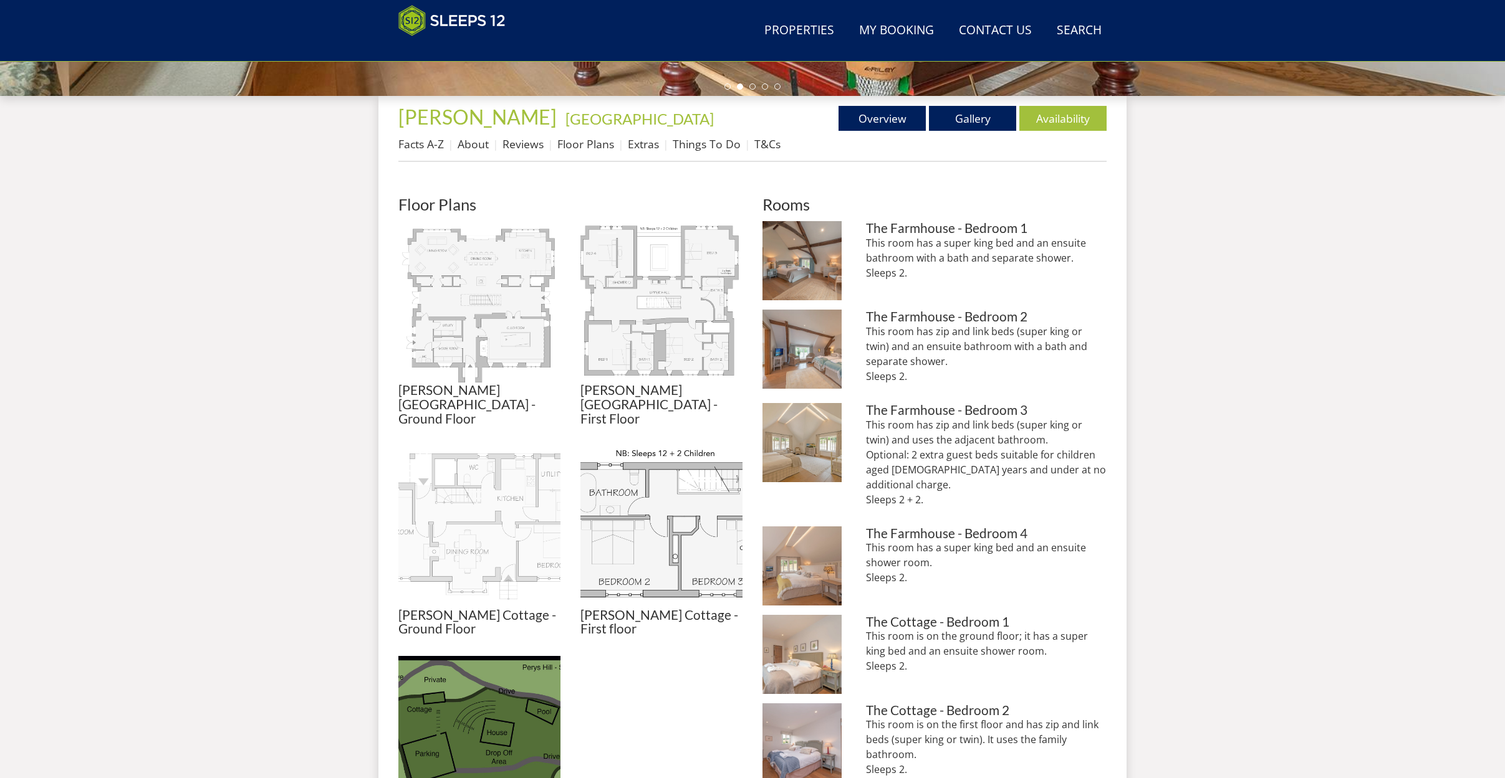
click at [494, 501] on img at bounding box center [479, 527] width 162 height 162
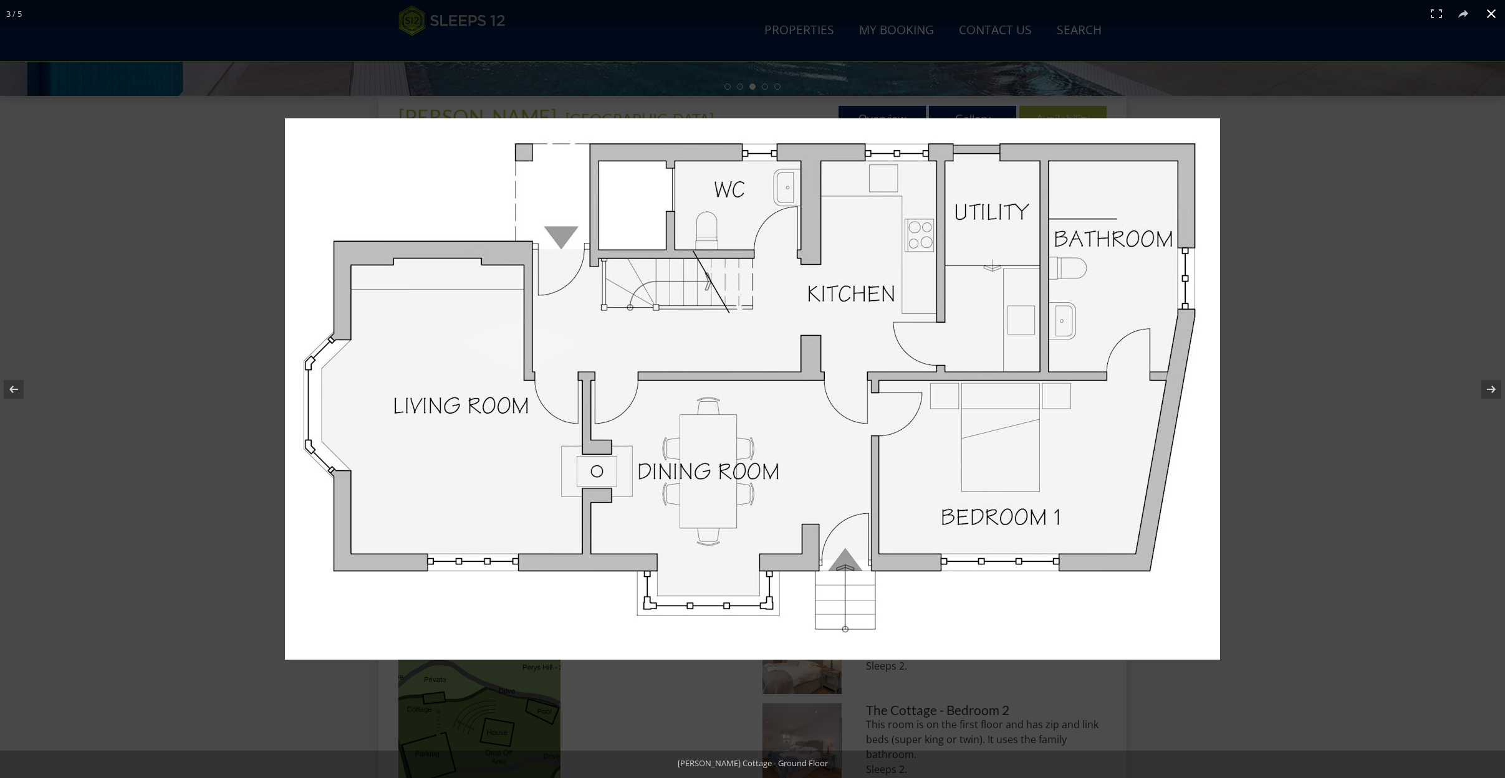
click at [1493, 11] on button at bounding box center [1490, 13] width 27 height 27
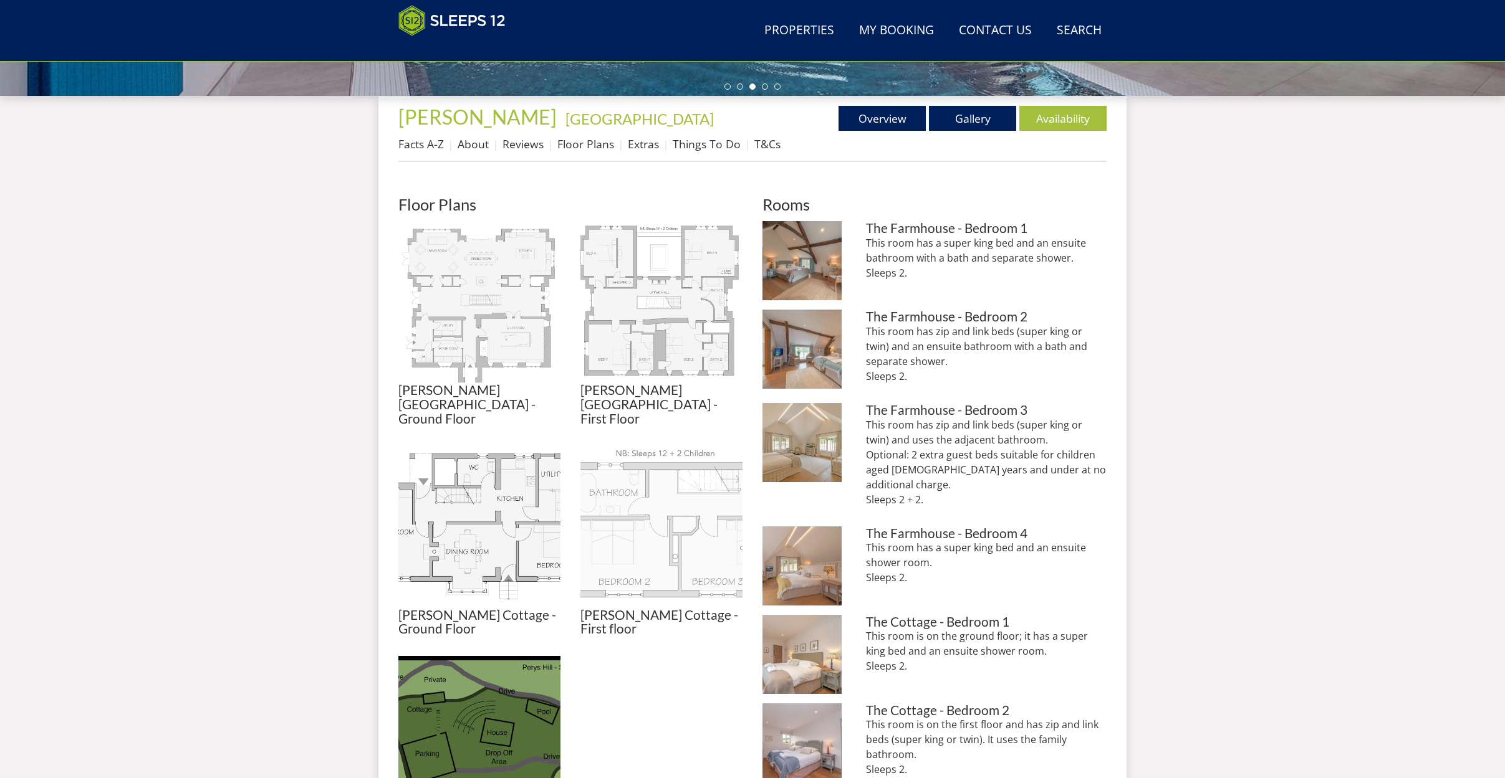
click at [672, 514] on img at bounding box center [661, 527] width 162 height 162
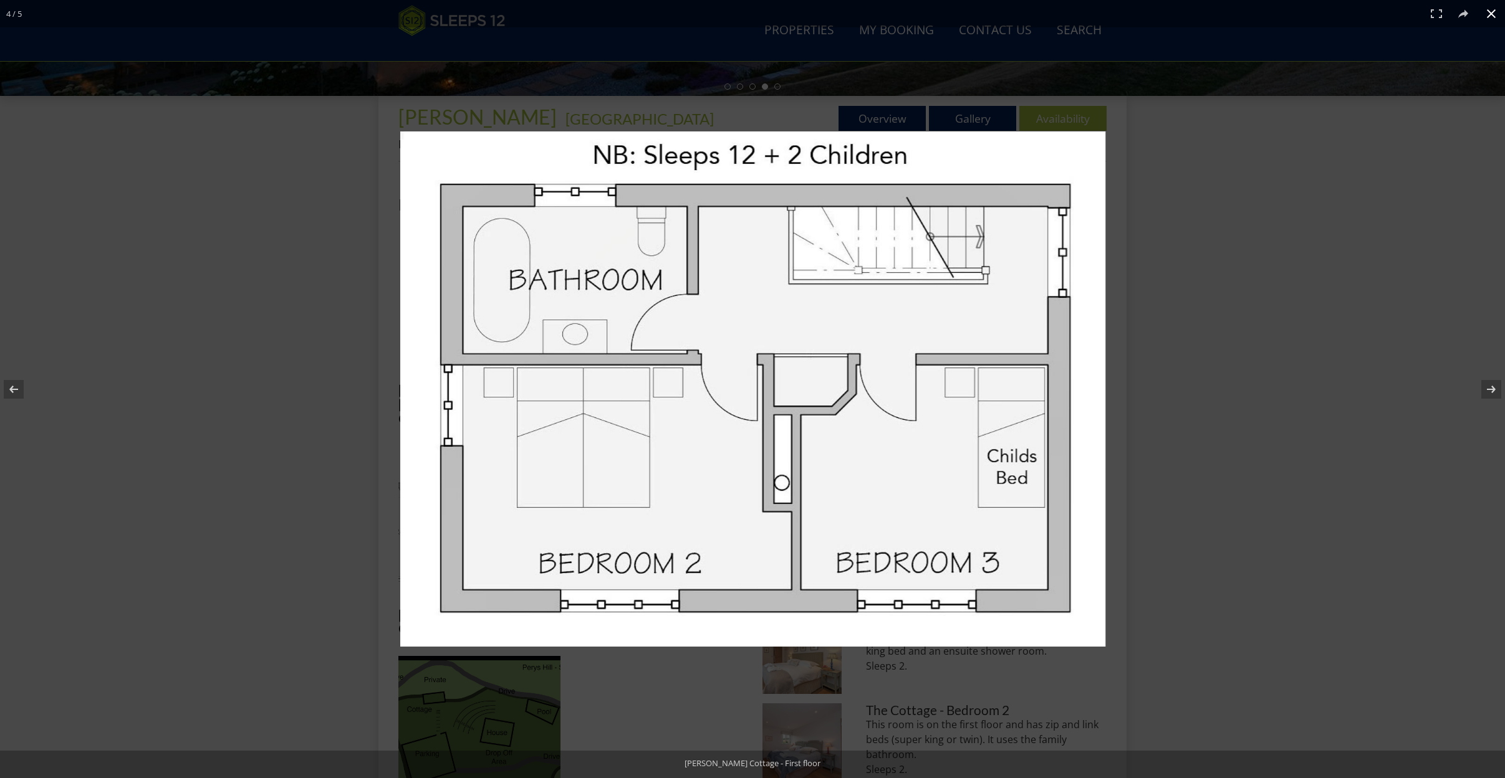
drag, startPoint x: 1268, startPoint y: 242, endPoint x: 1293, endPoint y: 227, distance: 28.9
click at [1268, 242] on div at bounding box center [936, 409] width 1072 height 555
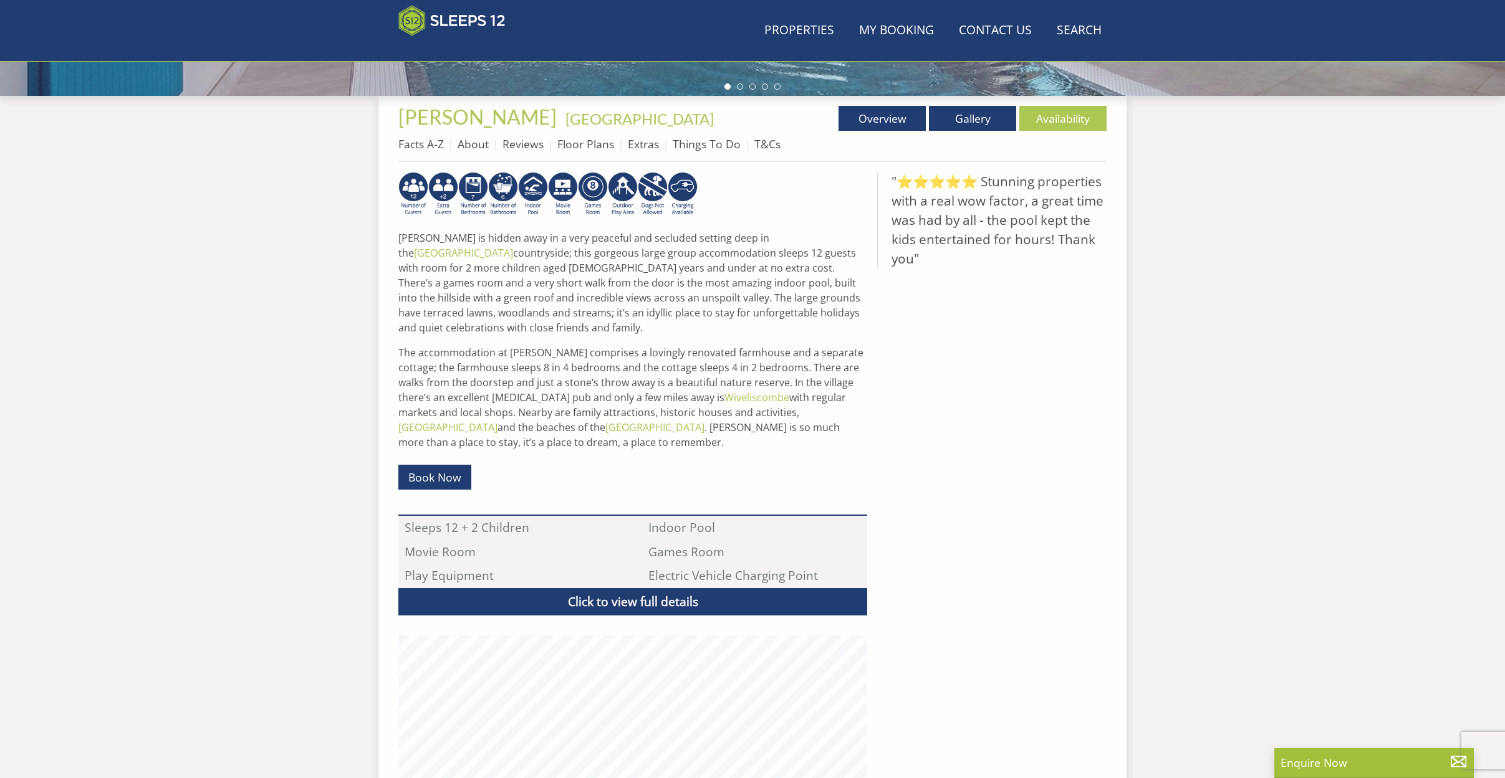
scroll to position [262, 0]
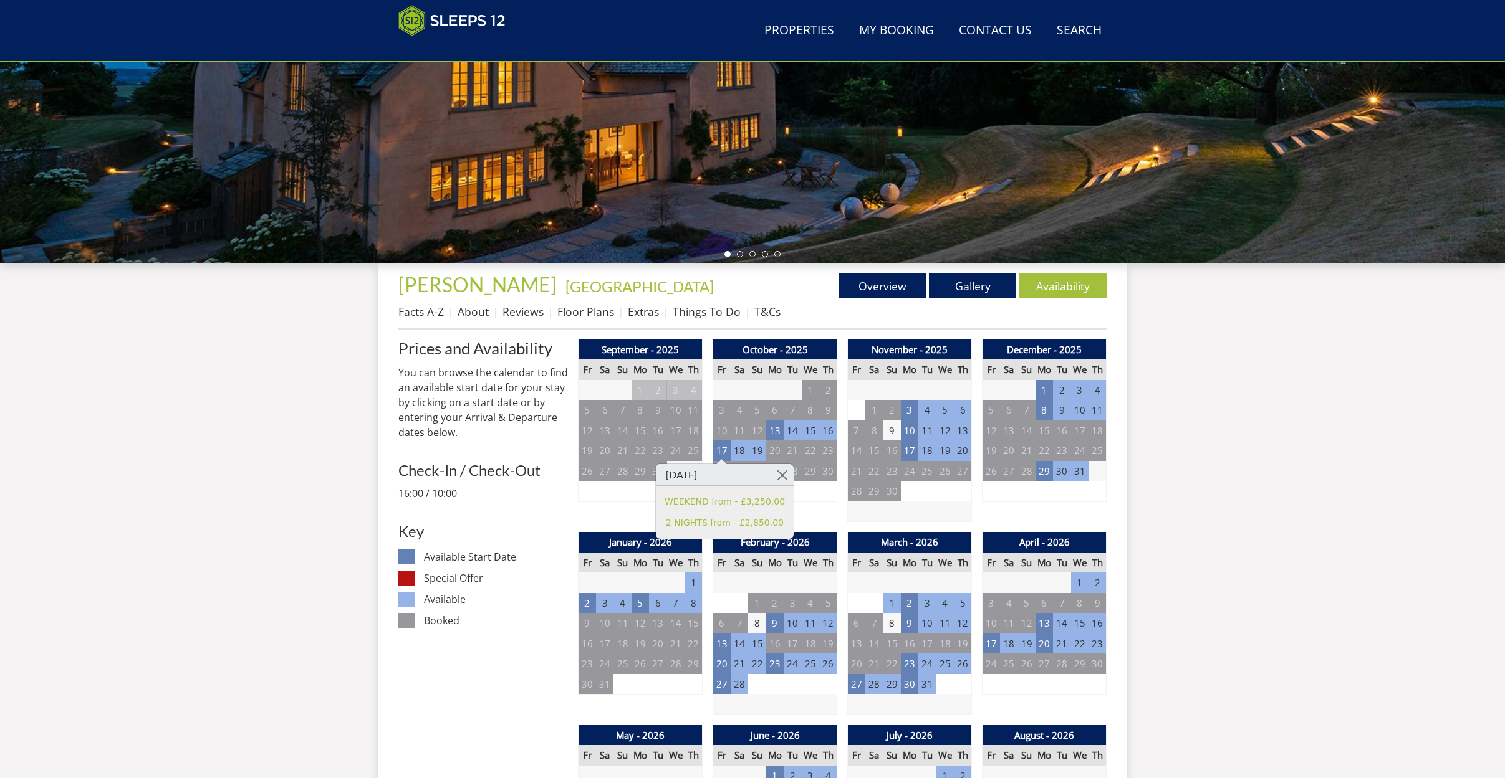
scroll to position [163, 0]
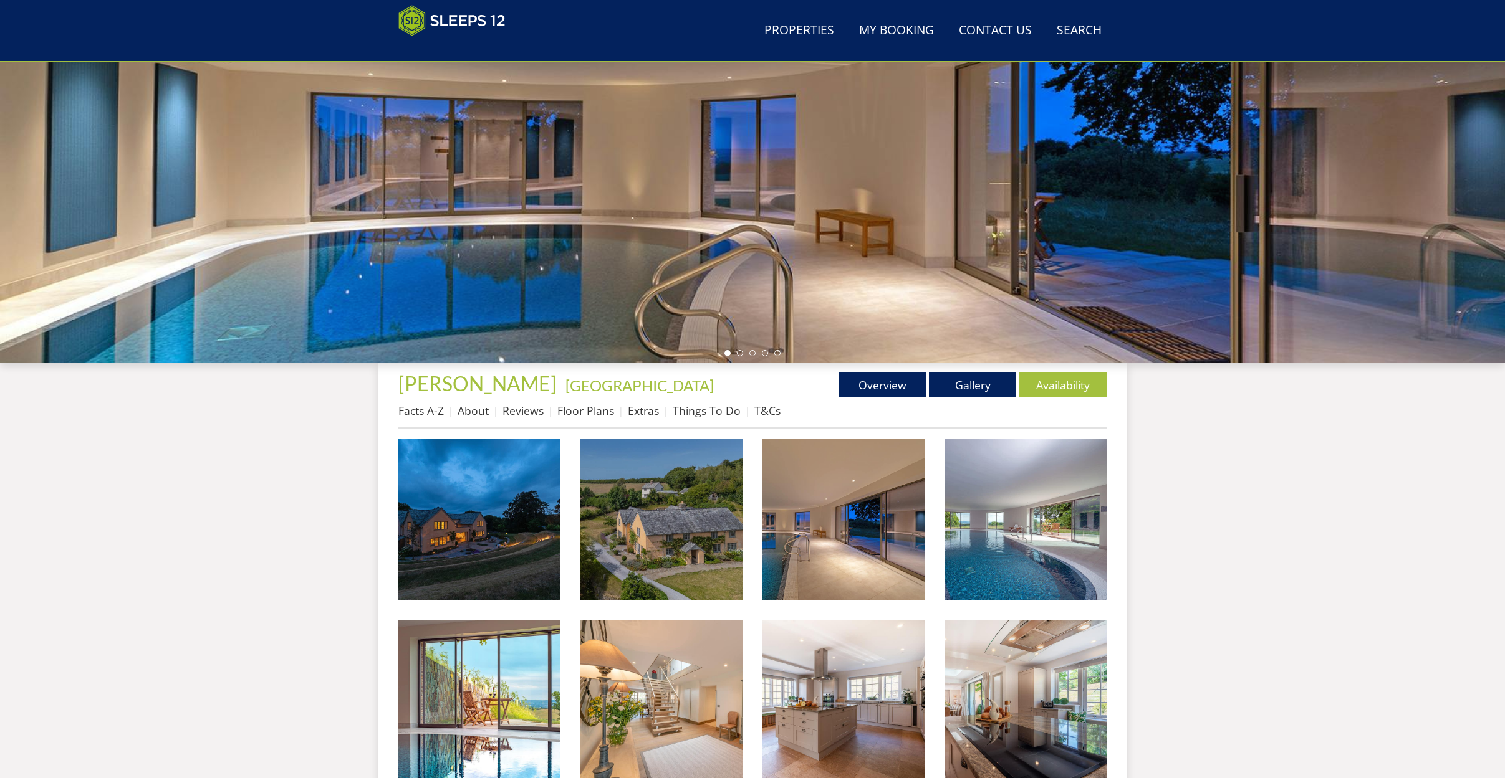
scroll to position [2197, 0]
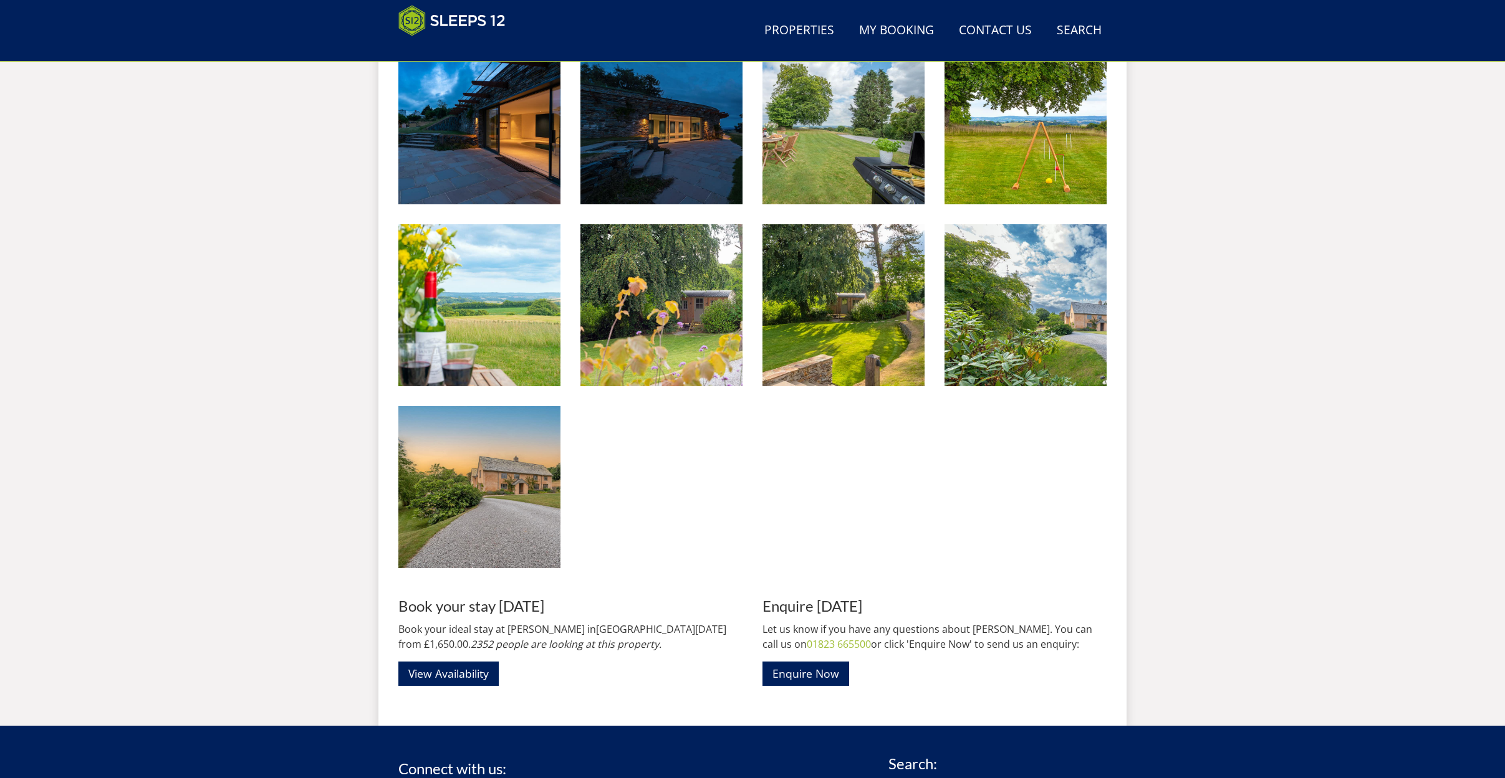
scroll to position [300, 0]
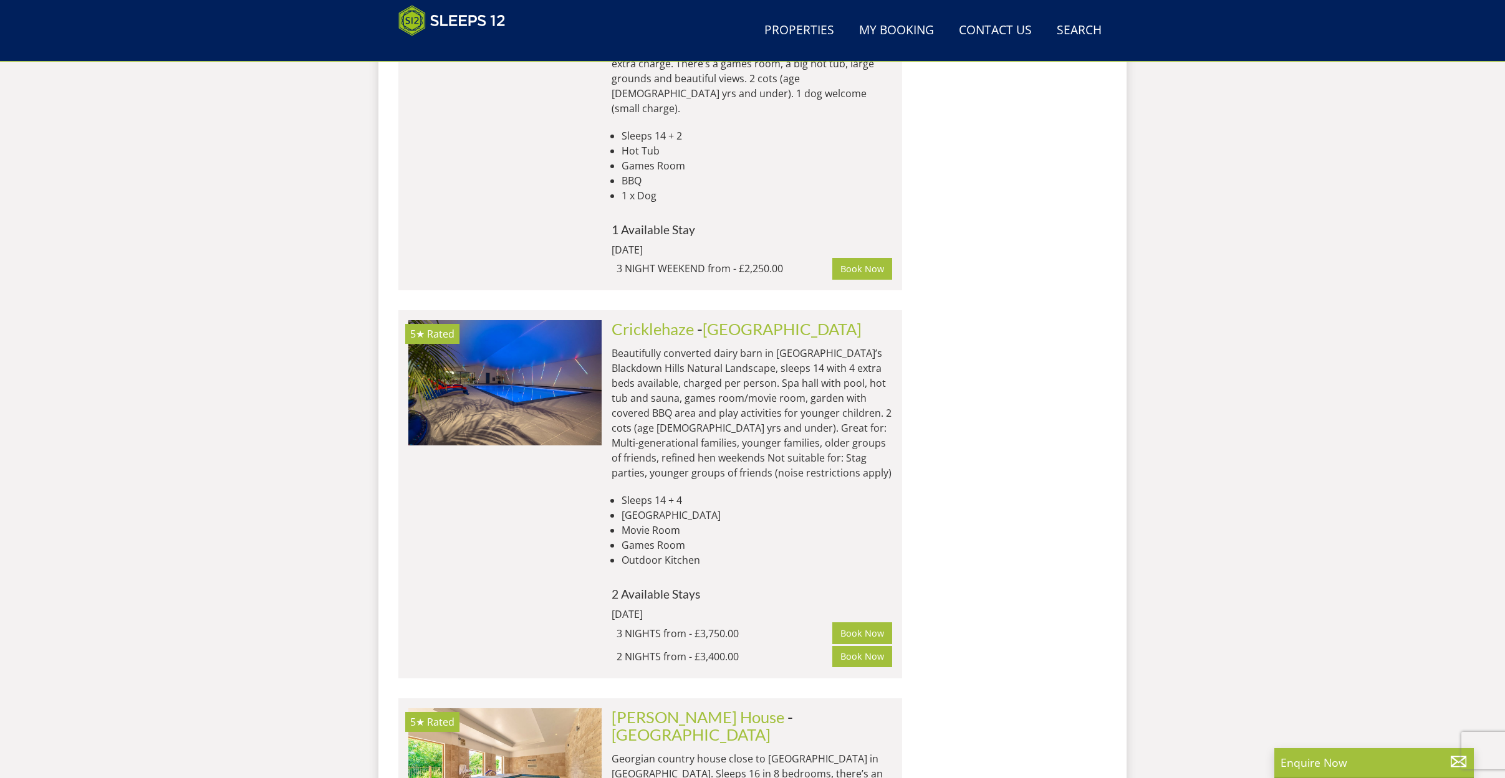
scroll to position [5677, 0]
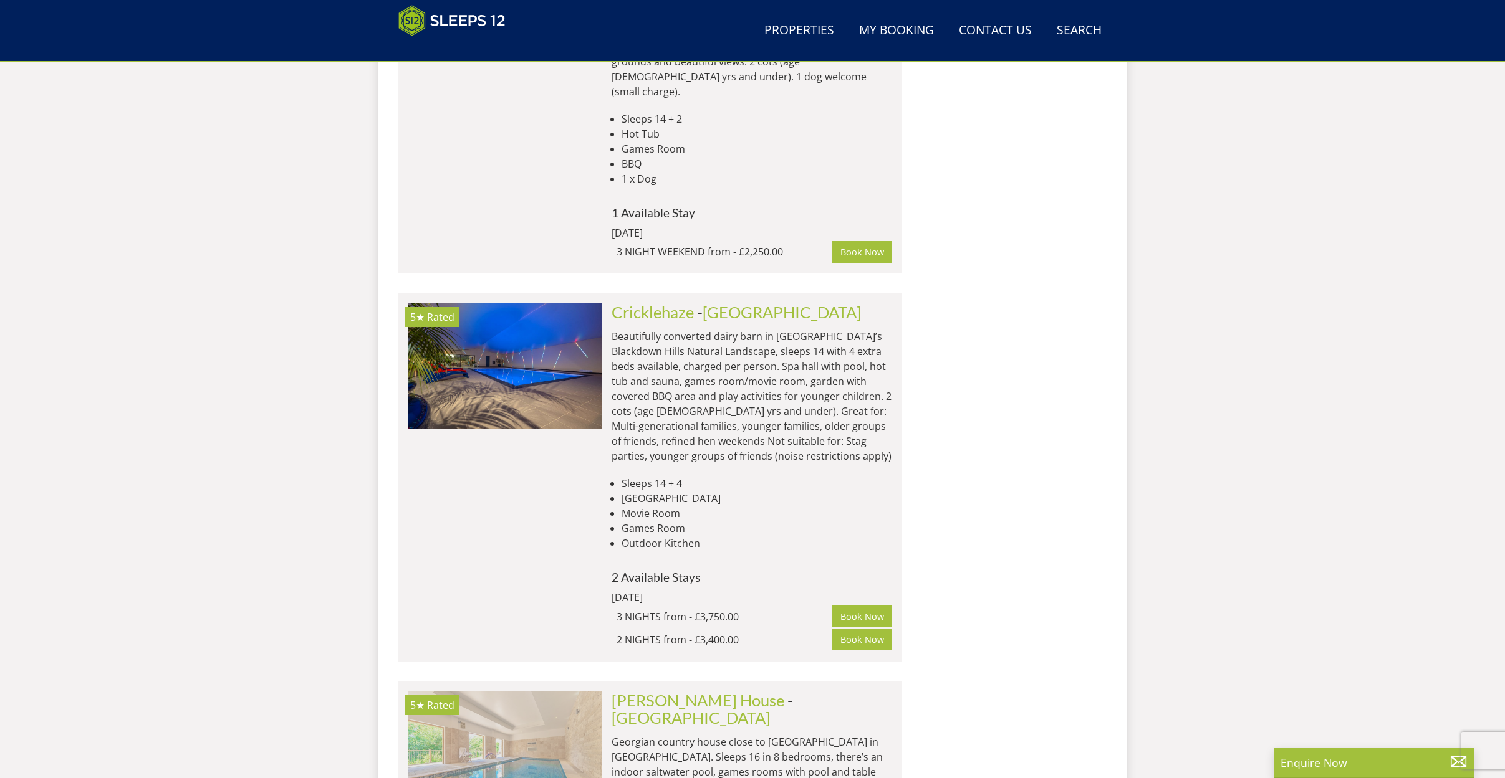
click at [517, 692] on img at bounding box center [504, 754] width 193 height 125
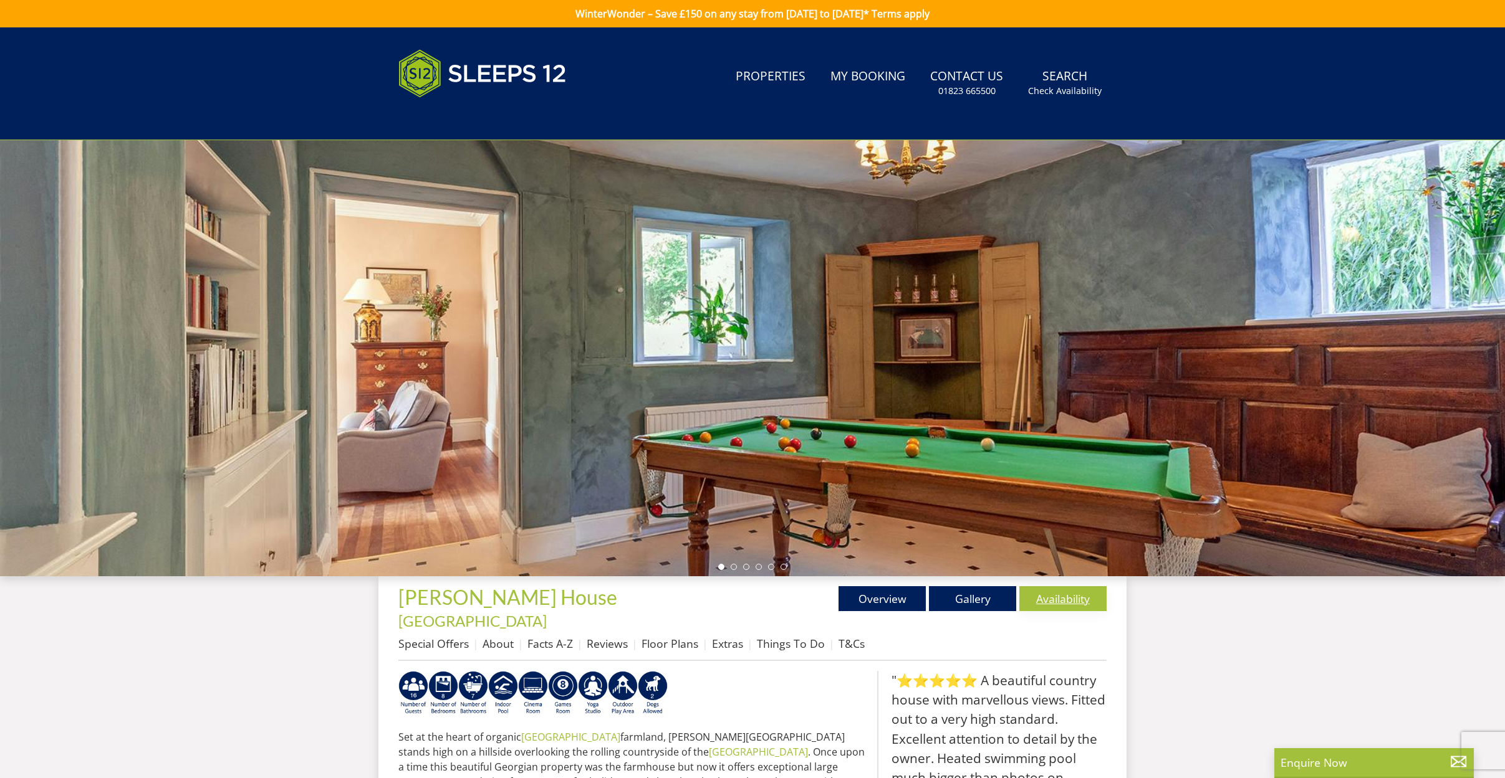
click at [1074, 603] on link "Availability" at bounding box center [1062, 598] width 87 height 25
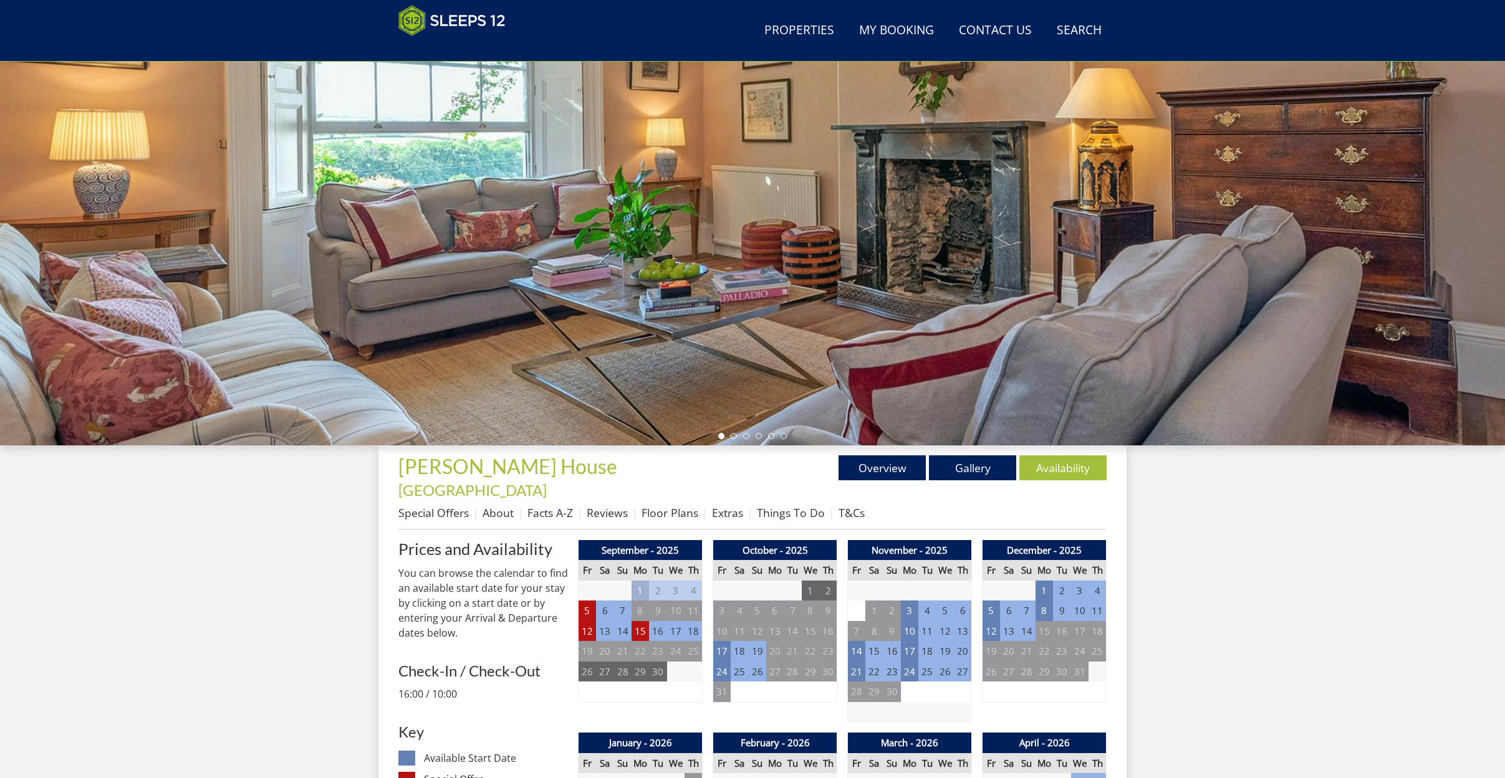
scroll to position [149, 0]
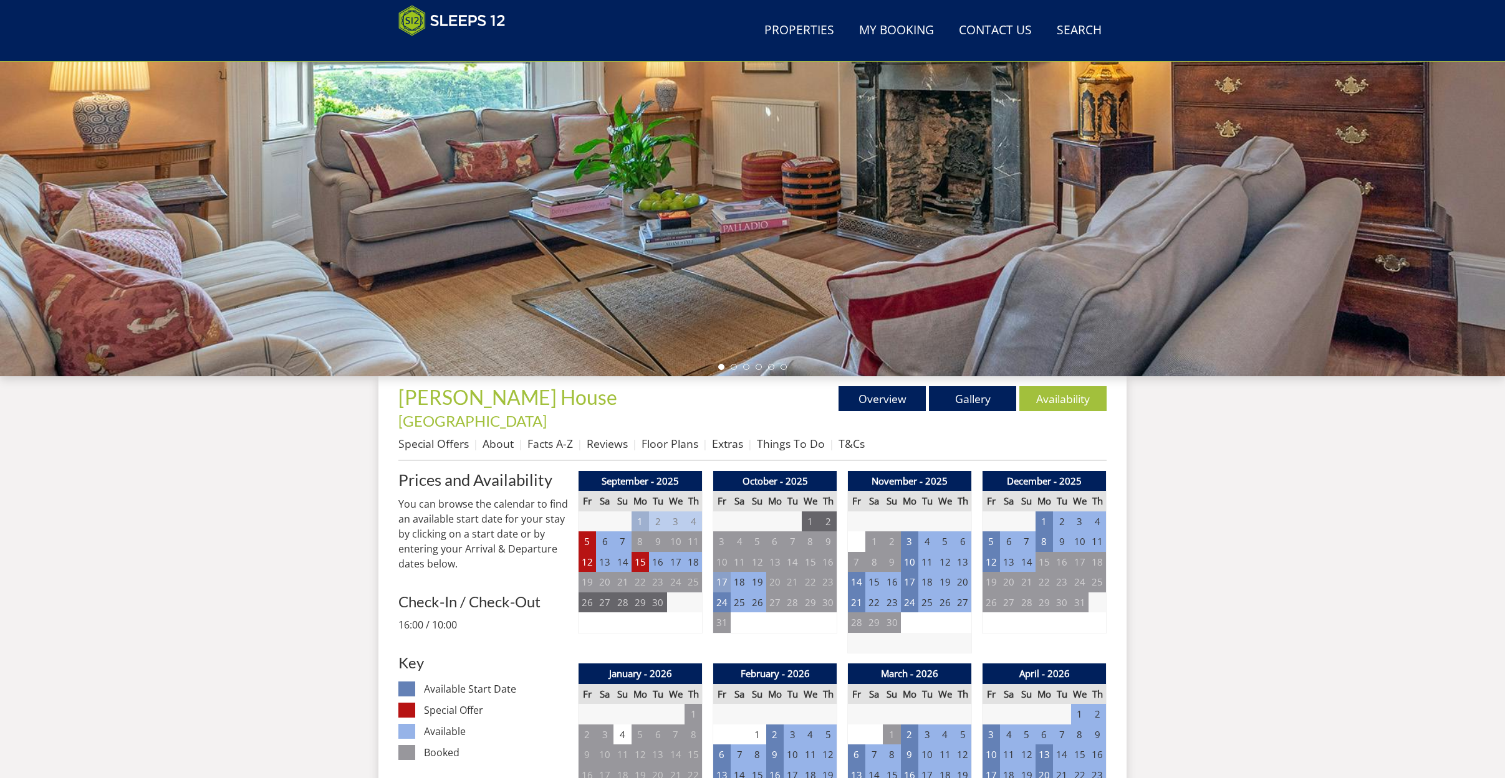
click at [724, 572] on td "17" at bounding box center [721, 582] width 17 height 21
click at [725, 615] on link "WEEKEND from - £3,950.00" at bounding box center [724, 614] width 120 height 13
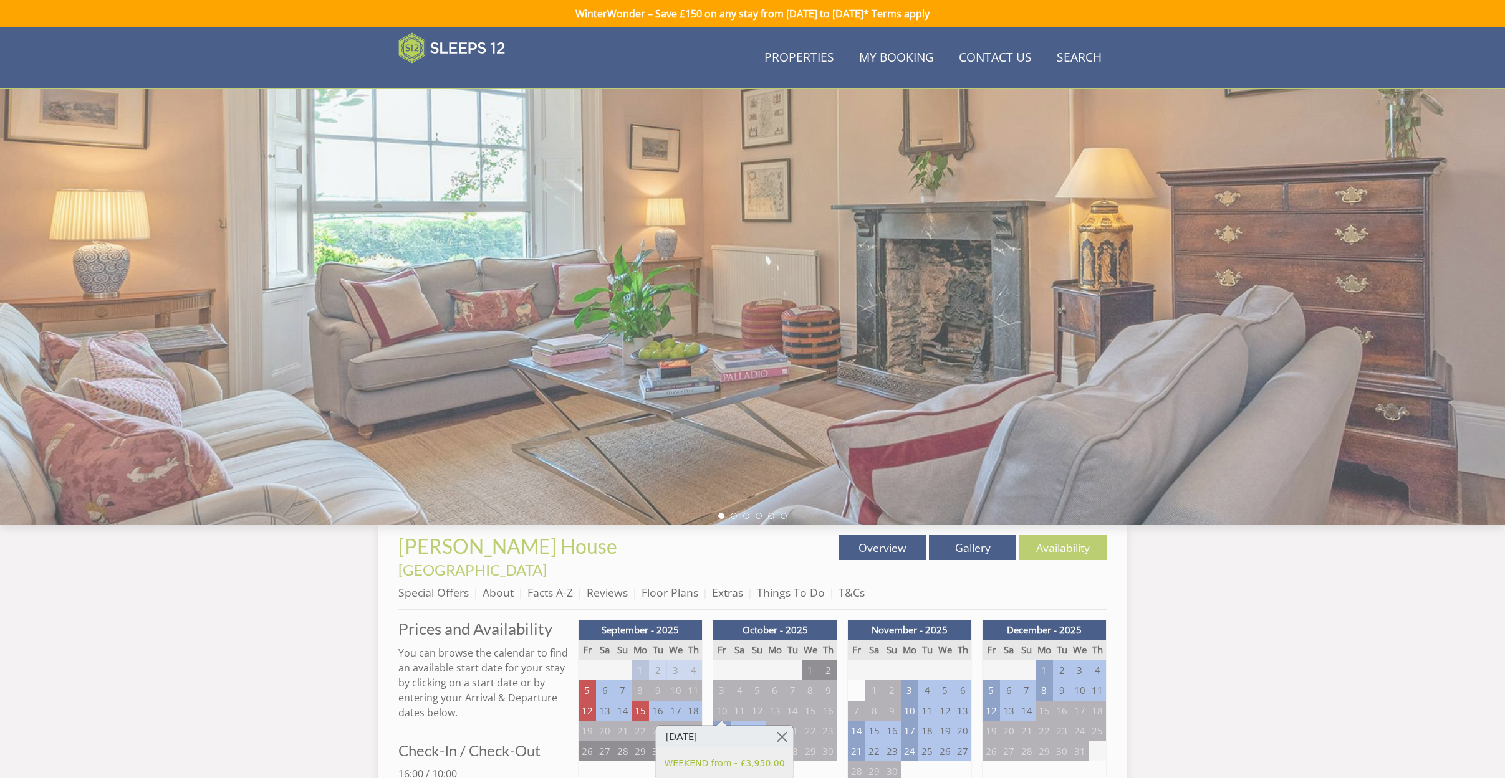
scroll to position [149, 0]
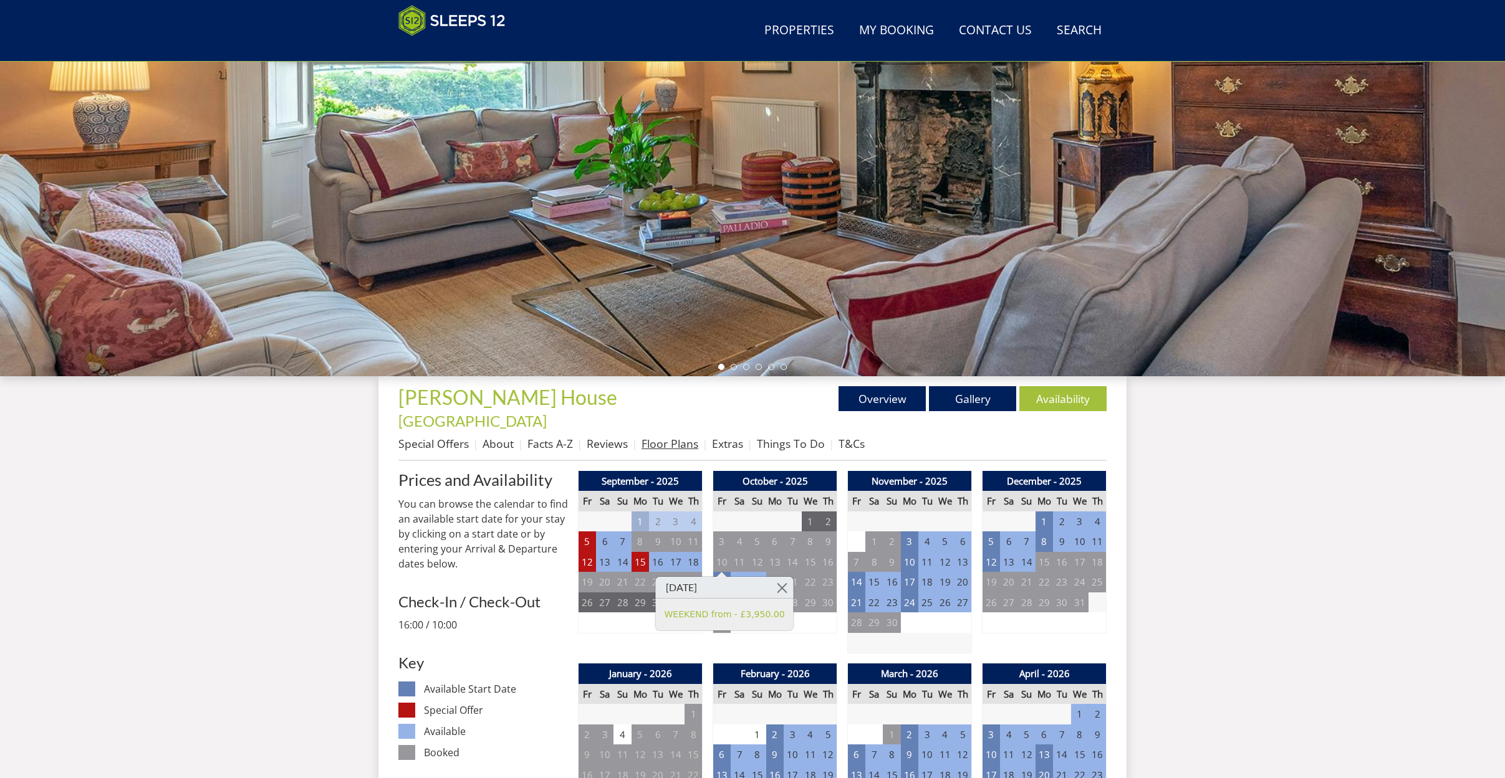
click at [669, 436] on link "Floor Plans" at bounding box center [669, 443] width 57 height 15
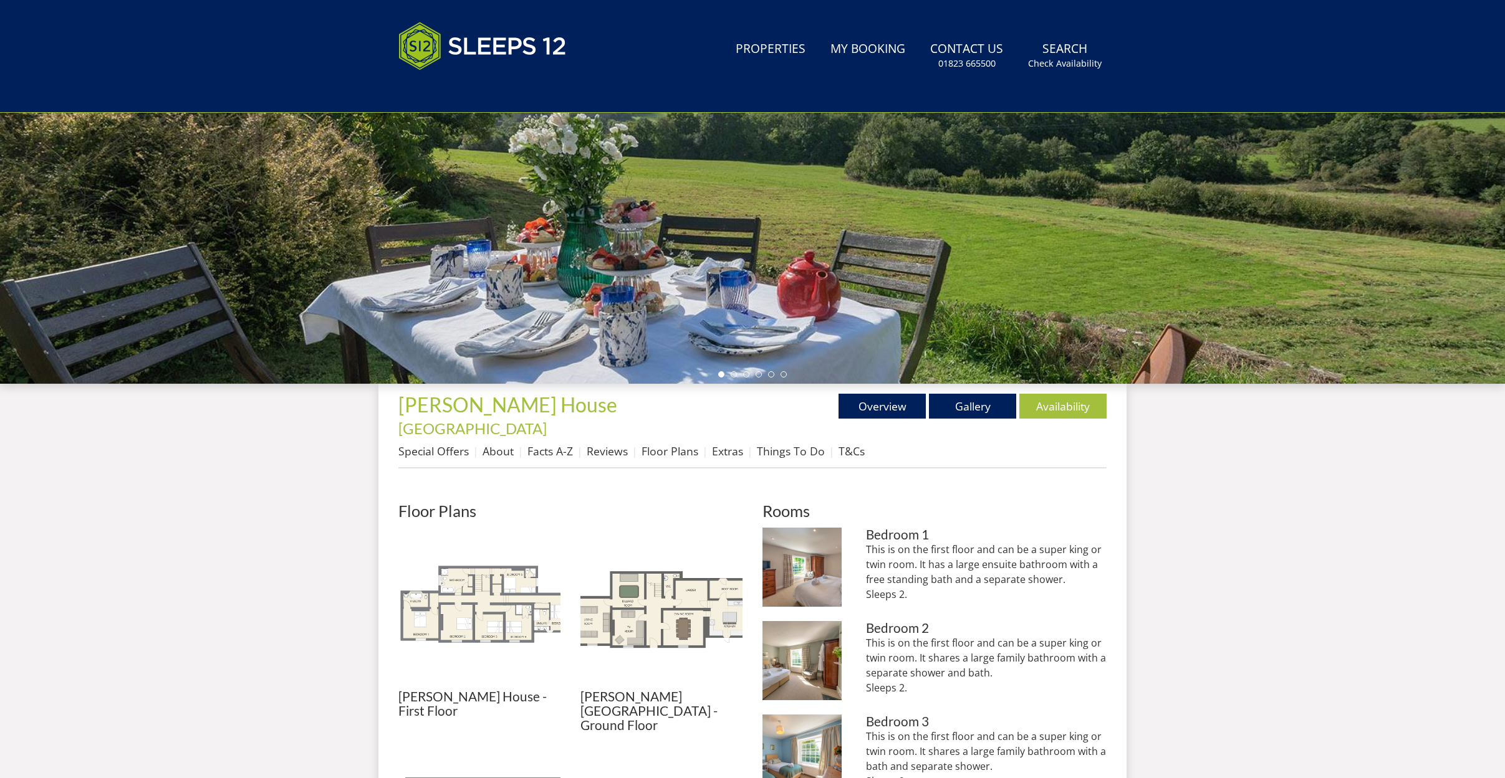
scroll to position [304, 0]
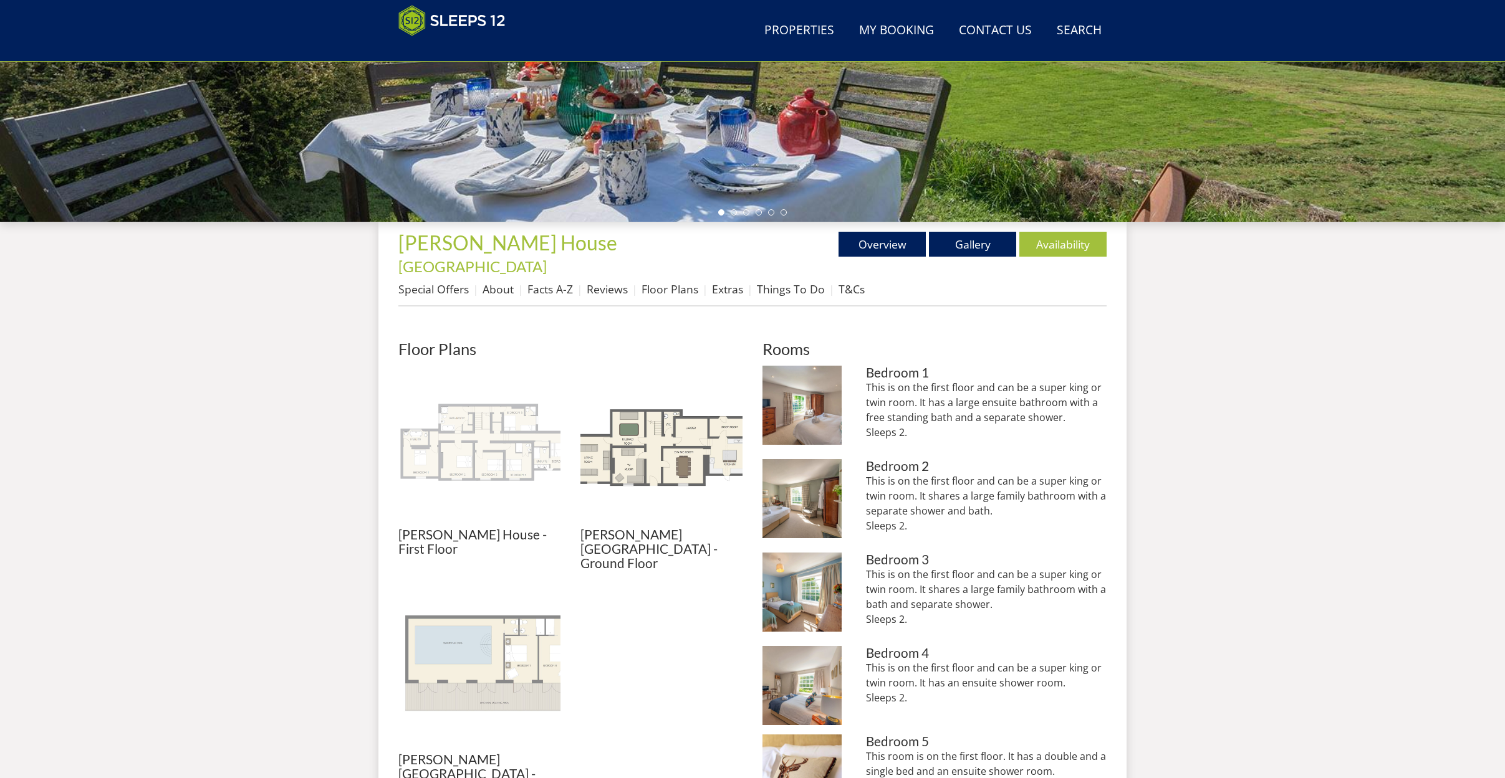
click at [467, 451] on img at bounding box center [479, 447] width 162 height 162
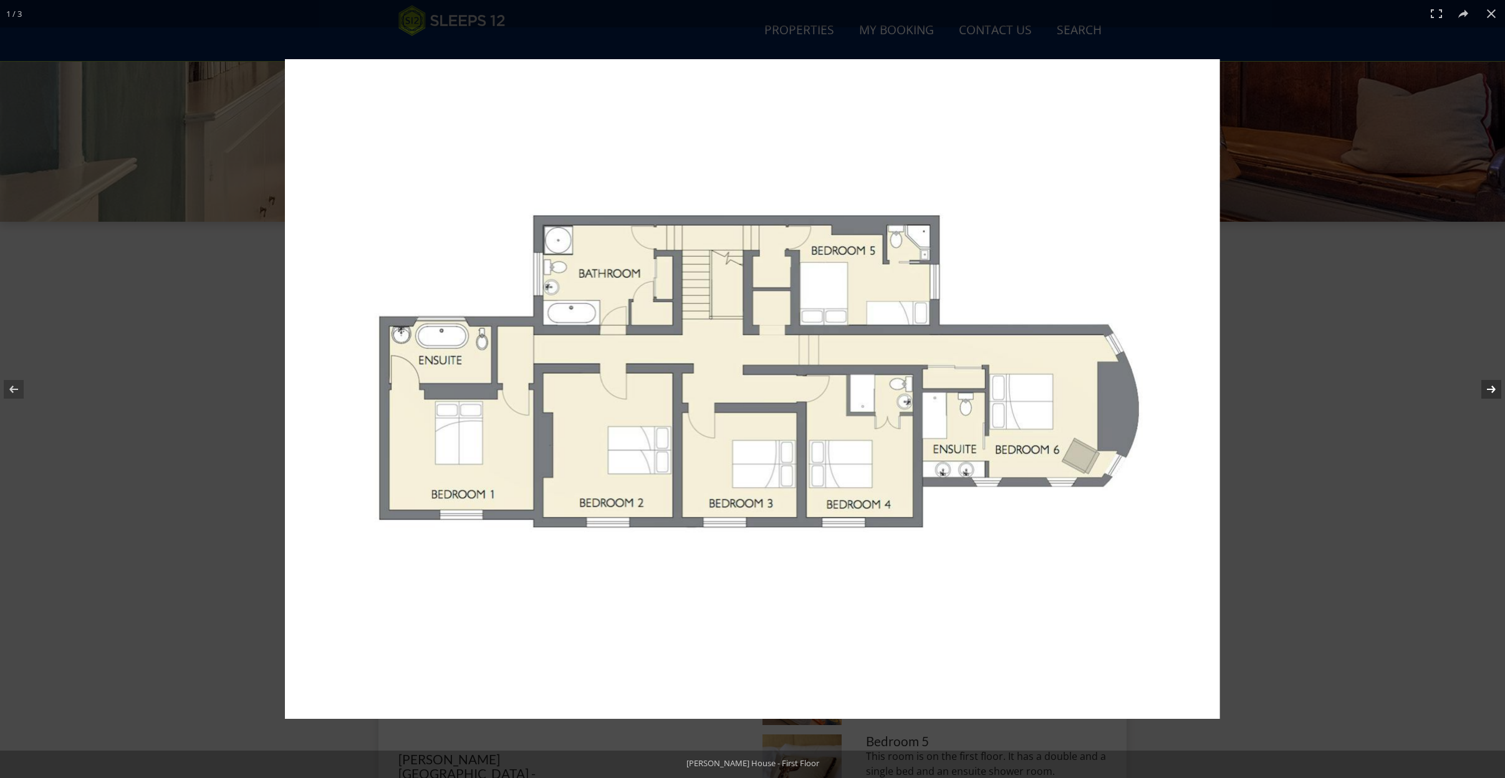
click at [1489, 386] on button at bounding box center [1483, 389] width 44 height 62
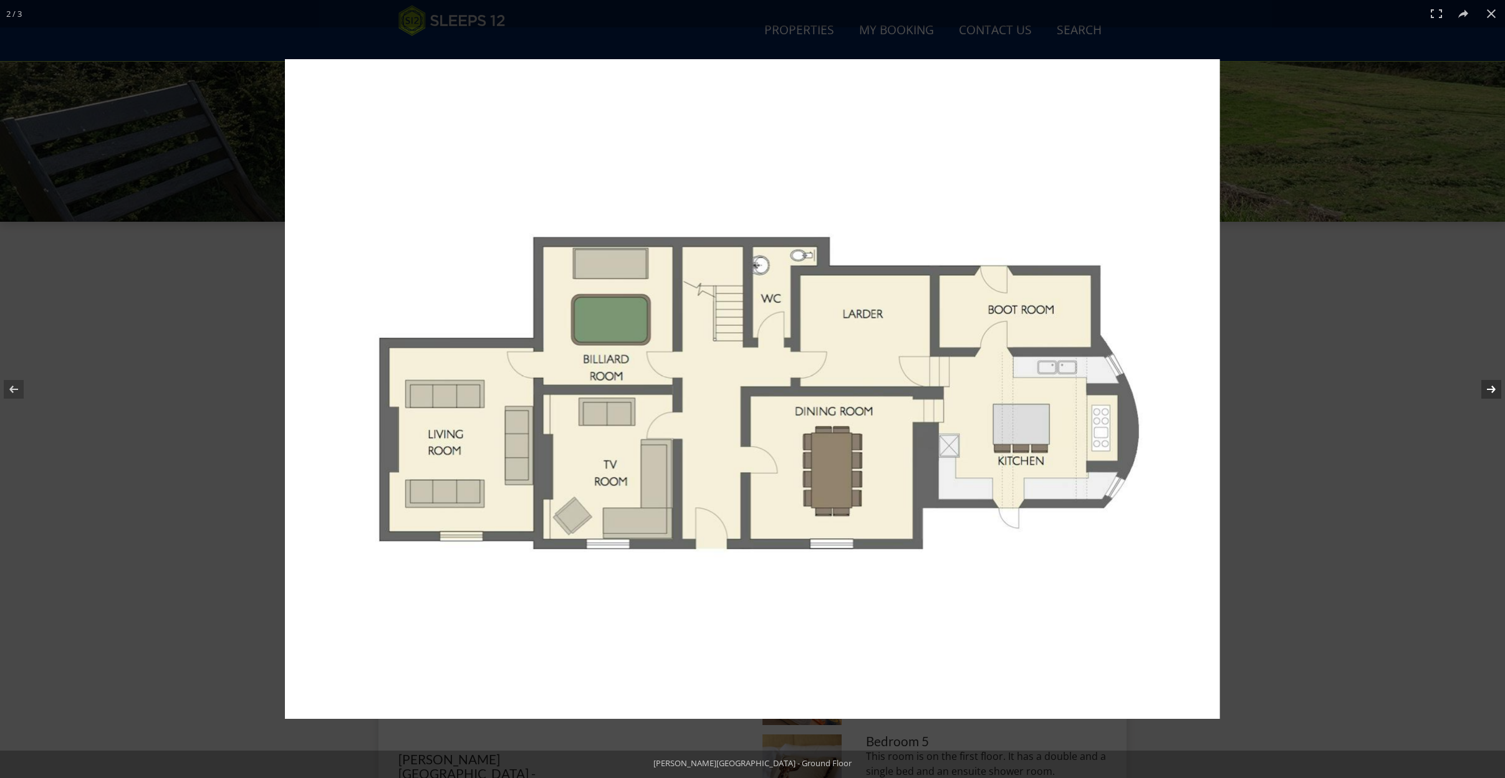
click at [1489, 387] on button at bounding box center [1483, 389] width 44 height 62
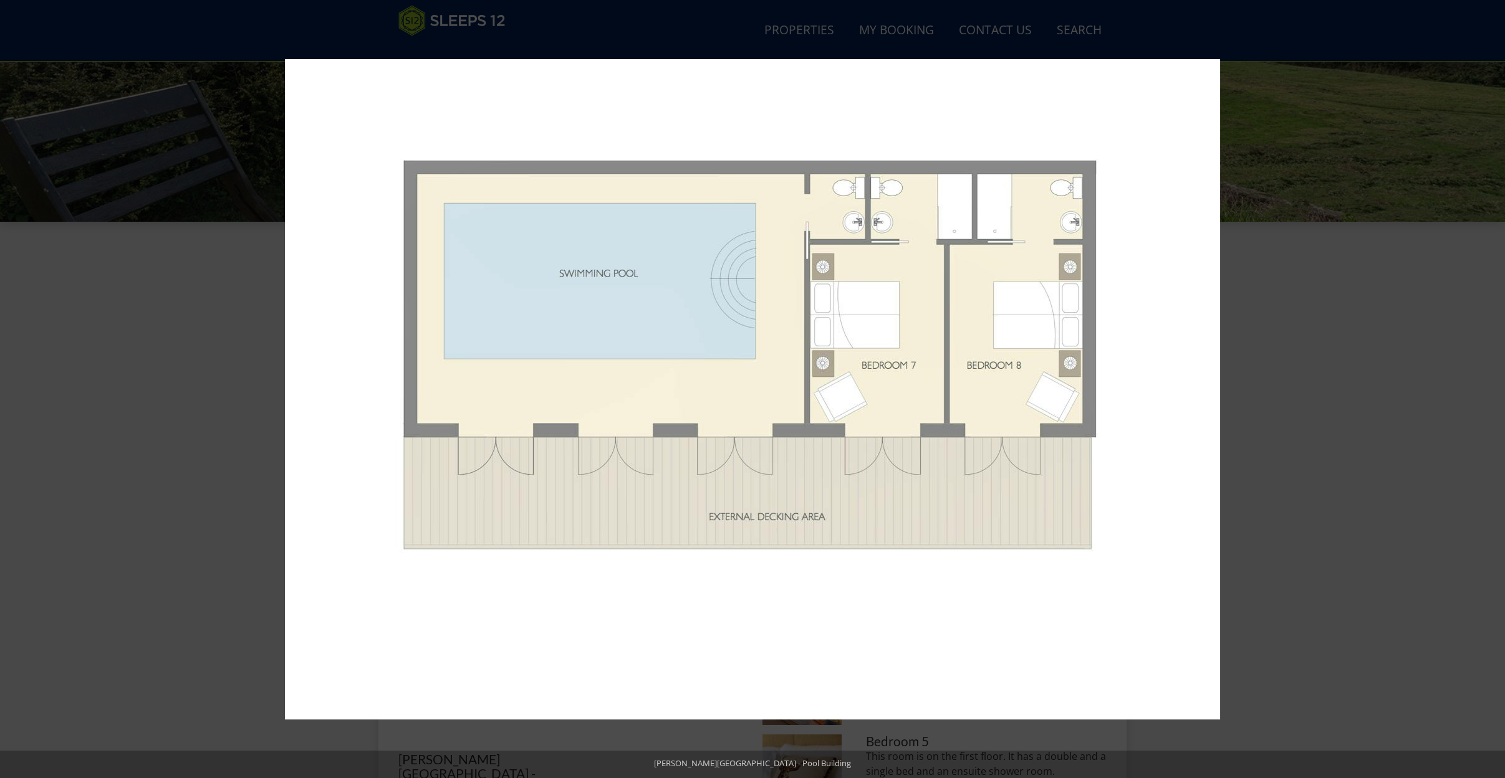
click at [1489, 387] on button at bounding box center [1483, 389] width 44 height 62
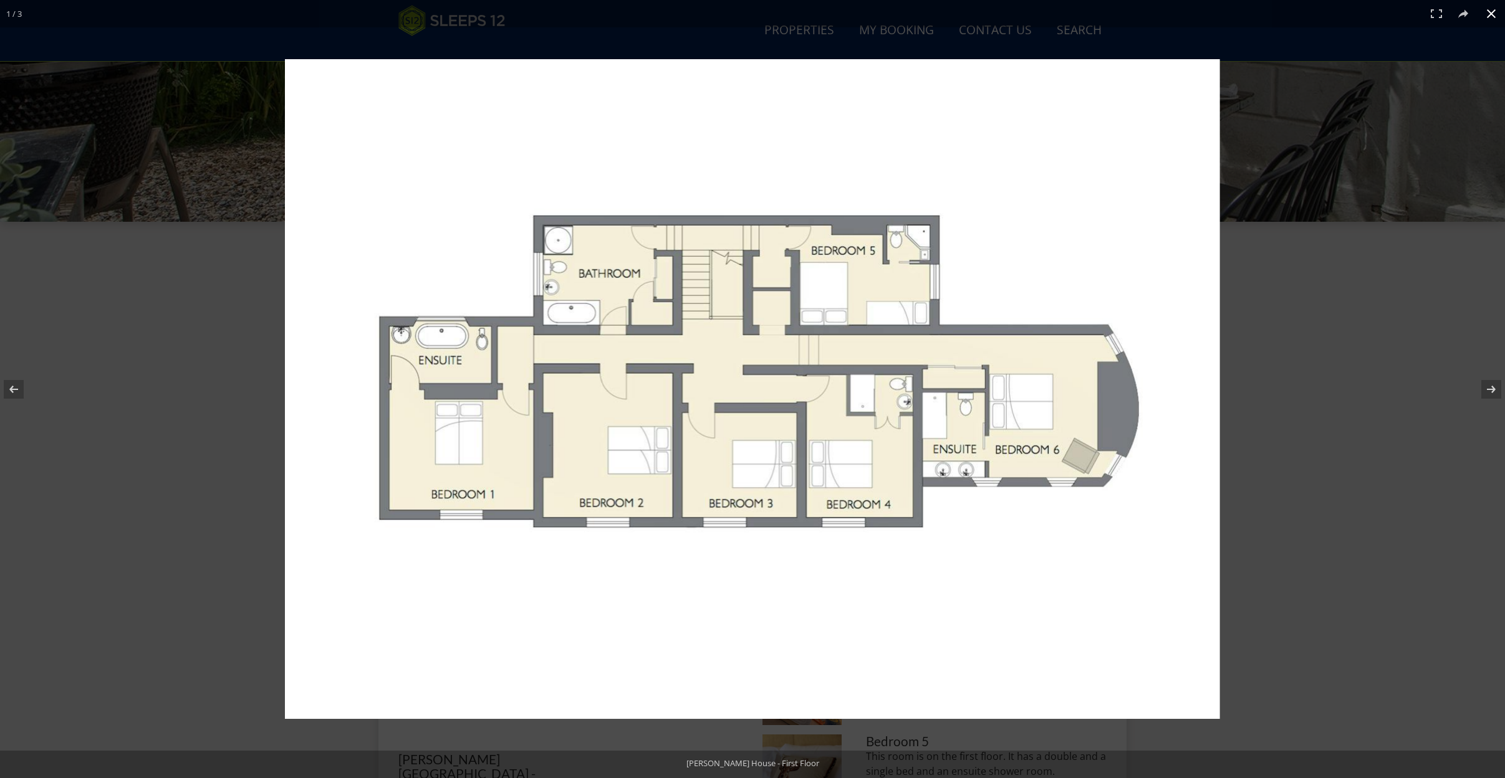
click at [1491, 12] on button at bounding box center [1490, 13] width 27 height 27
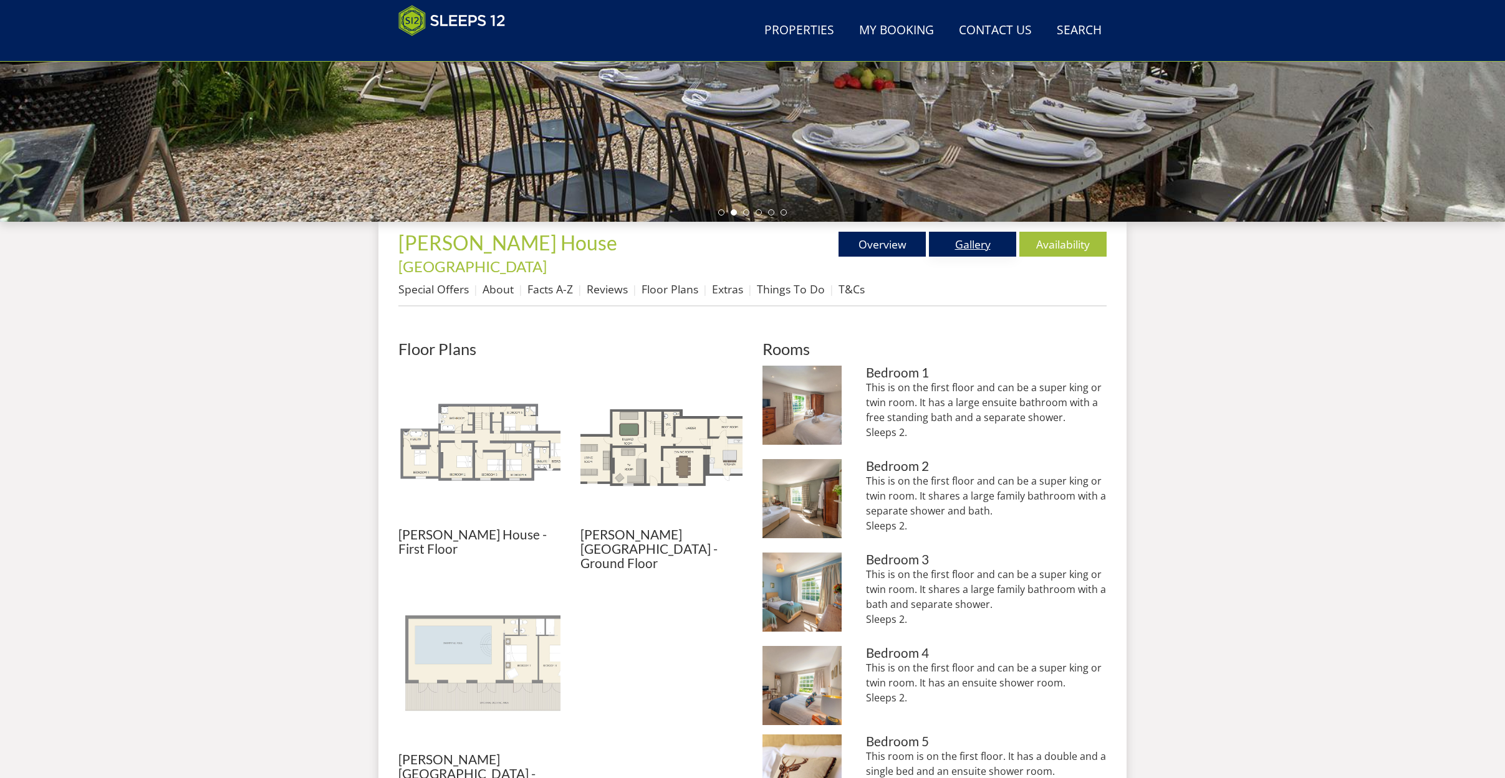
click at [969, 251] on link "Gallery" at bounding box center [972, 244] width 87 height 25
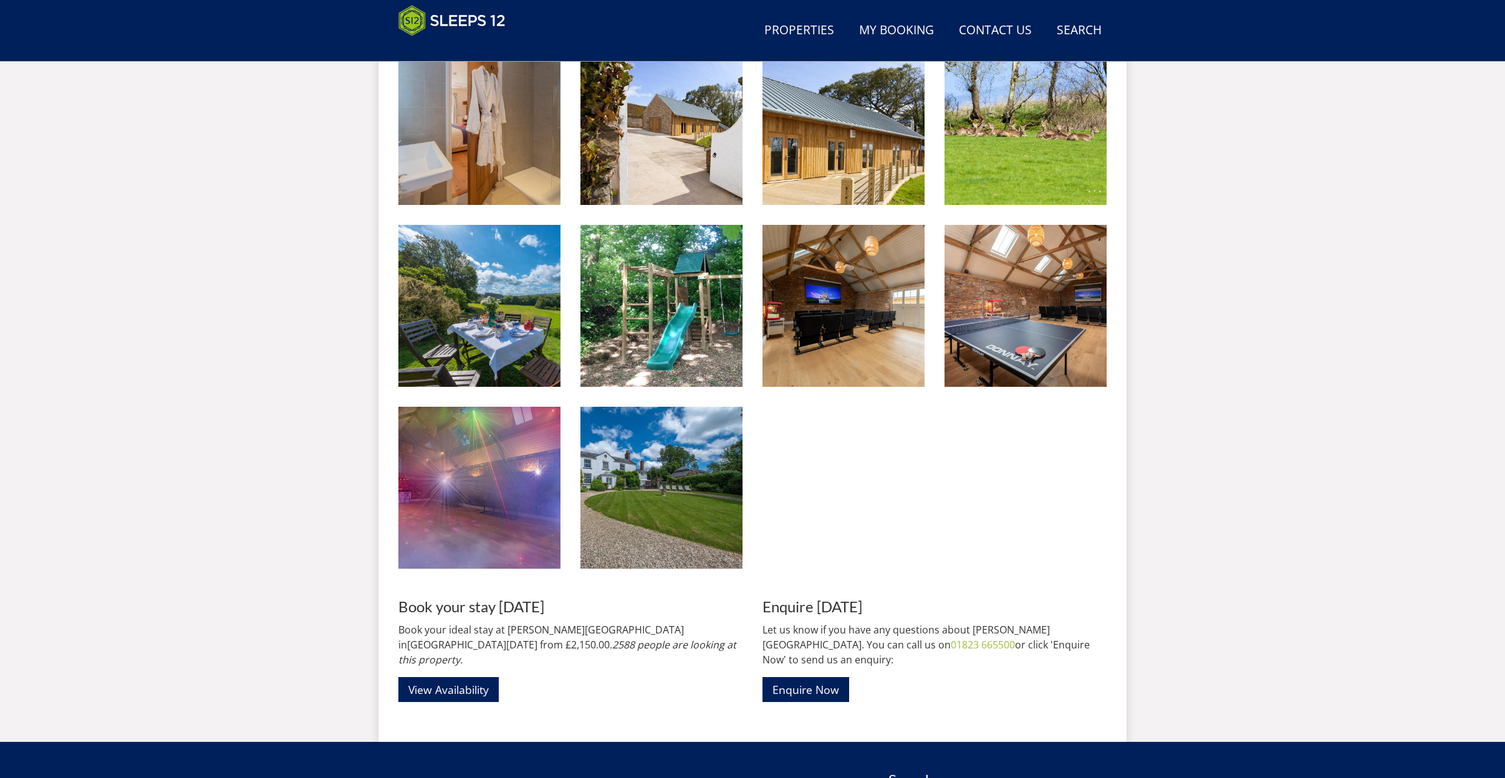
scroll to position [813, 0]
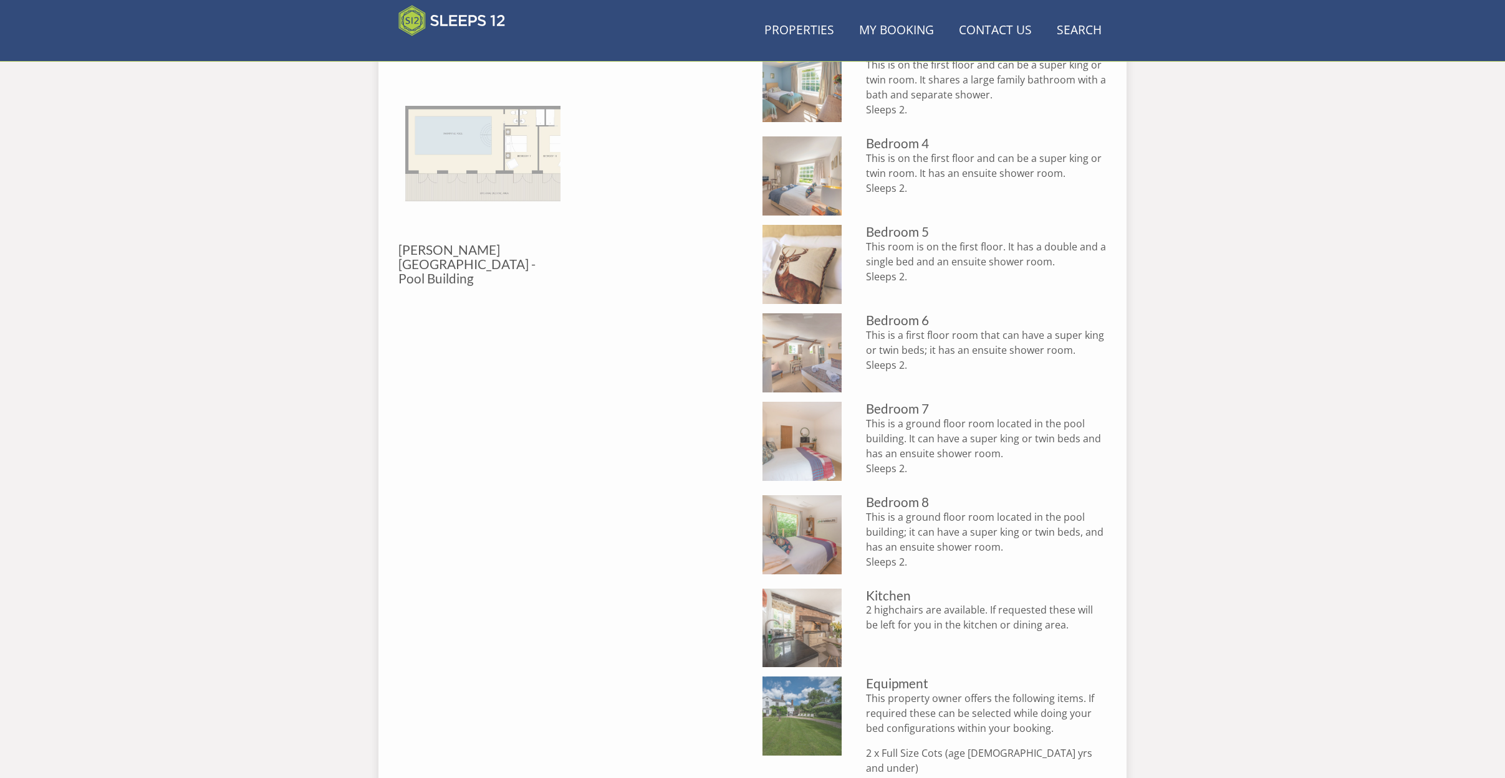
scroll to position [304, 0]
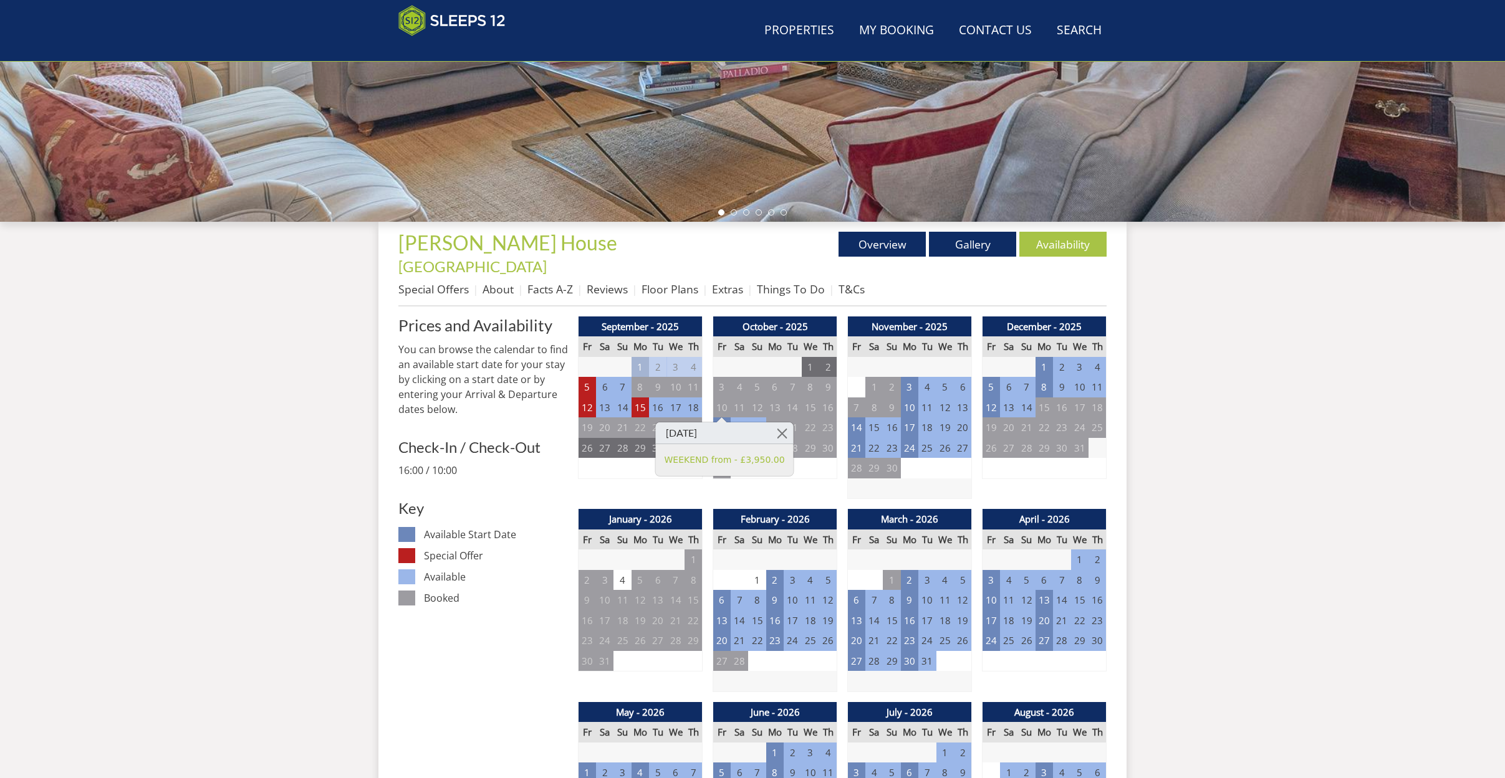
scroll to position [149, 0]
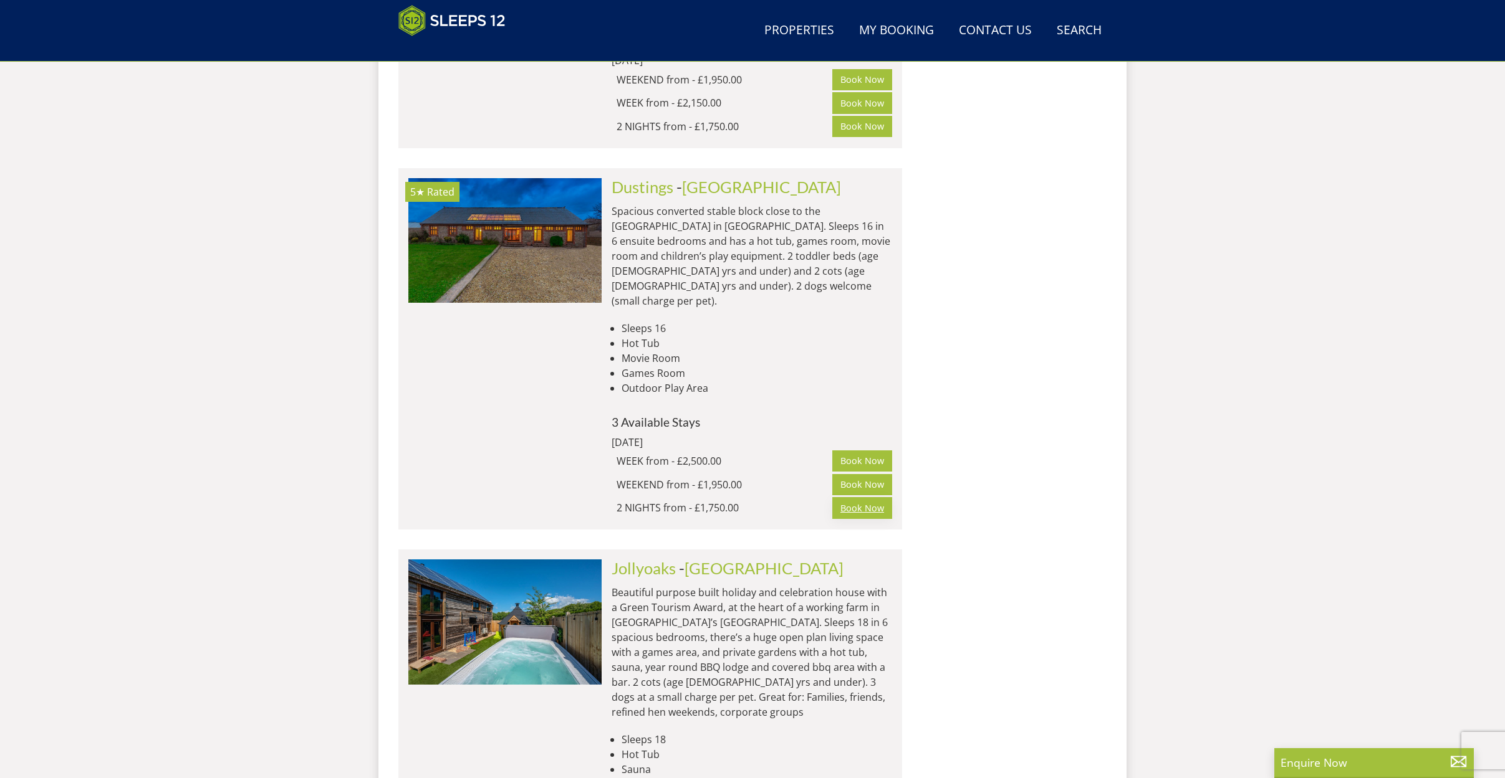
scroll to position [7083, 0]
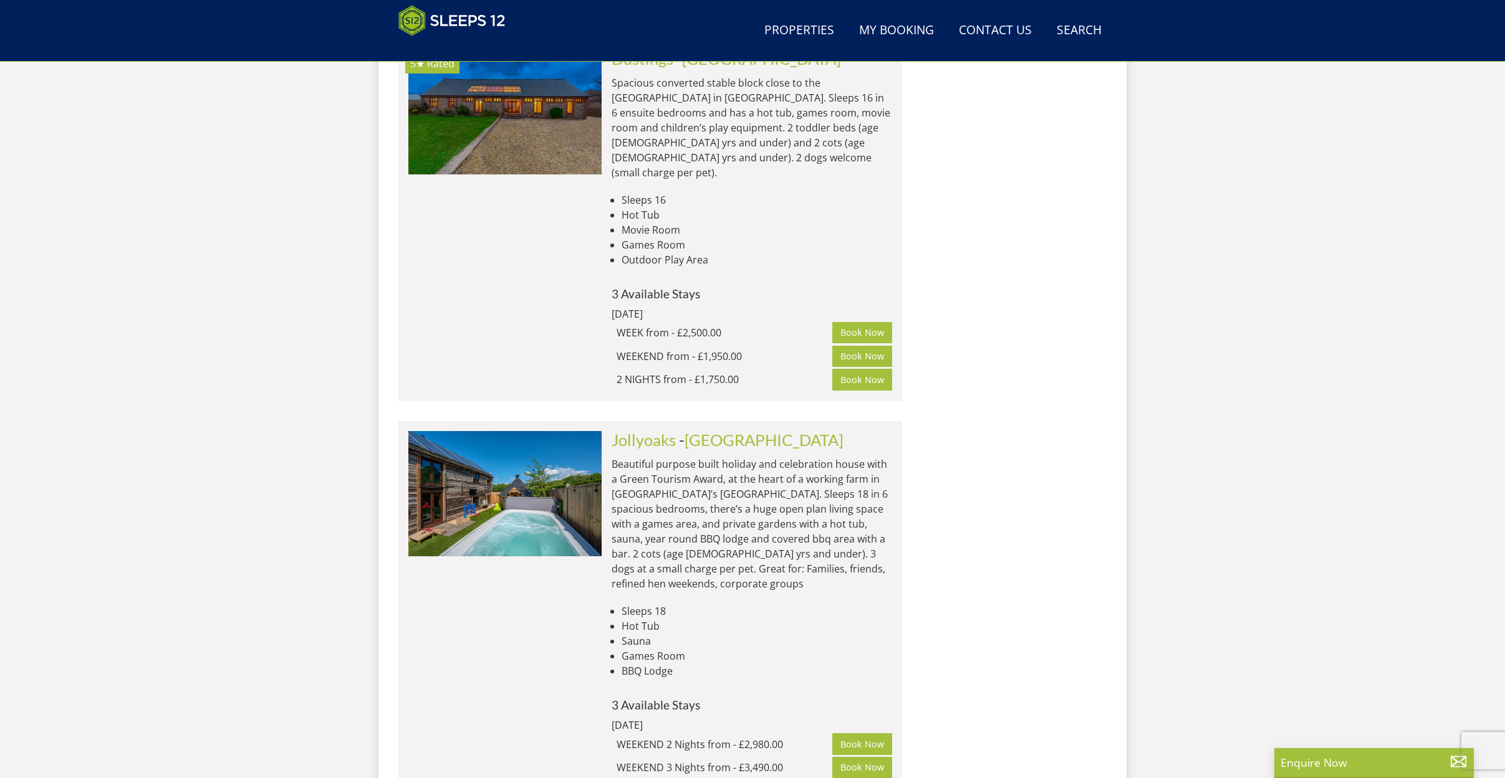
scroll to position [7088, 0]
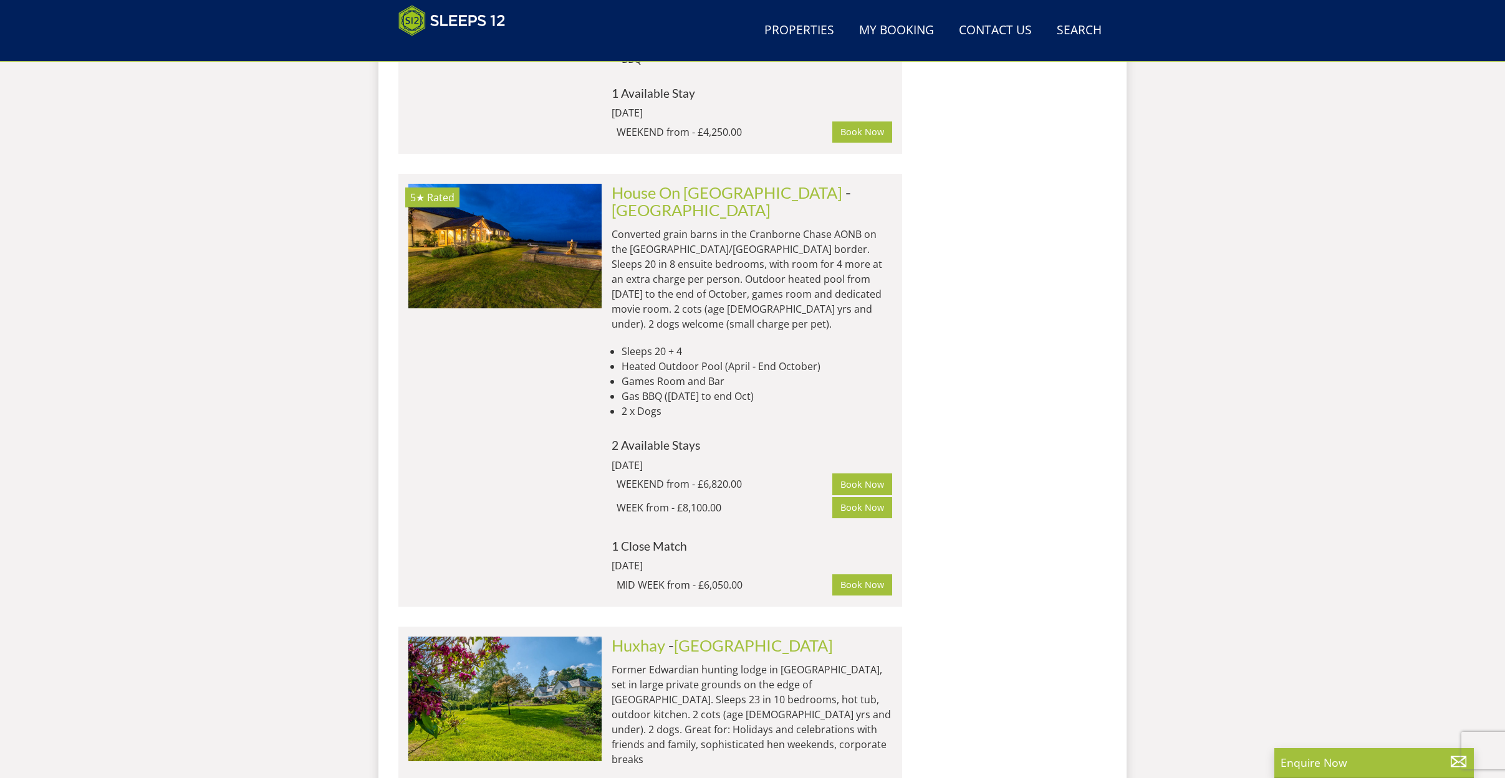
scroll to position [8003, 0]
